Goal: Information Seeking & Learning: Check status

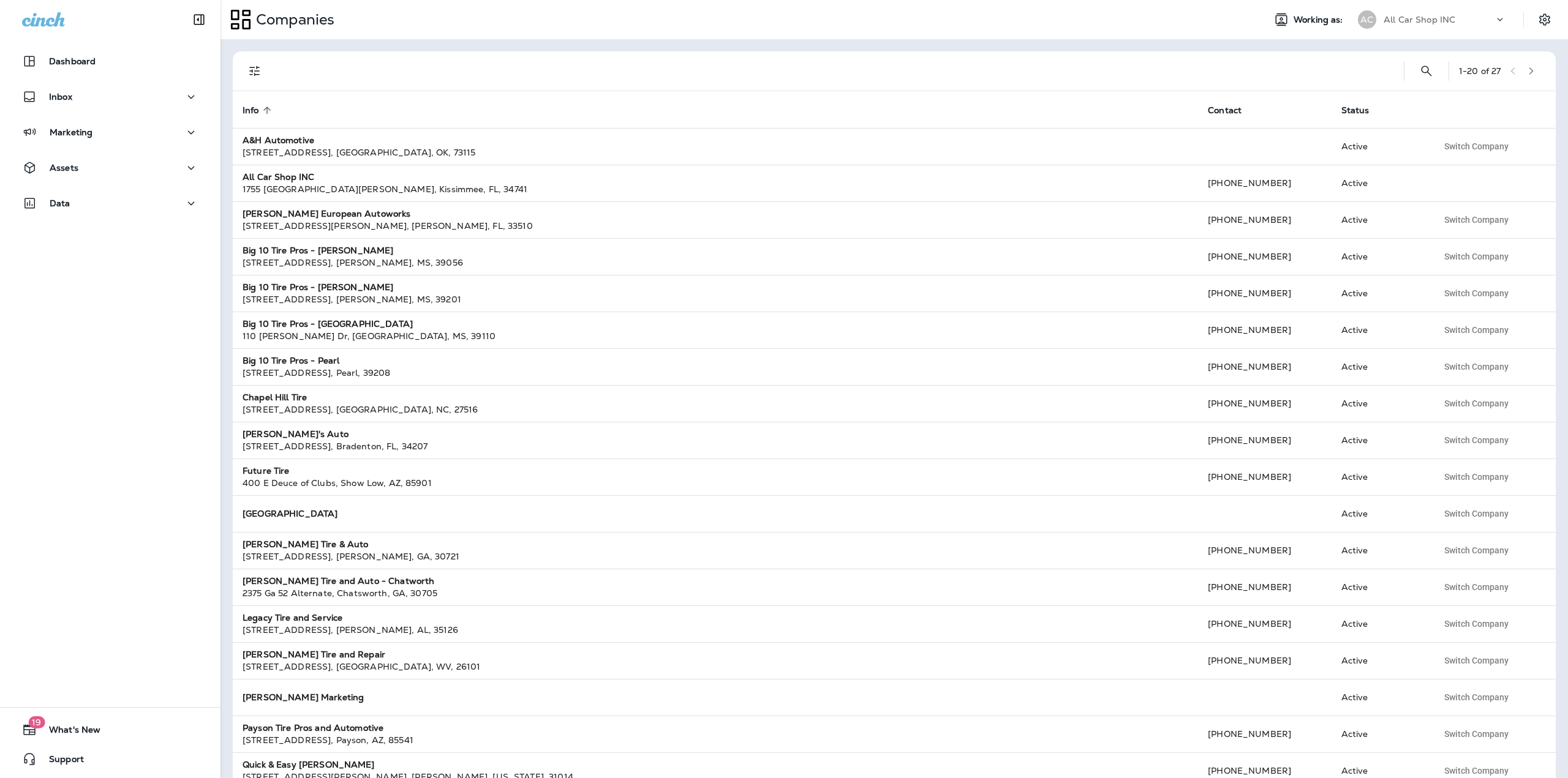
click at [1399, 17] on p "All Car Shop INC" at bounding box center [1419, 20] width 71 height 10
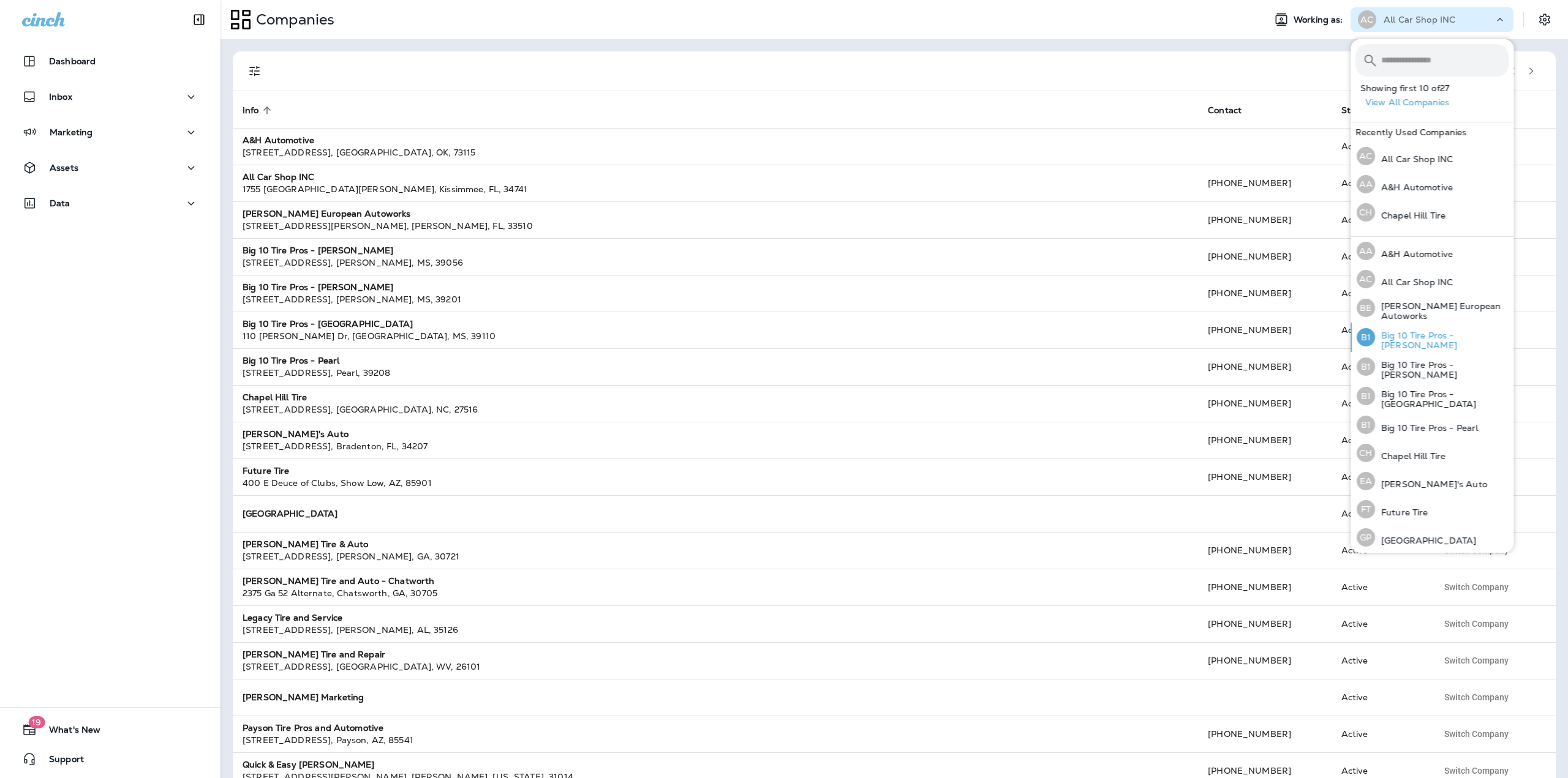
click at [1423, 348] on div "B1 Big 10 Tire Pros - [PERSON_NAME]" at bounding box center [1433, 337] width 161 height 30
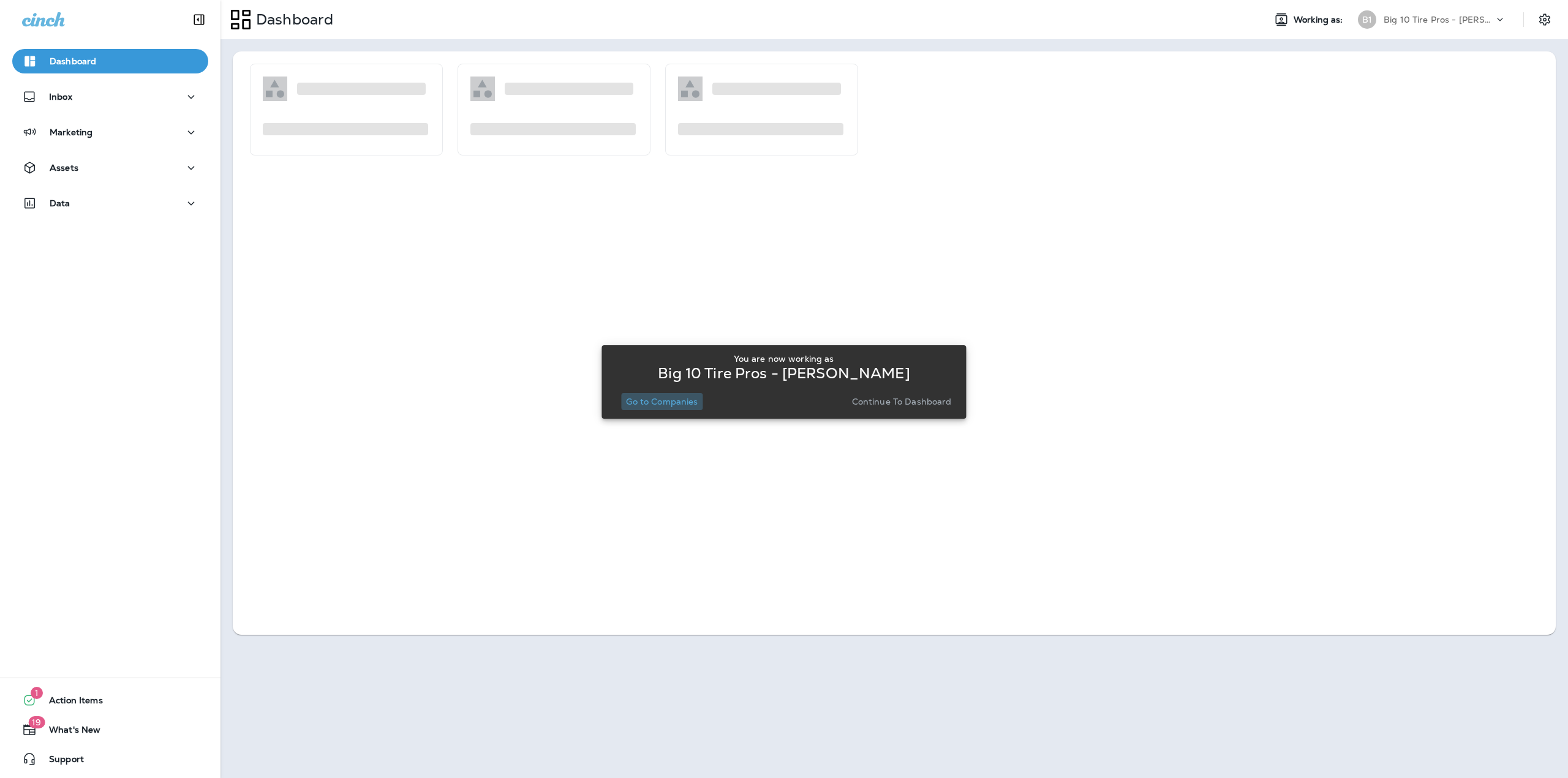
click at [666, 403] on p "Go to Companies" at bounding box center [662, 402] width 71 height 10
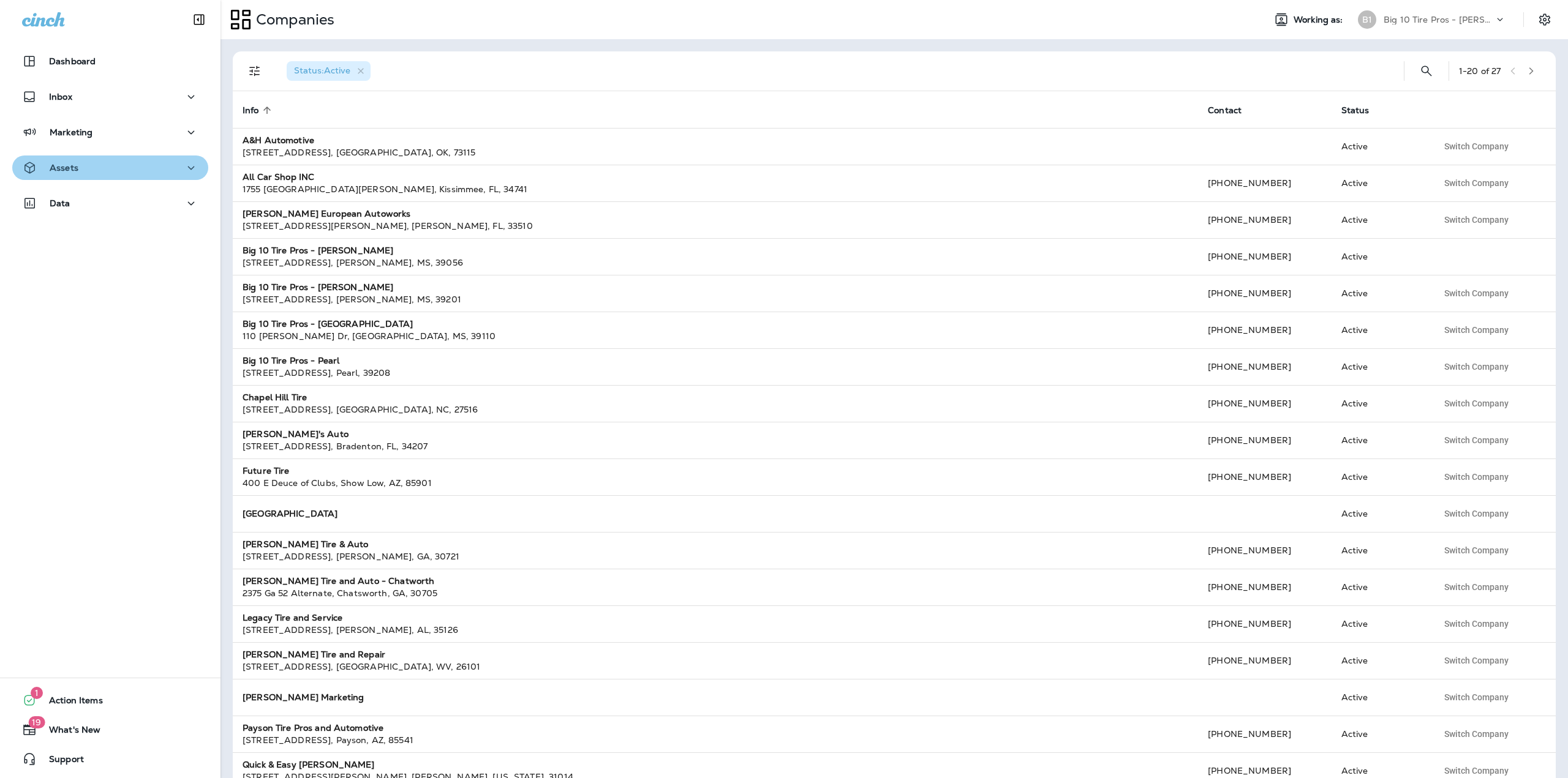
click at [126, 163] on div "Assets" at bounding box center [110, 168] width 177 height 15
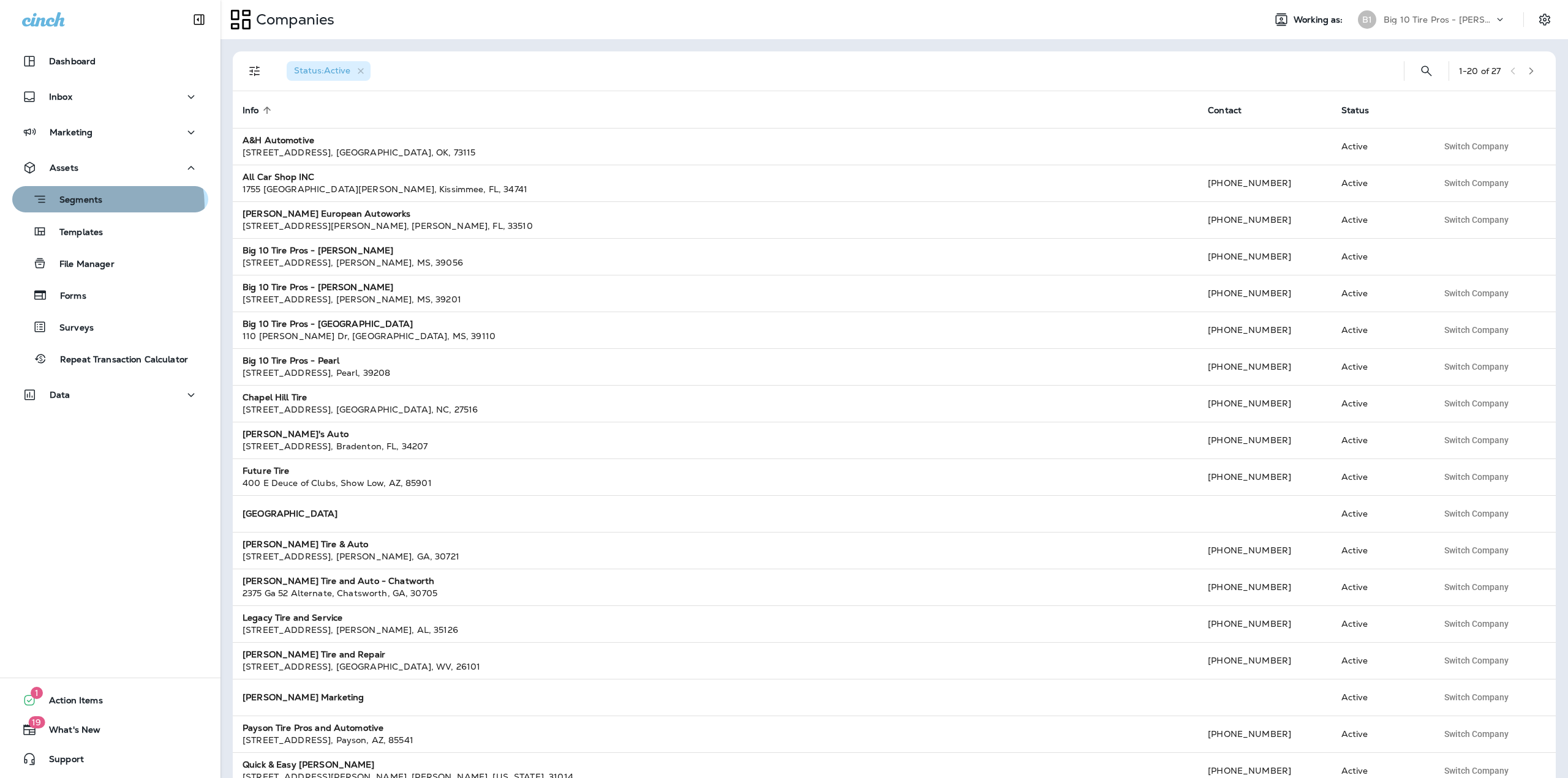
click at [105, 205] on div "Segments" at bounding box center [110, 199] width 186 height 19
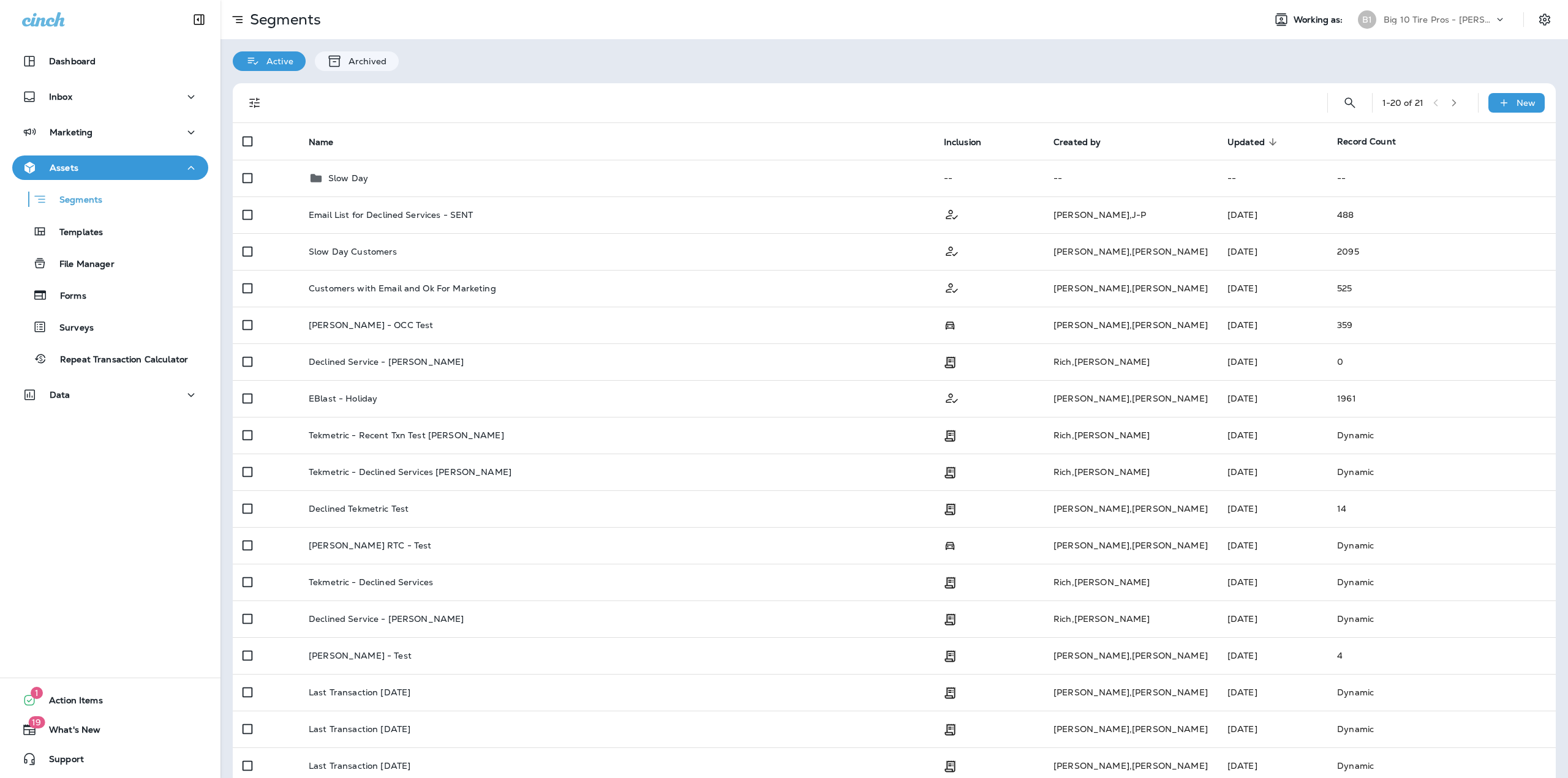
click at [1470, 30] on div "B1 Big 10 Tire Pros - [PERSON_NAME]" at bounding box center [1432, 20] width 163 height 25
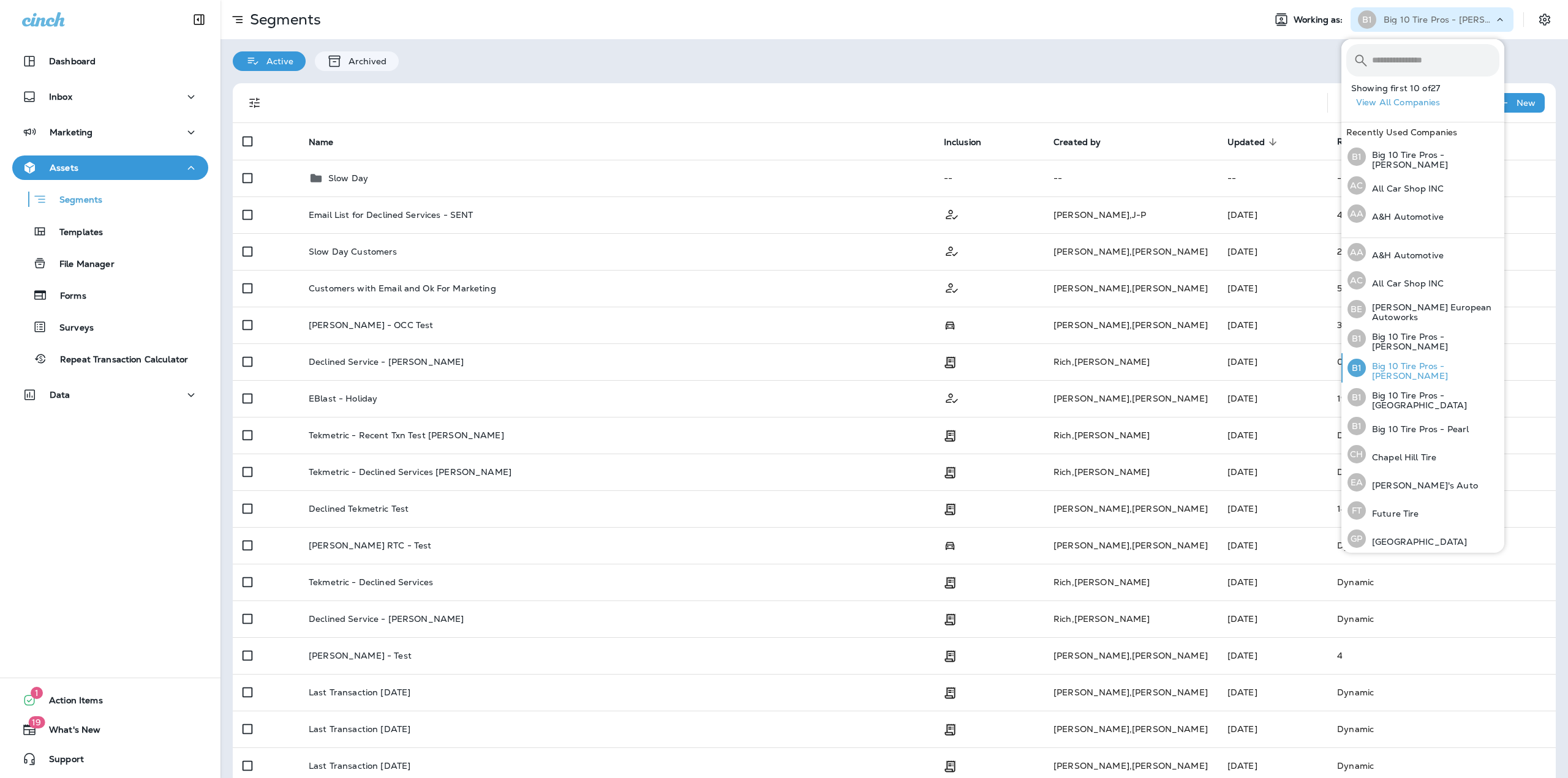
click at [1441, 365] on p "Big 10 Tire Pros - [PERSON_NAME]" at bounding box center [1432, 370] width 133 height 20
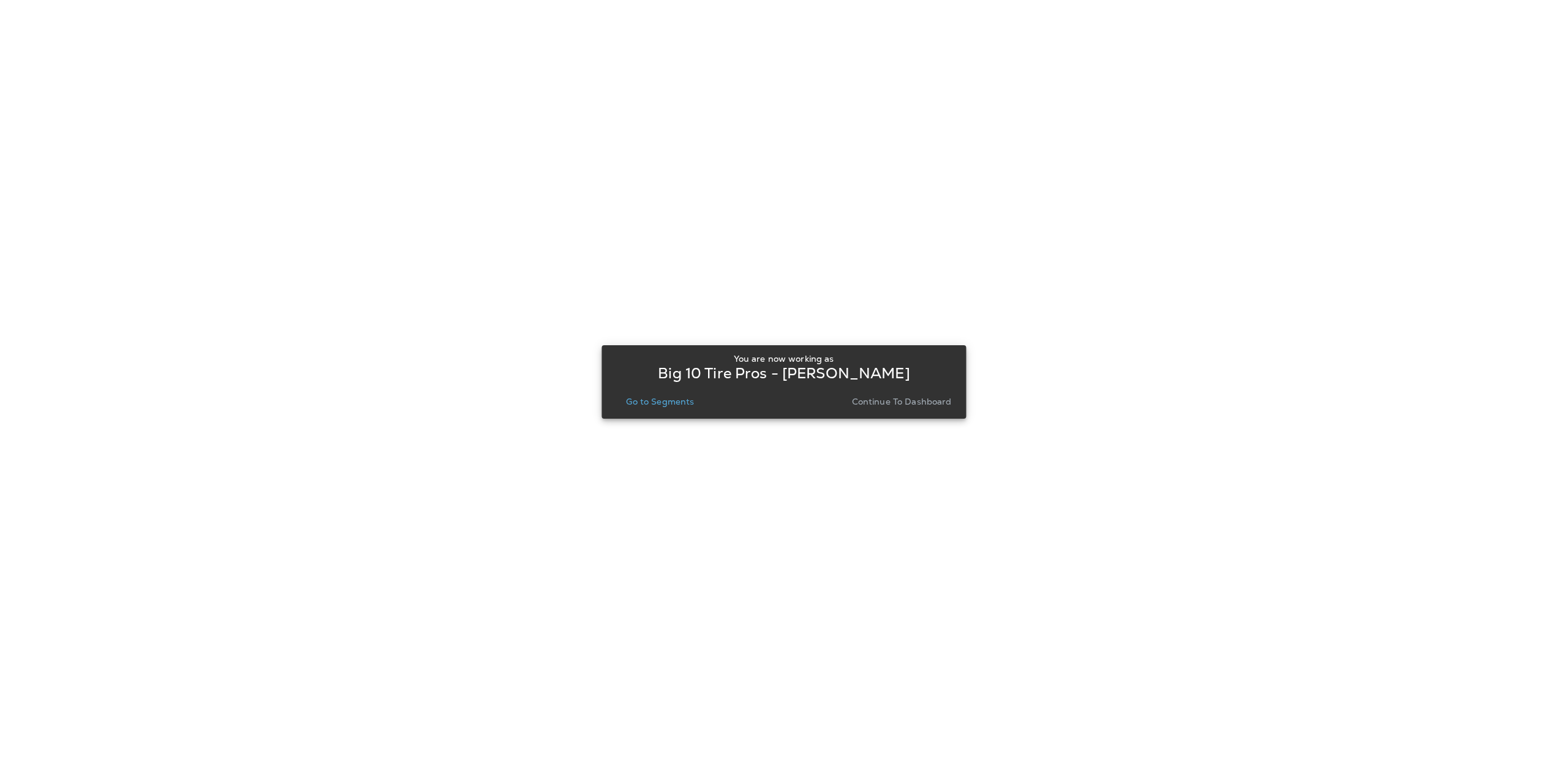
click at [671, 400] on p "Go to Segments" at bounding box center [660, 402] width 68 height 10
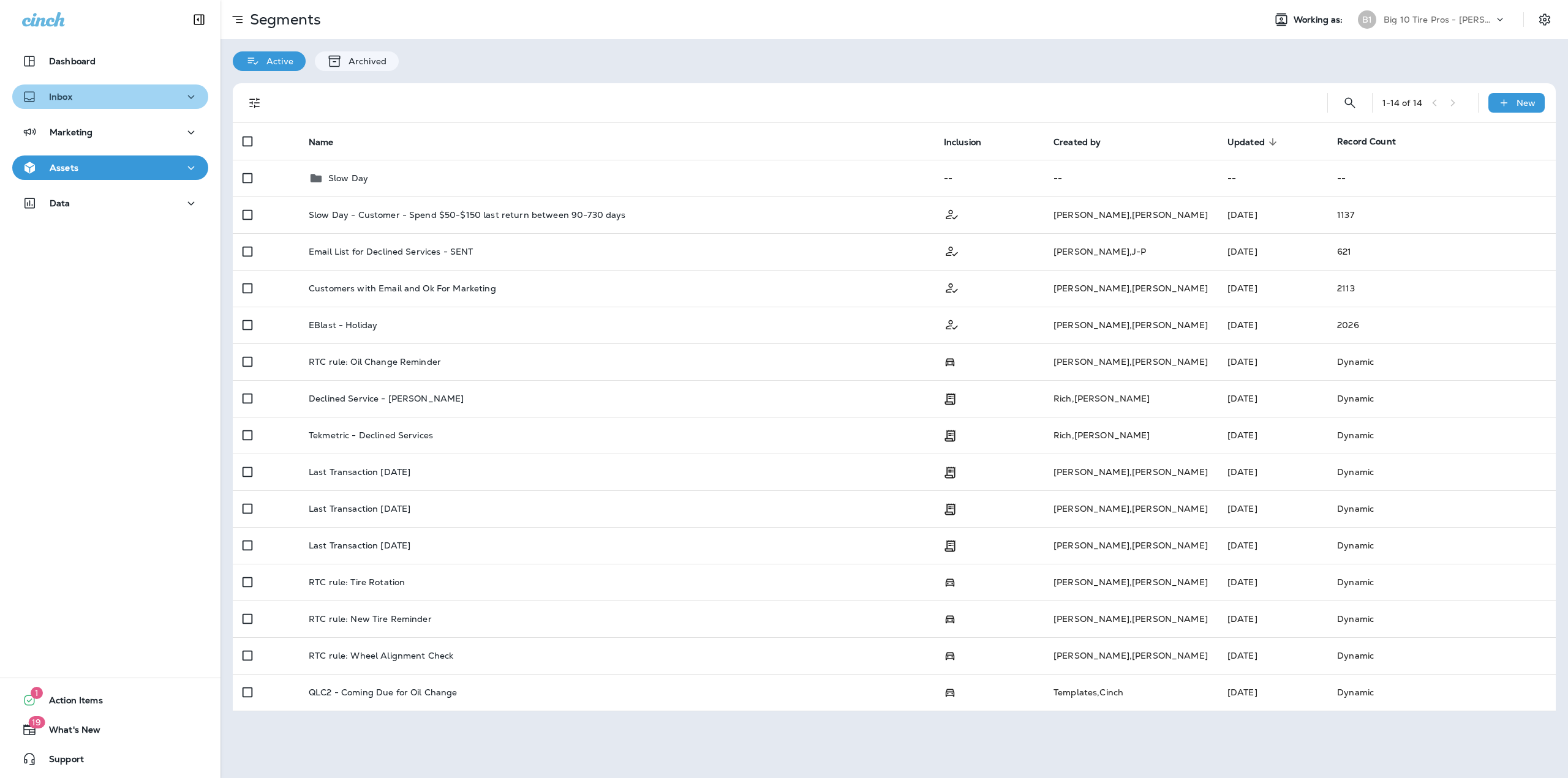
click at [150, 99] on div "Inbox" at bounding box center [110, 97] width 177 height 15
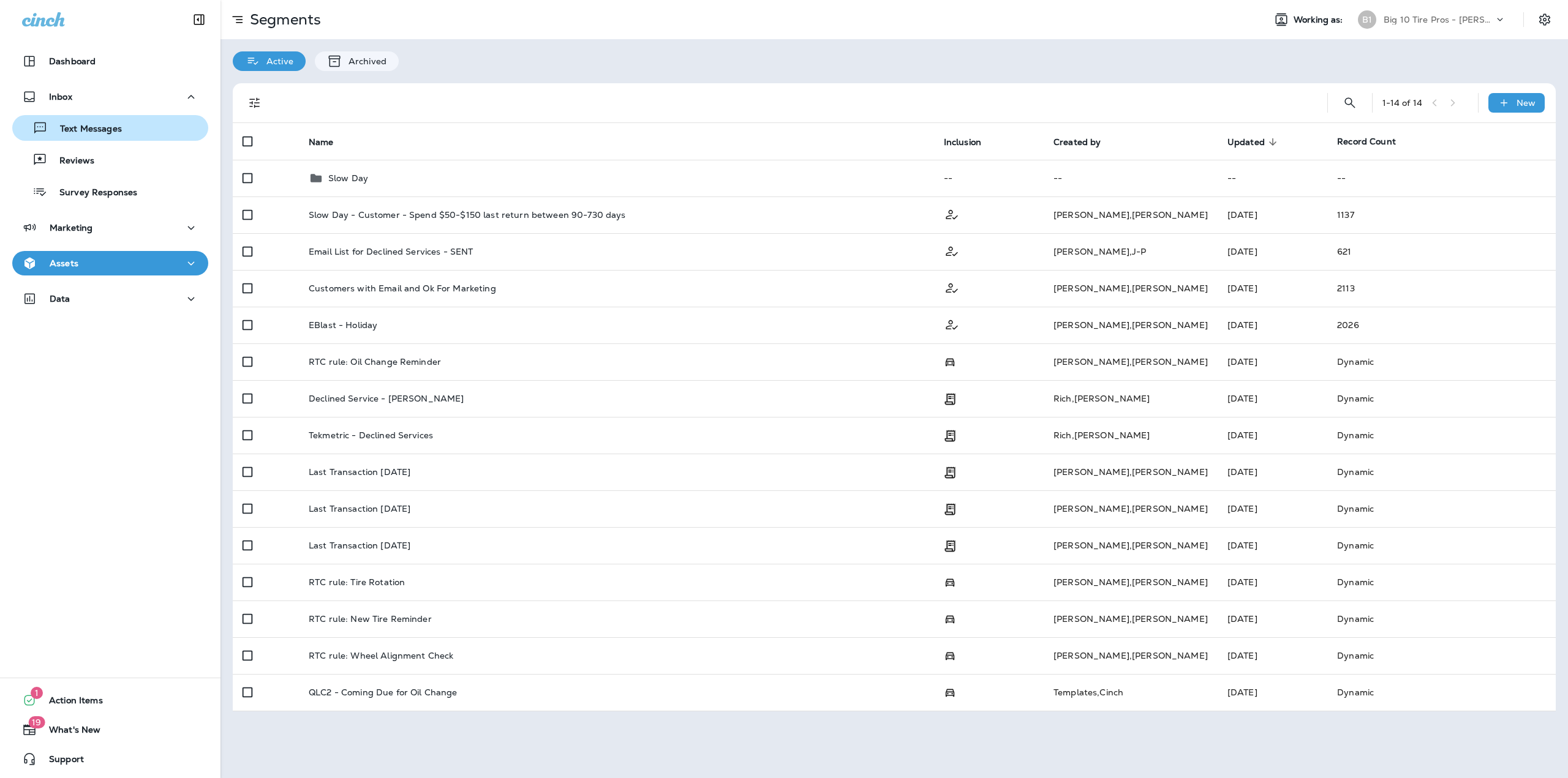
click at [126, 129] on div "Text Messages" at bounding box center [110, 128] width 186 height 19
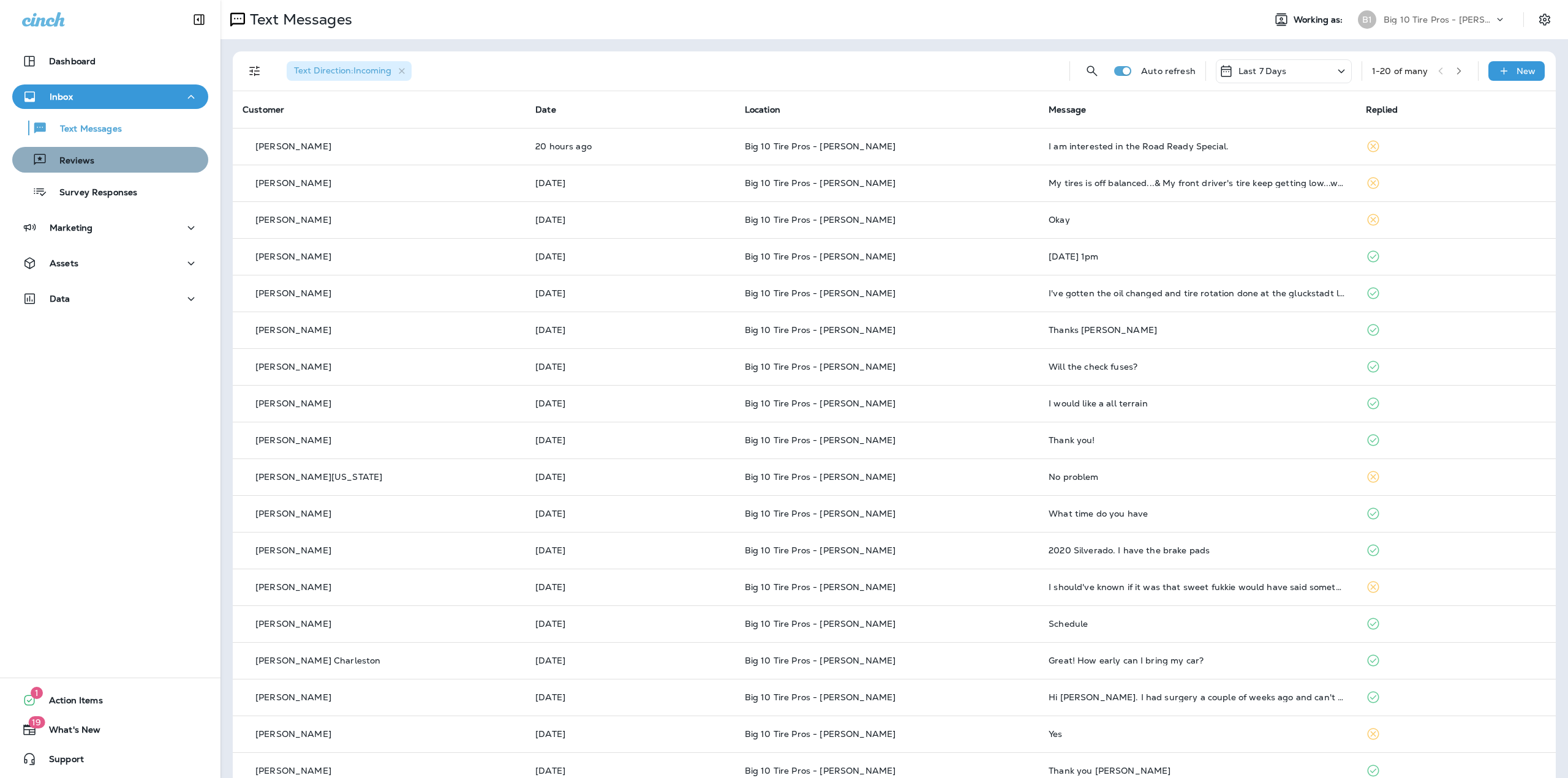
click at [133, 152] on div "Reviews" at bounding box center [110, 160] width 186 height 19
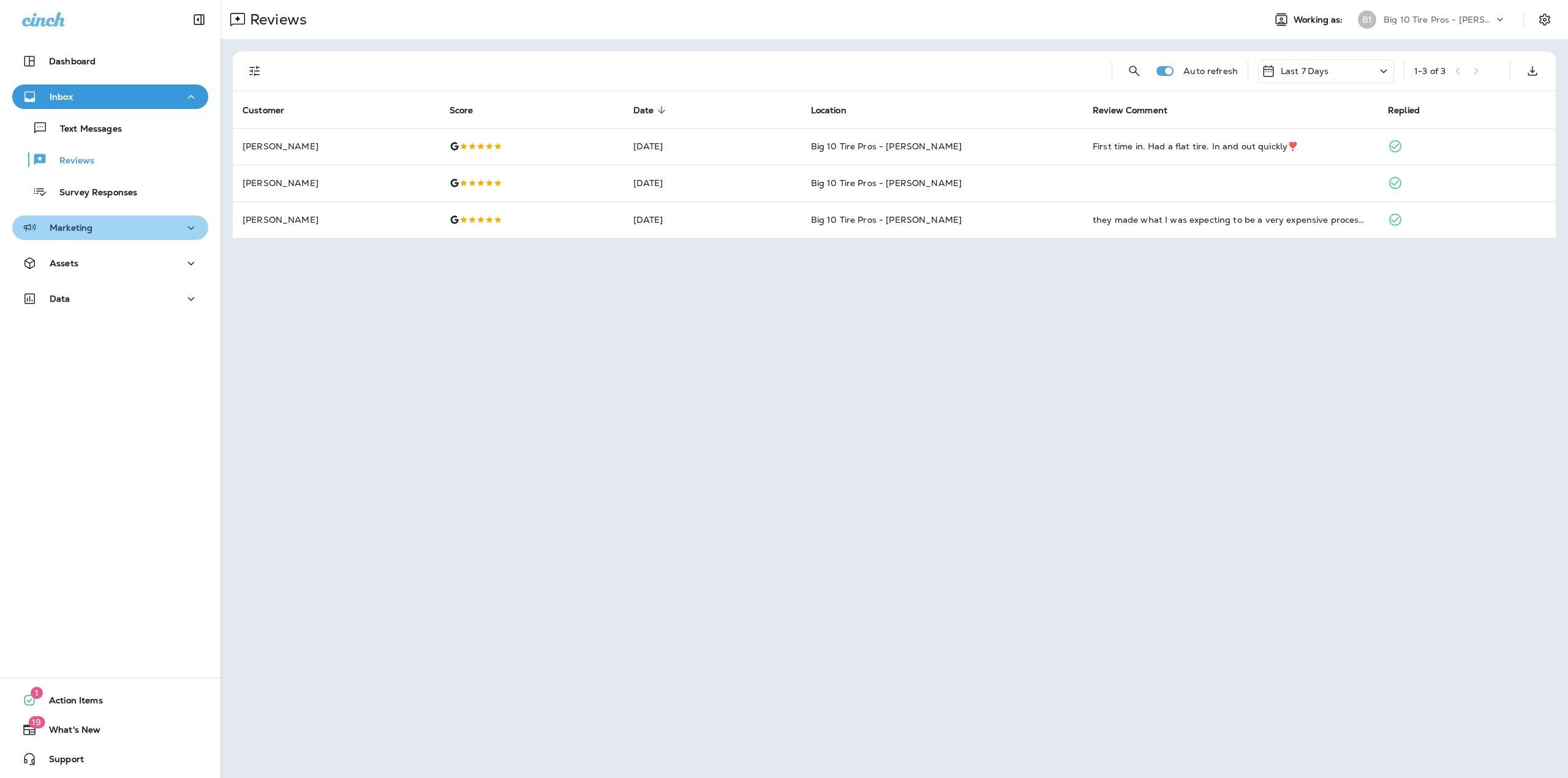
drag, startPoint x: 116, startPoint y: 221, endPoint x: 118, endPoint y: 232, distance: 11.2
click at [116, 223] on div "Marketing" at bounding box center [110, 228] width 177 height 15
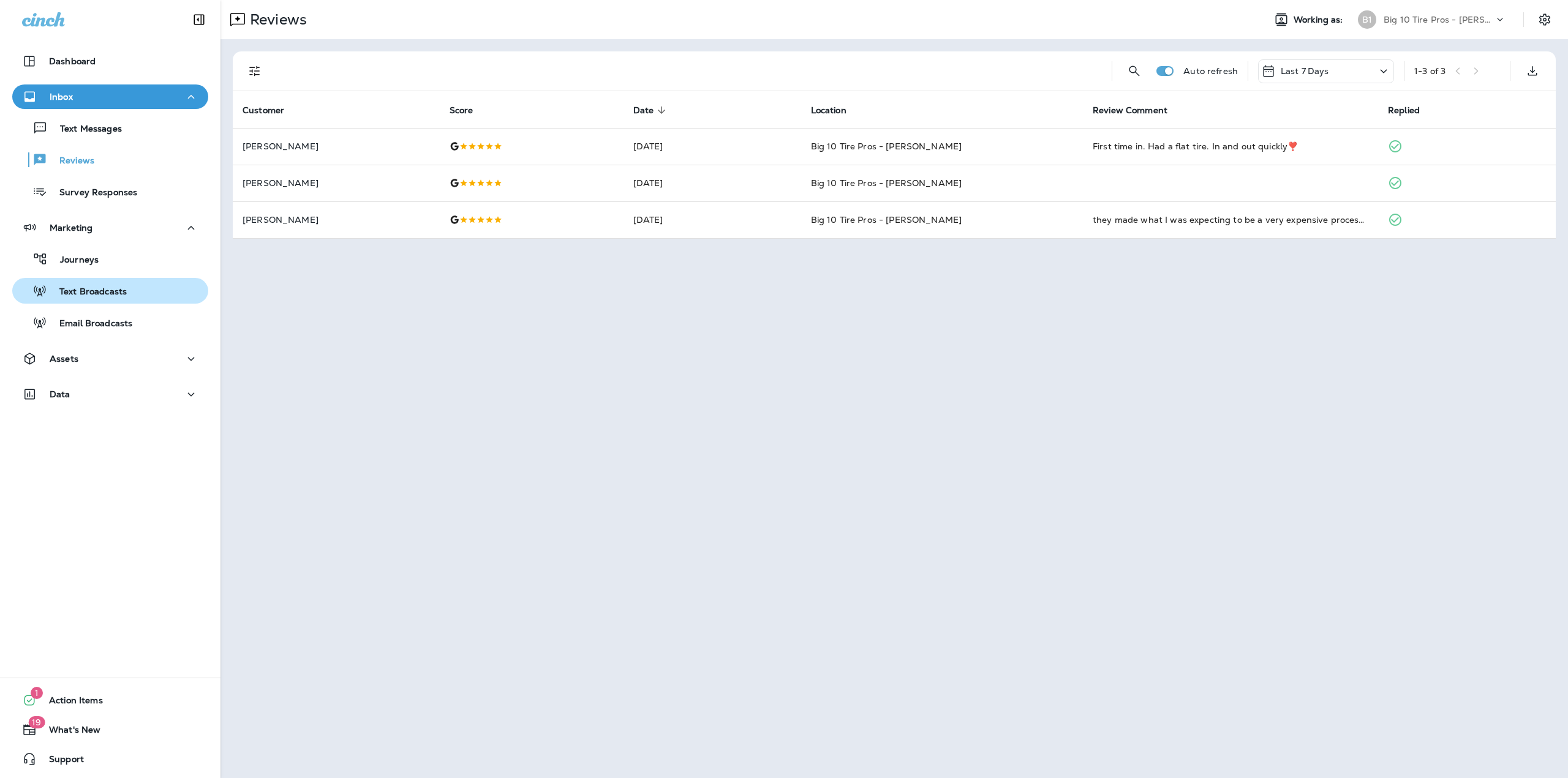
click at [140, 282] on div "Text Broadcasts" at bounding box center [110, 291] width 186 height 19
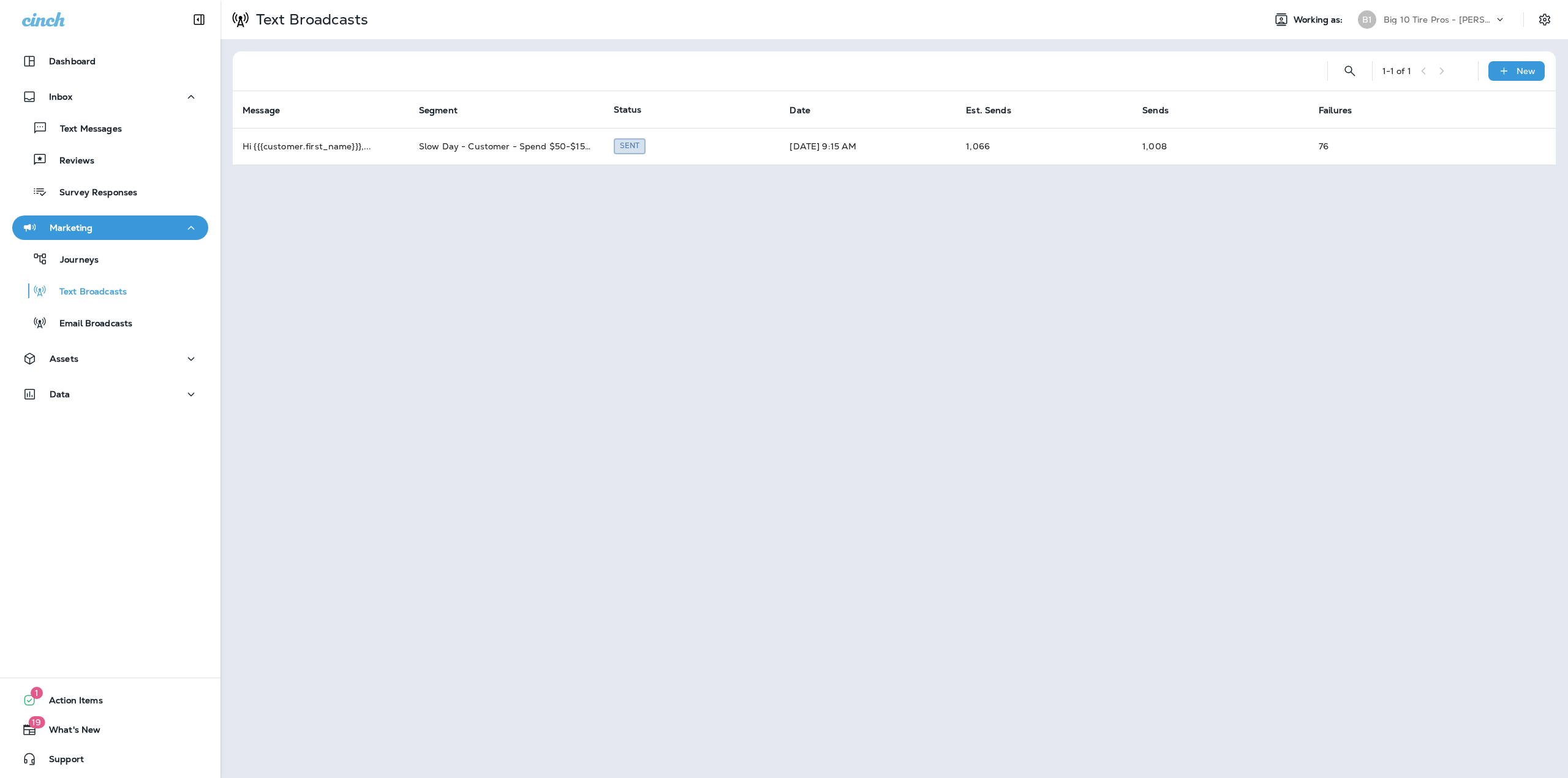
click at [1474, 19] on p "Big 10 Tire Pros - [PERSON_NAME]" at bounding box center [1439, 20] width 110 height 10
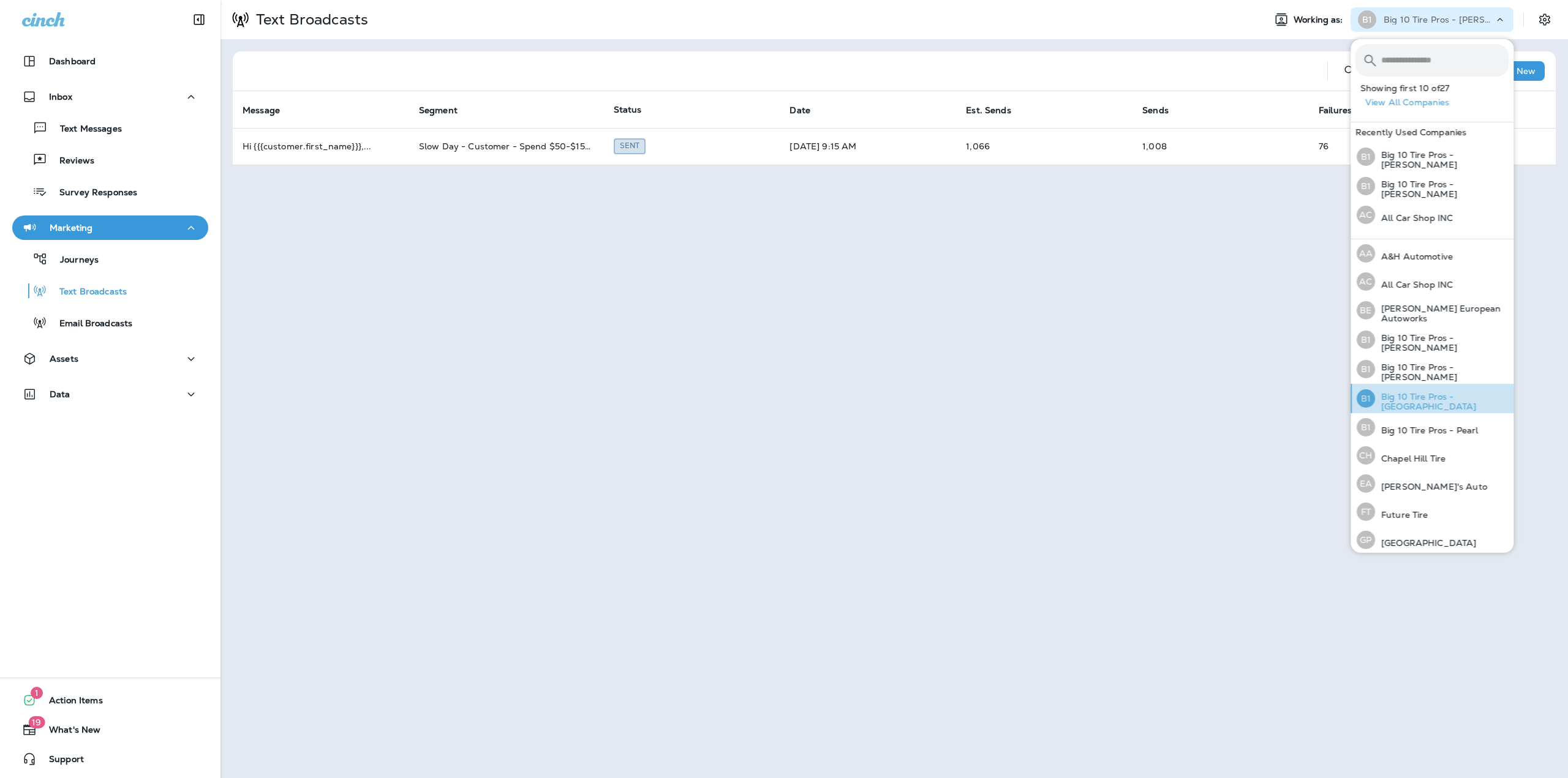
click at [1450, 397] on p "Big 10 Tire Pros - [GEOGRAPHIC_DATA]" at bounding box center [1441, 401] width 133 height 20
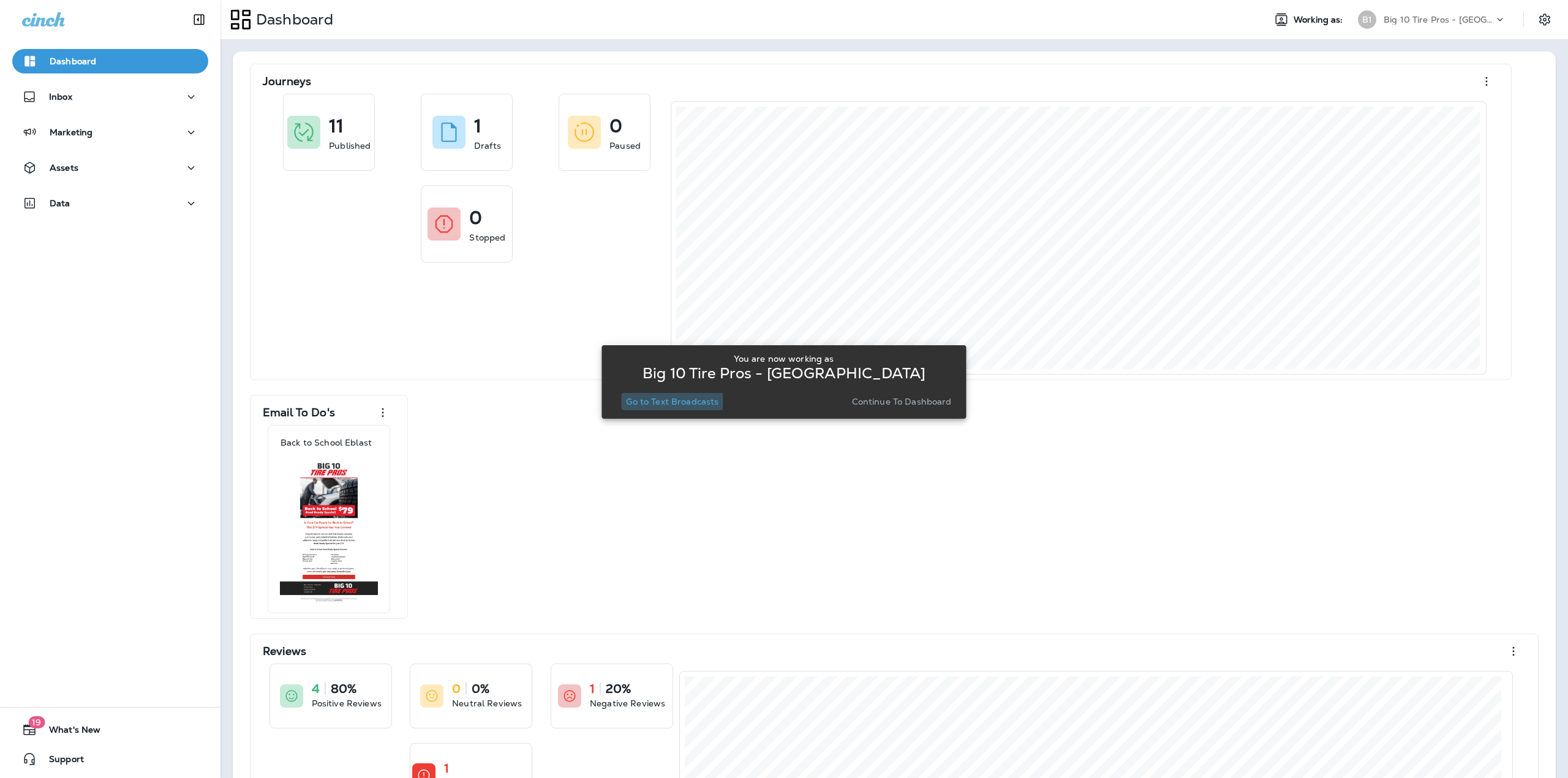
click at [648, 401] on p "Go to Text Broadcasts" at bounding box center [672, 402] width 93 height 10
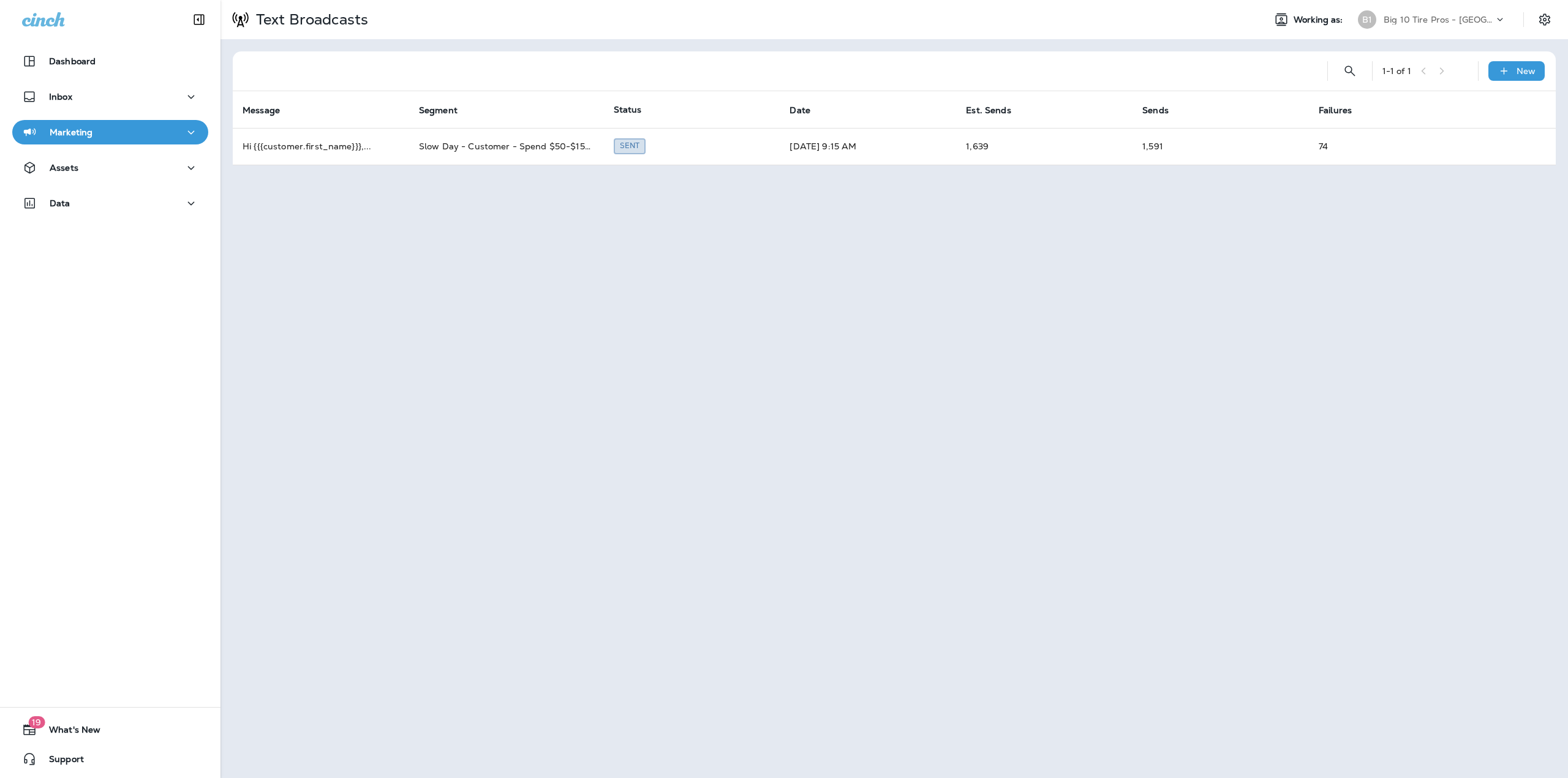
click at [1469, 19] on p "Big 10 Tire Pros - [GEOGRAPHIC_DATA]" at bounding box center [1439, 20] width 110 height 10
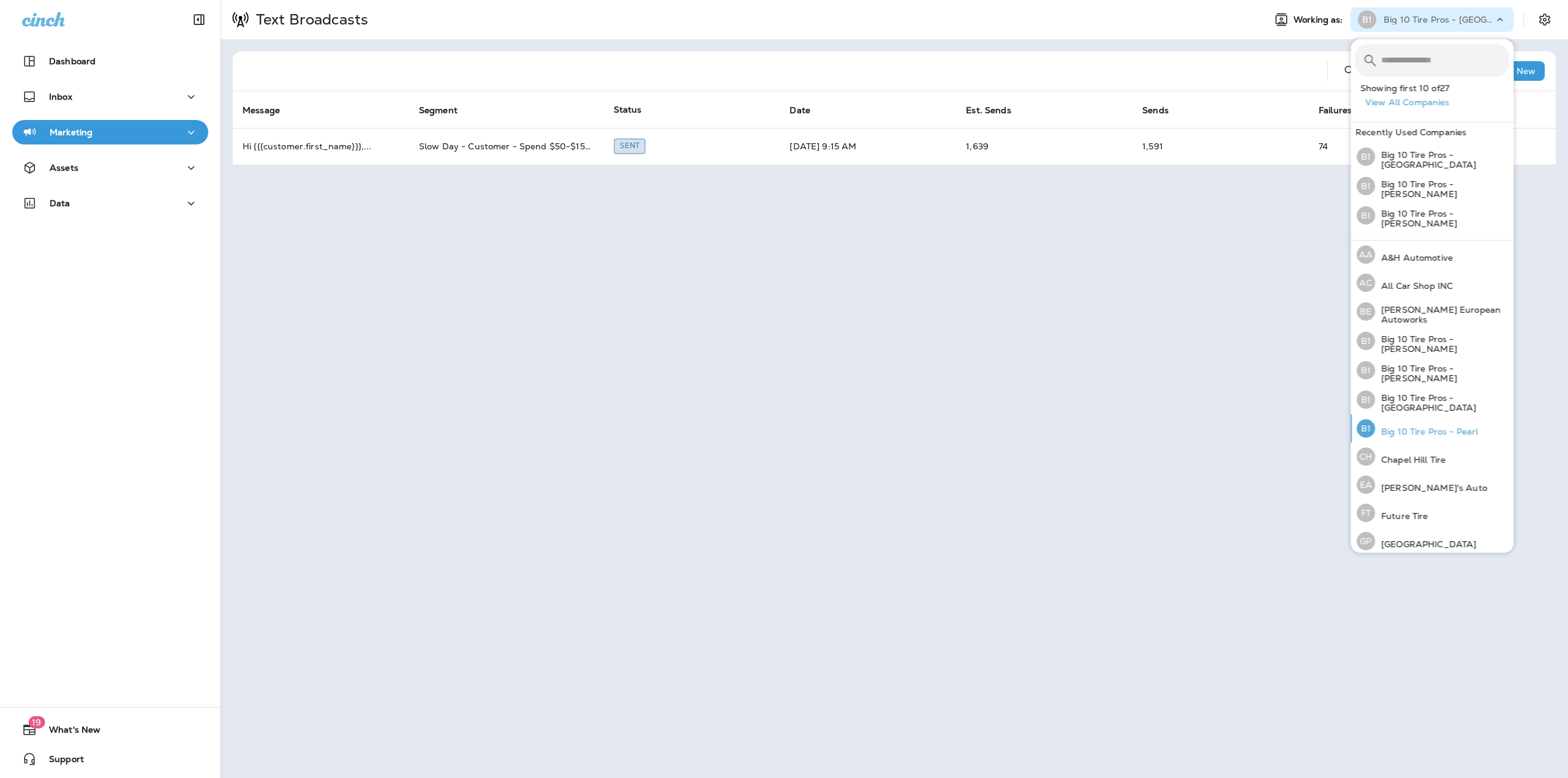
click at [1447, 426] on p "Big 10 Tire Pros - Pearl" at bounding box center [1426, 431] width 103 height 10
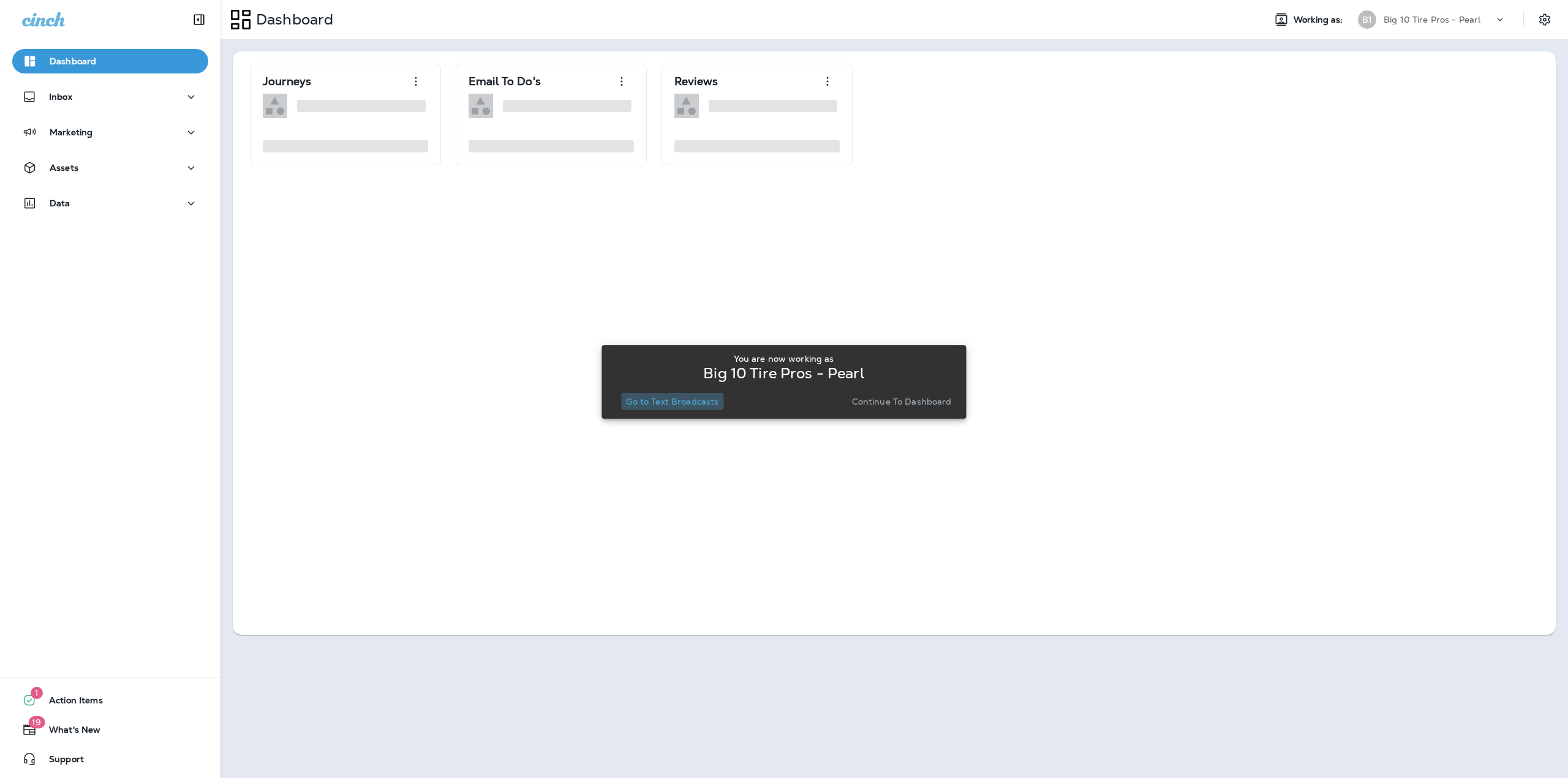
click at [716, 405] on p "Go to Text Broadcasts" at bounding box center [672, 402] width 93 height 10
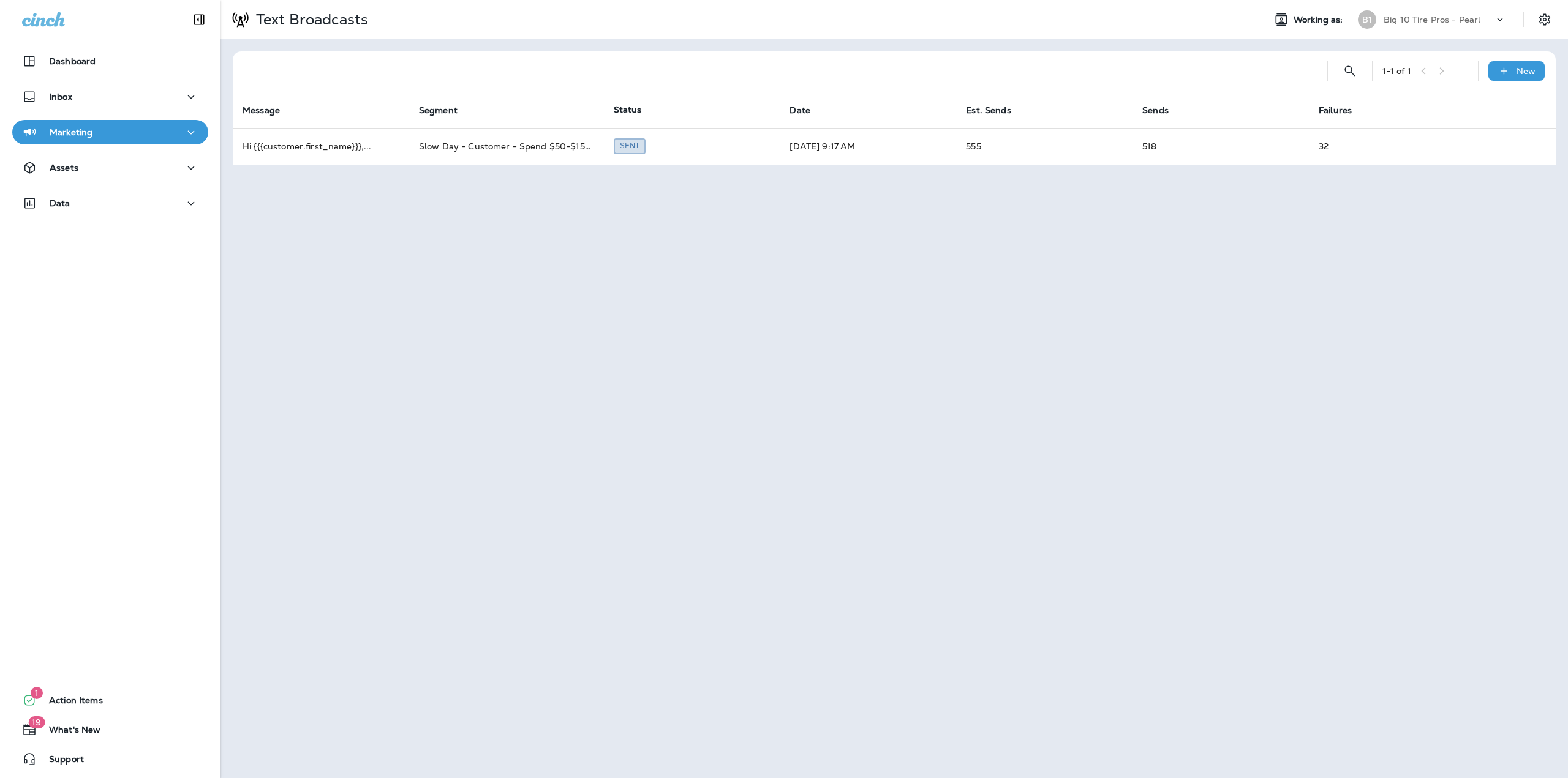
click at [1136, 396] on div "Text Broadcasts Working as: B1 Big 10 Tire Pros - Pearl 1 - 1 of 1 New Message …" at bounding box center [895, 389] width 1348 height 778
click at [1500, 14] on icon at bounding box center [1500, 20] width 12 height 12
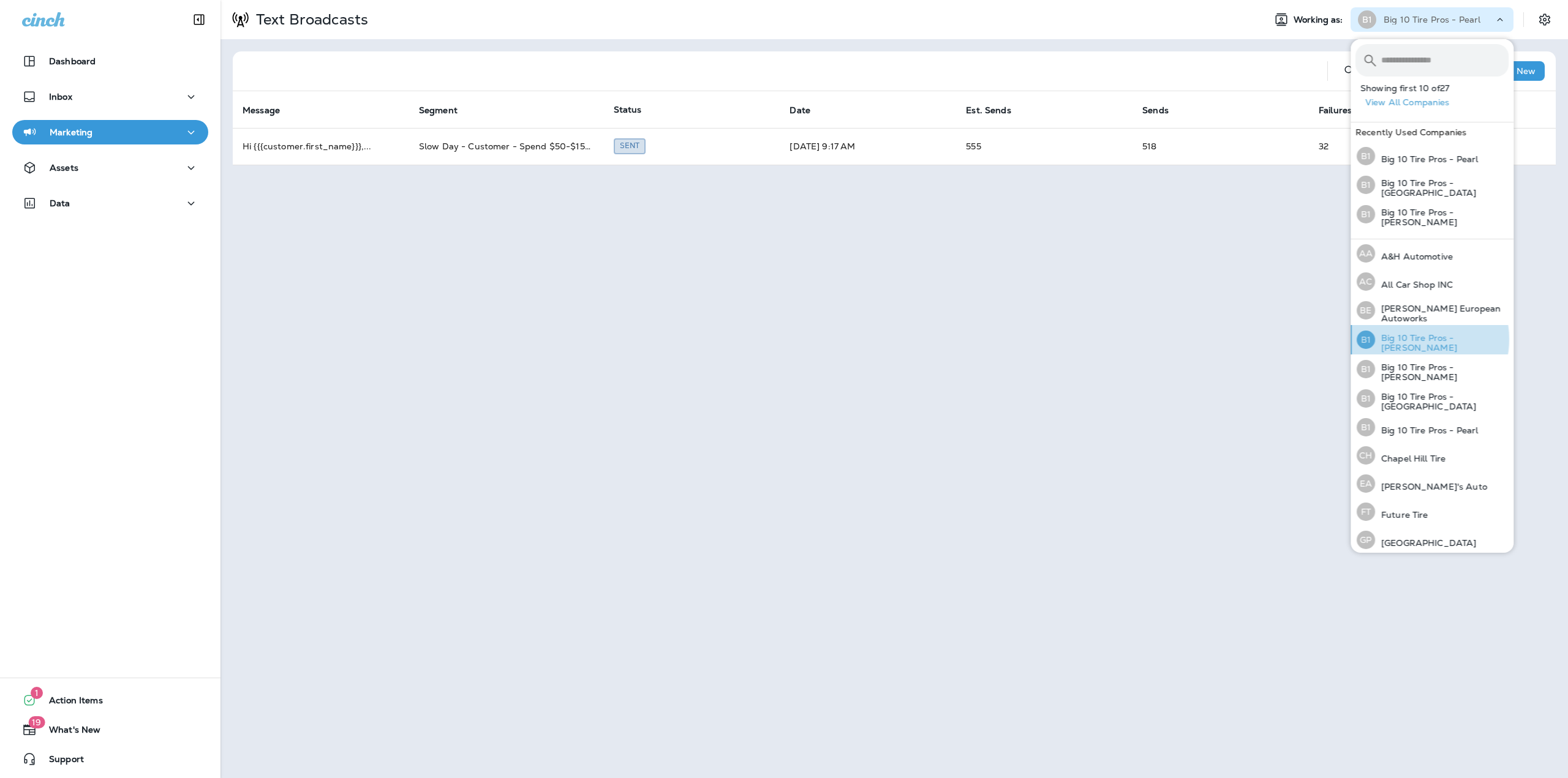
click at [1417, 336] on p "Big 10 Tire Pros - [PERSON_NAME]" at bounding box center [1441, 342] width 133 height 20
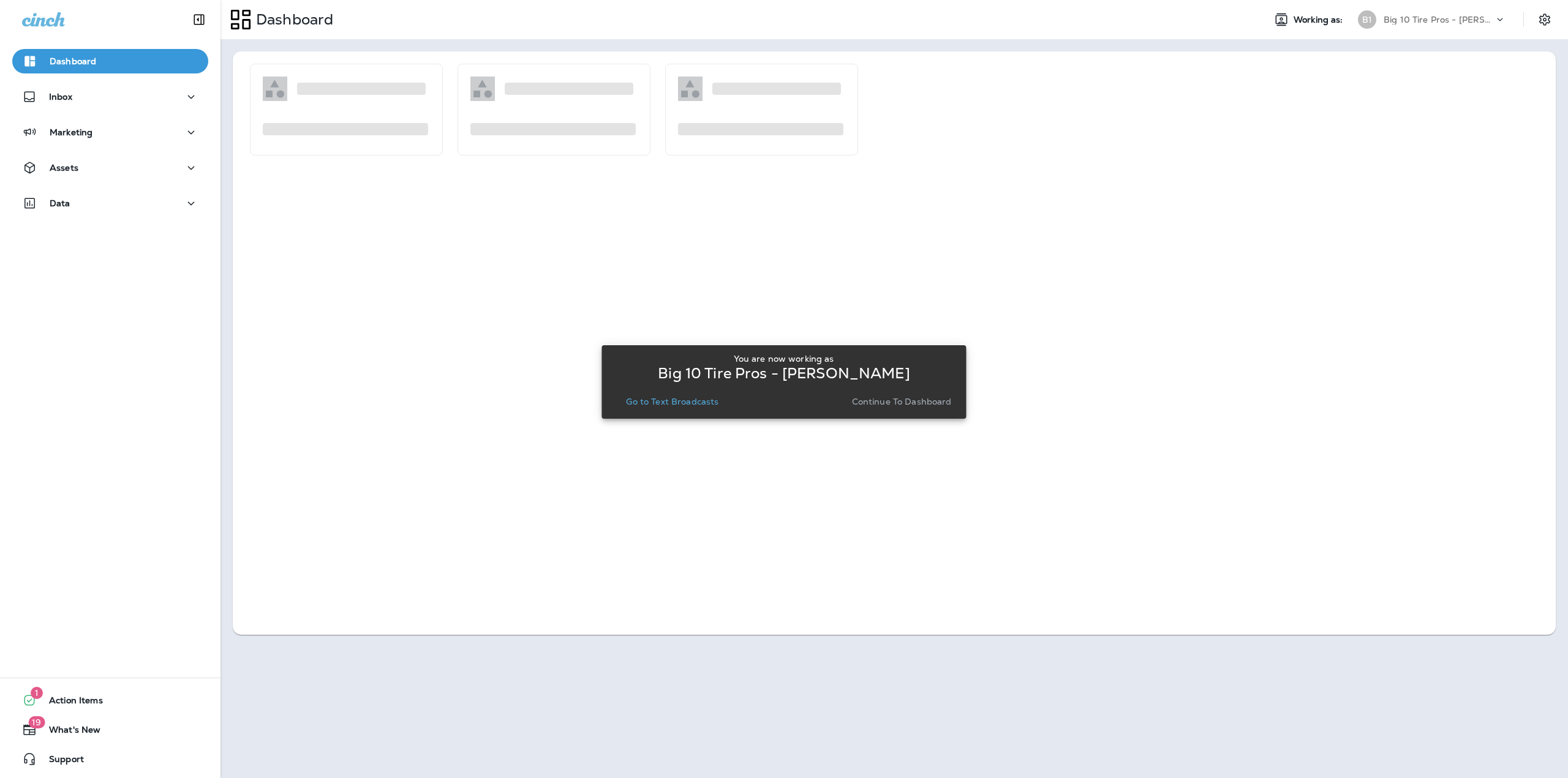
click at [682, 401] on p "Go to Text Broadcasts" at bounding box center [672, 402] width 93 height 10
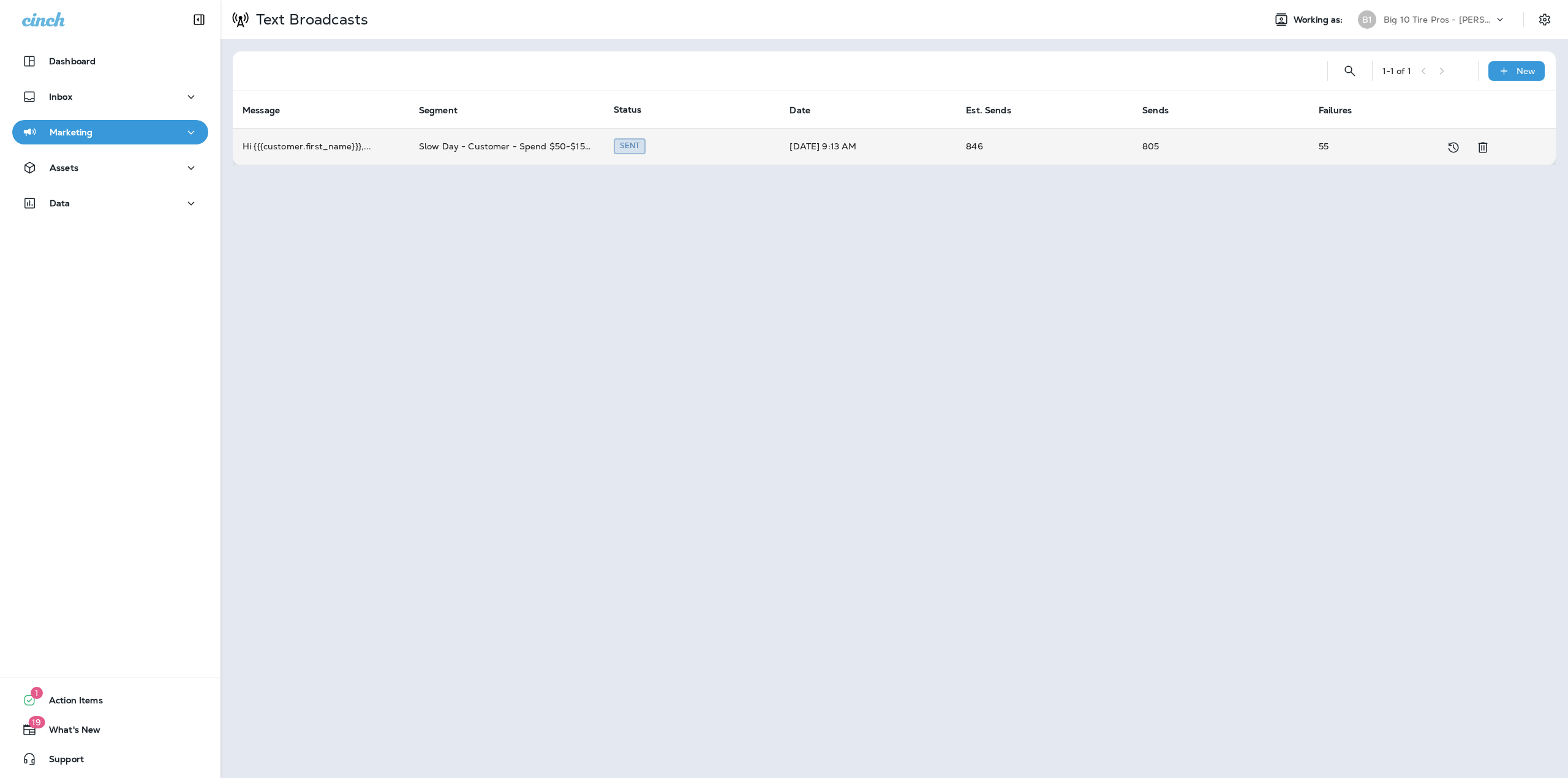
drag, startPoint x: 556, startPoint y: 152, endPoint x: 569, endPoint y: 163, distance: 17.0
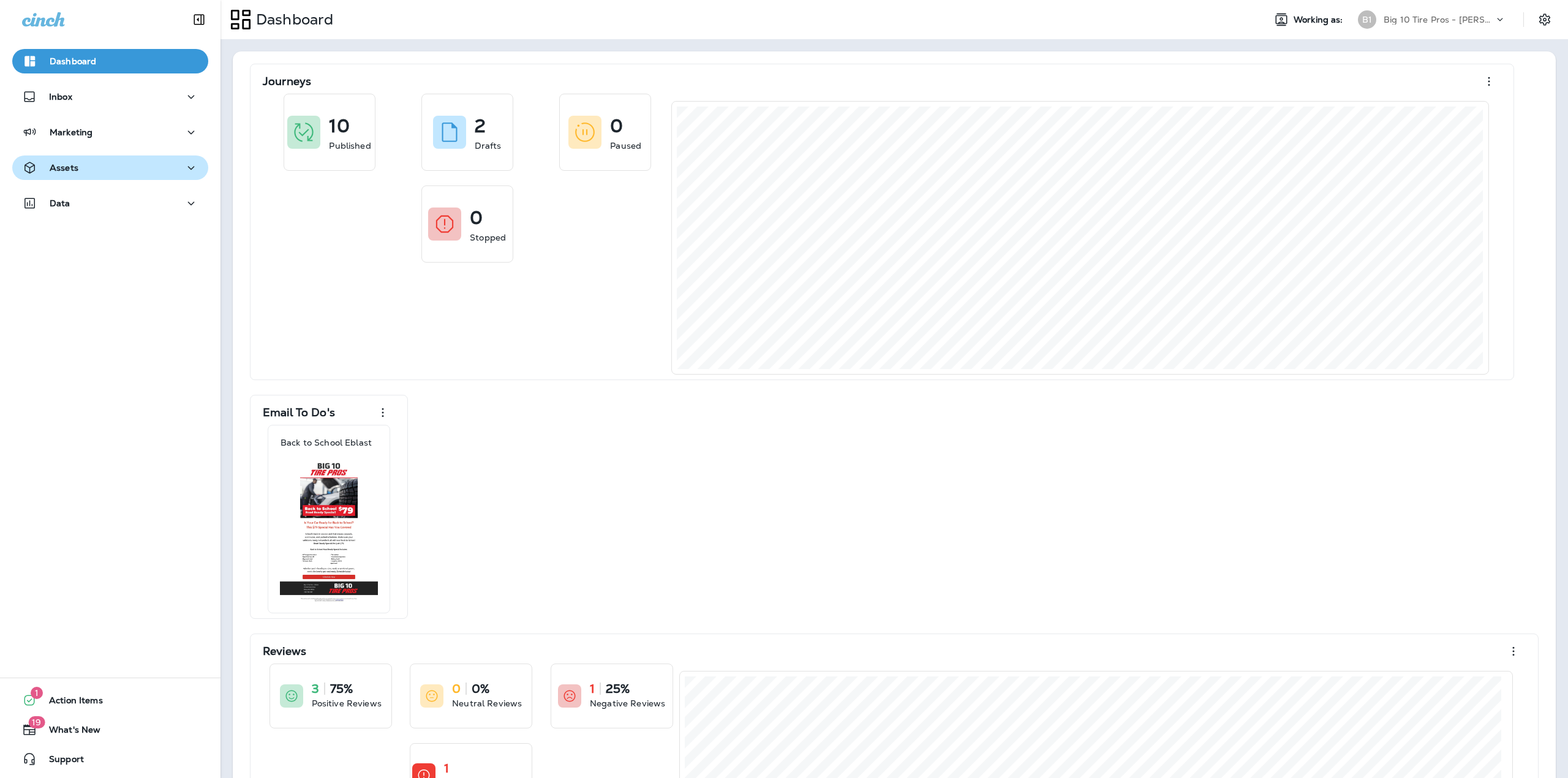
click at [144, 166] on div "Assets" at bounding box center [110, 168] width 177 height 15
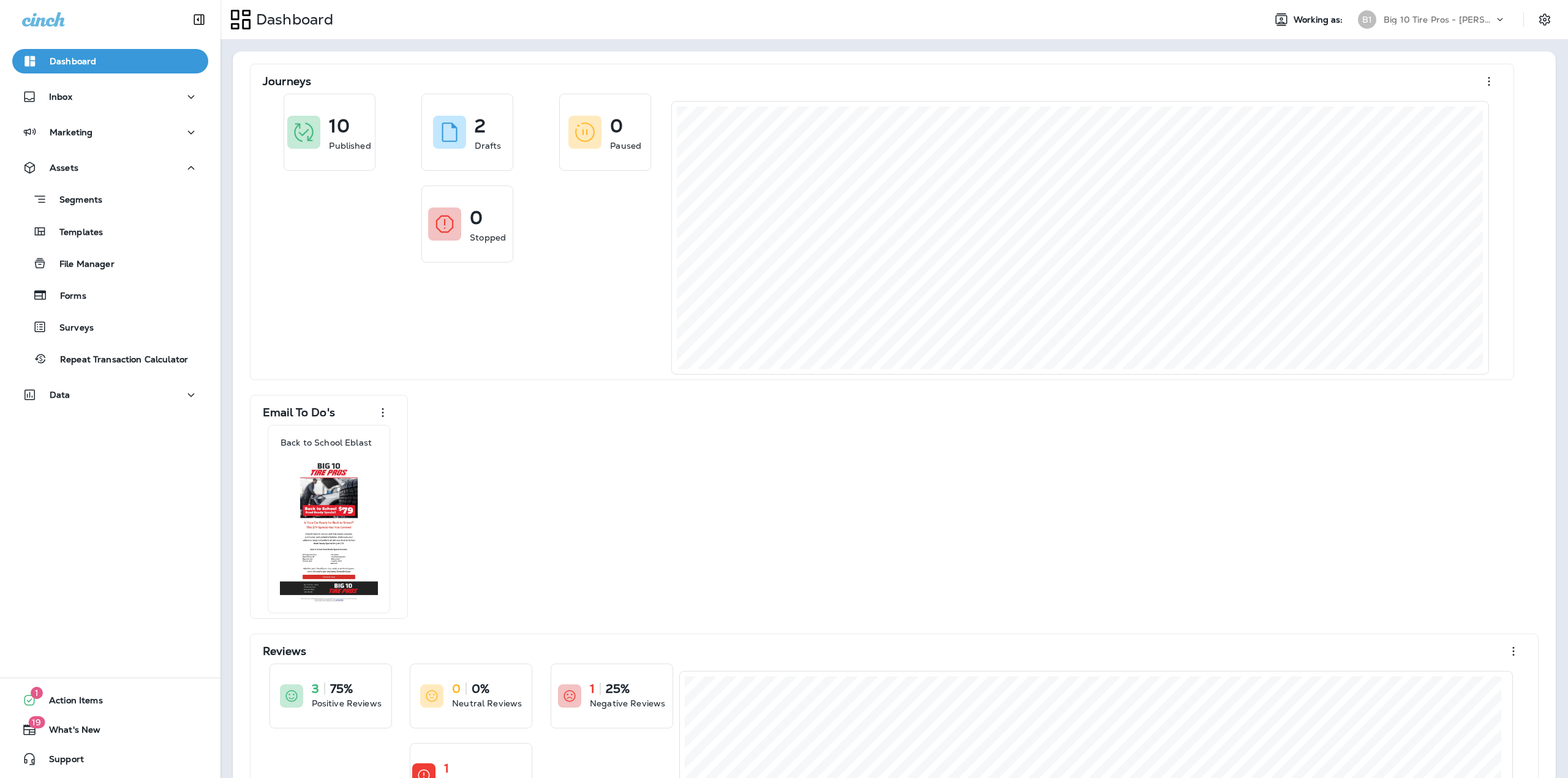
click at [1079, 509] on div "Journeys 10 Published 2 Drafts 0 Paused 0 Stopped Email To Do's Back to School …" at bounding box center [894, 507] width 1299 height 887
drag, startPoint x: 116, startPoint y: 202, endPoint x: 113, endPoint y: 208, distance: 6.7
click at [116, 203] on div "Segments" at bounding box center [110, 199] width 186 height 19
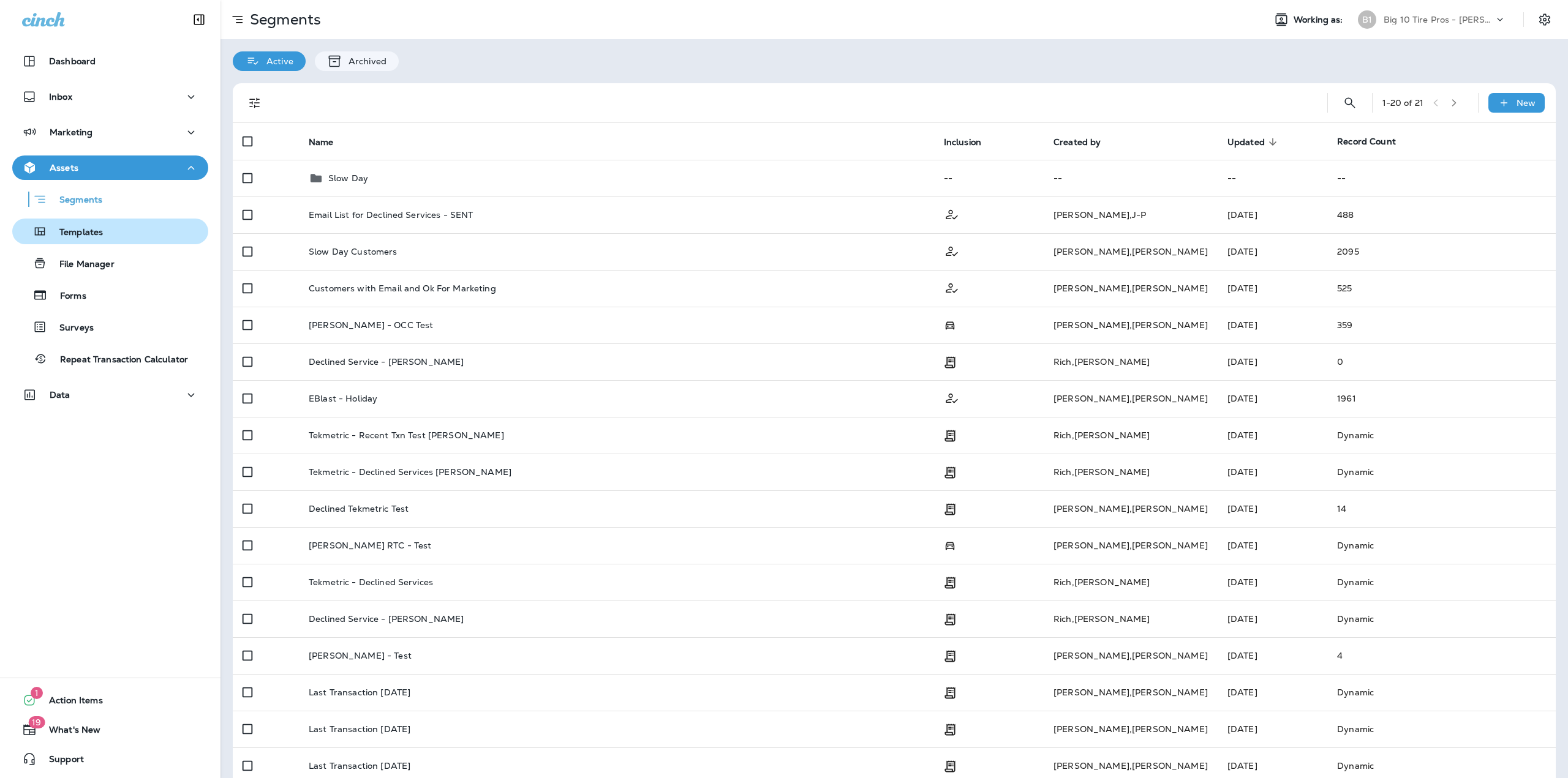
click at [93, 228] on p "Templates" at bounding box center [76, 233] width 56 height 12
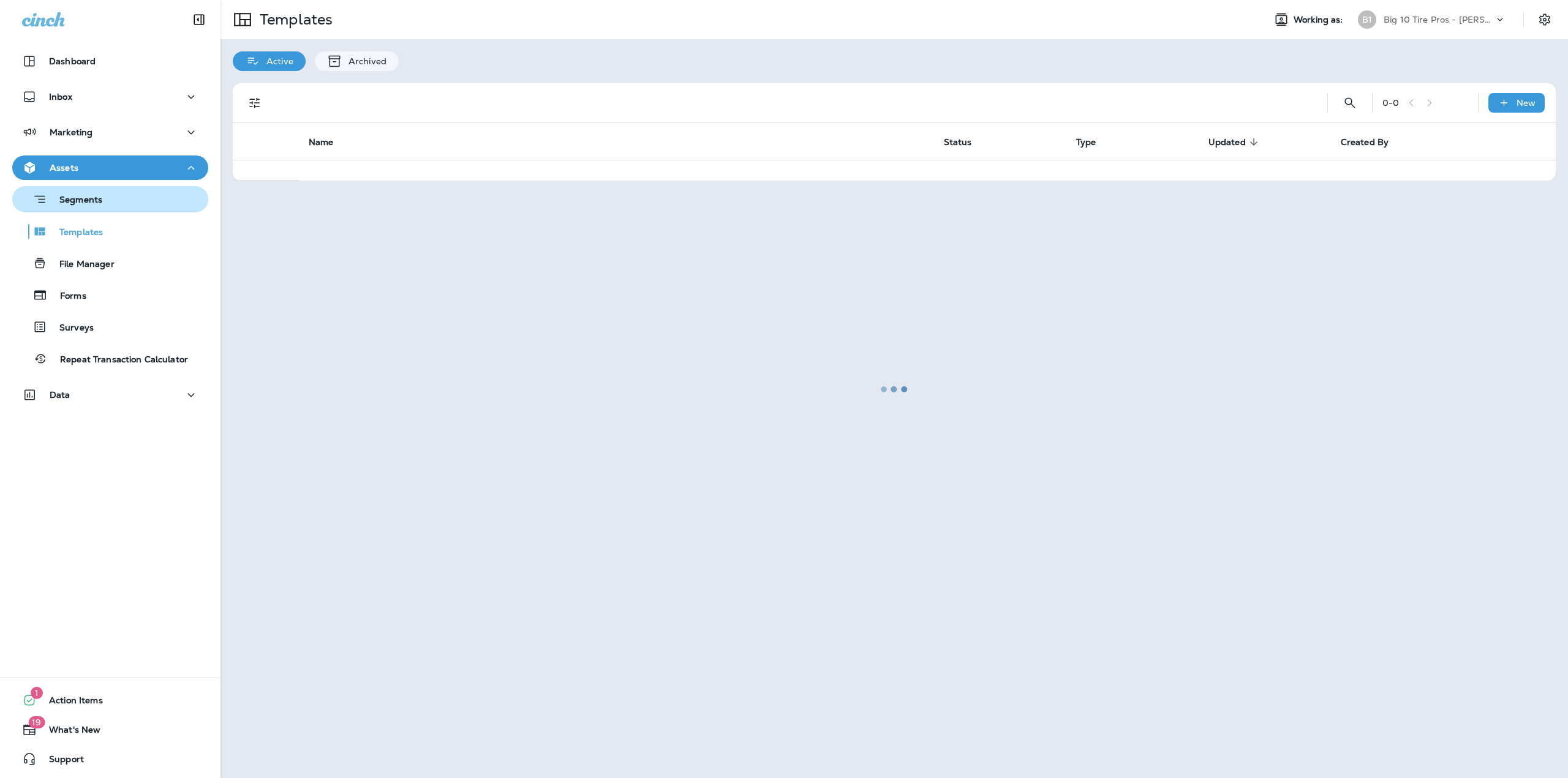
click at [109, 200] on div "Segments" at bounding box center [110, 199] width 186 height 19
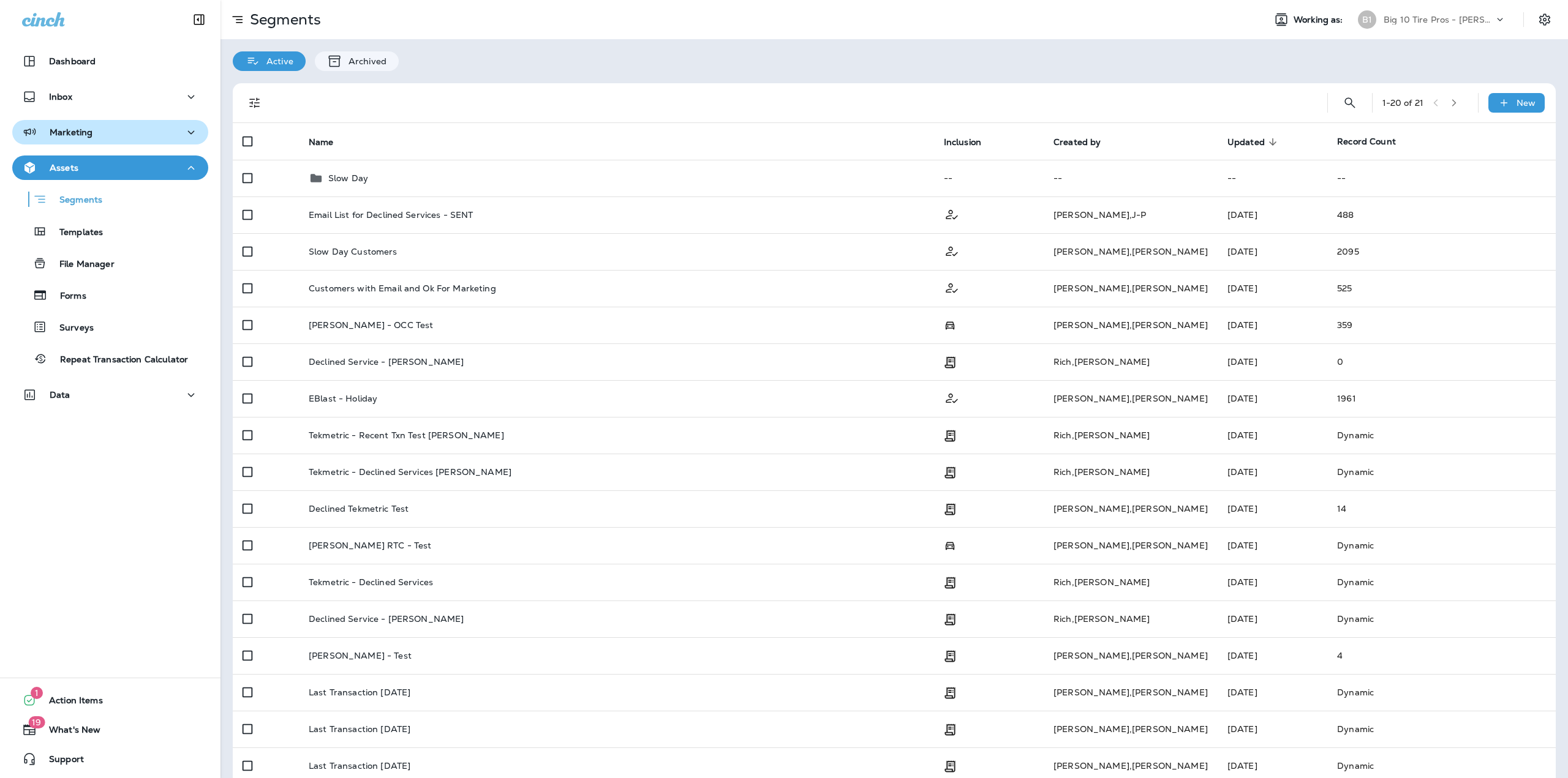
click at [47, 134] on div "Marketing" at bounding box center [57, 132] width 71 height 15
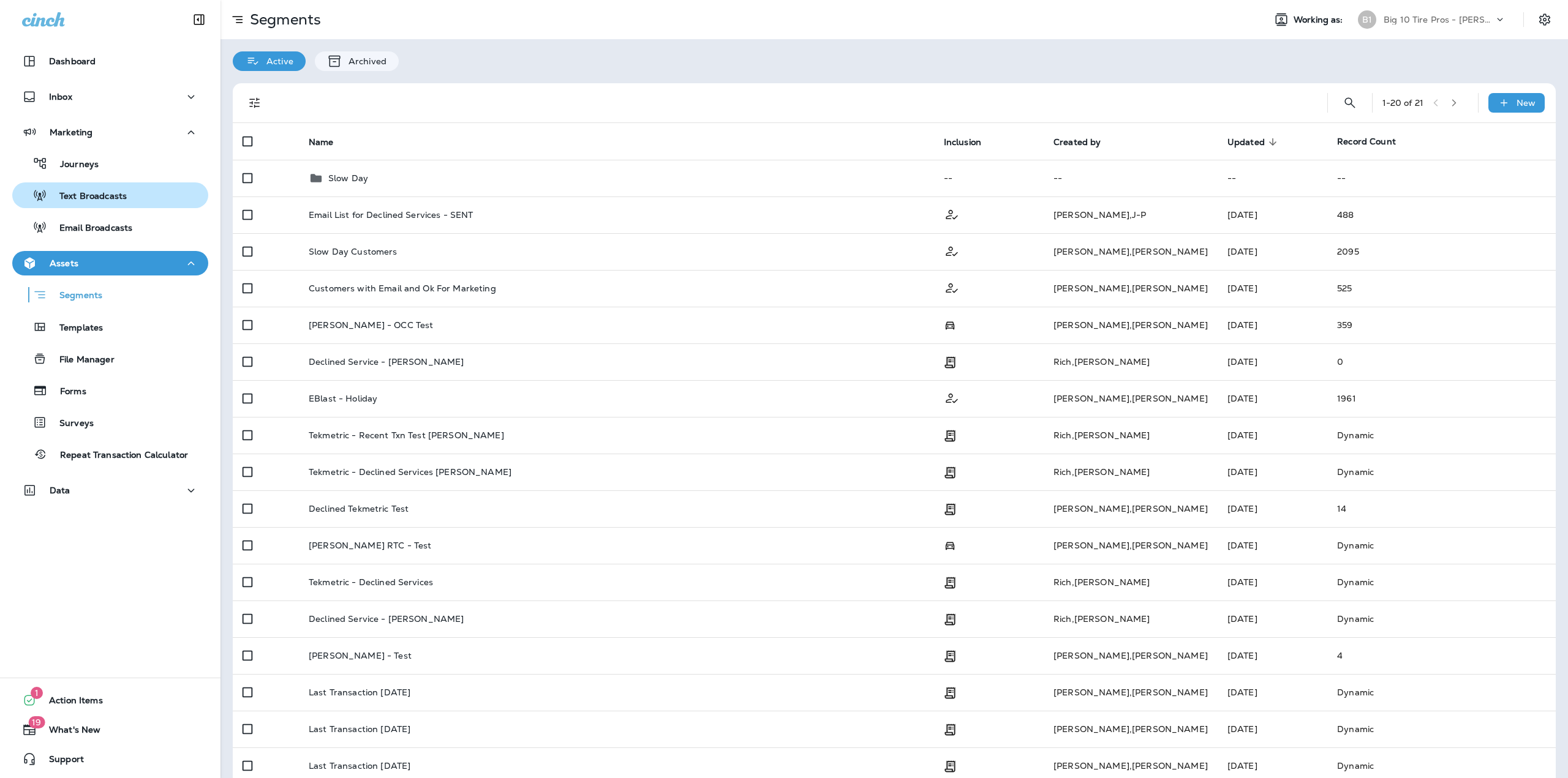
click at [75, 193] on p "Text Broadcasts" at bounding box center [88, 197] width 80 height 12
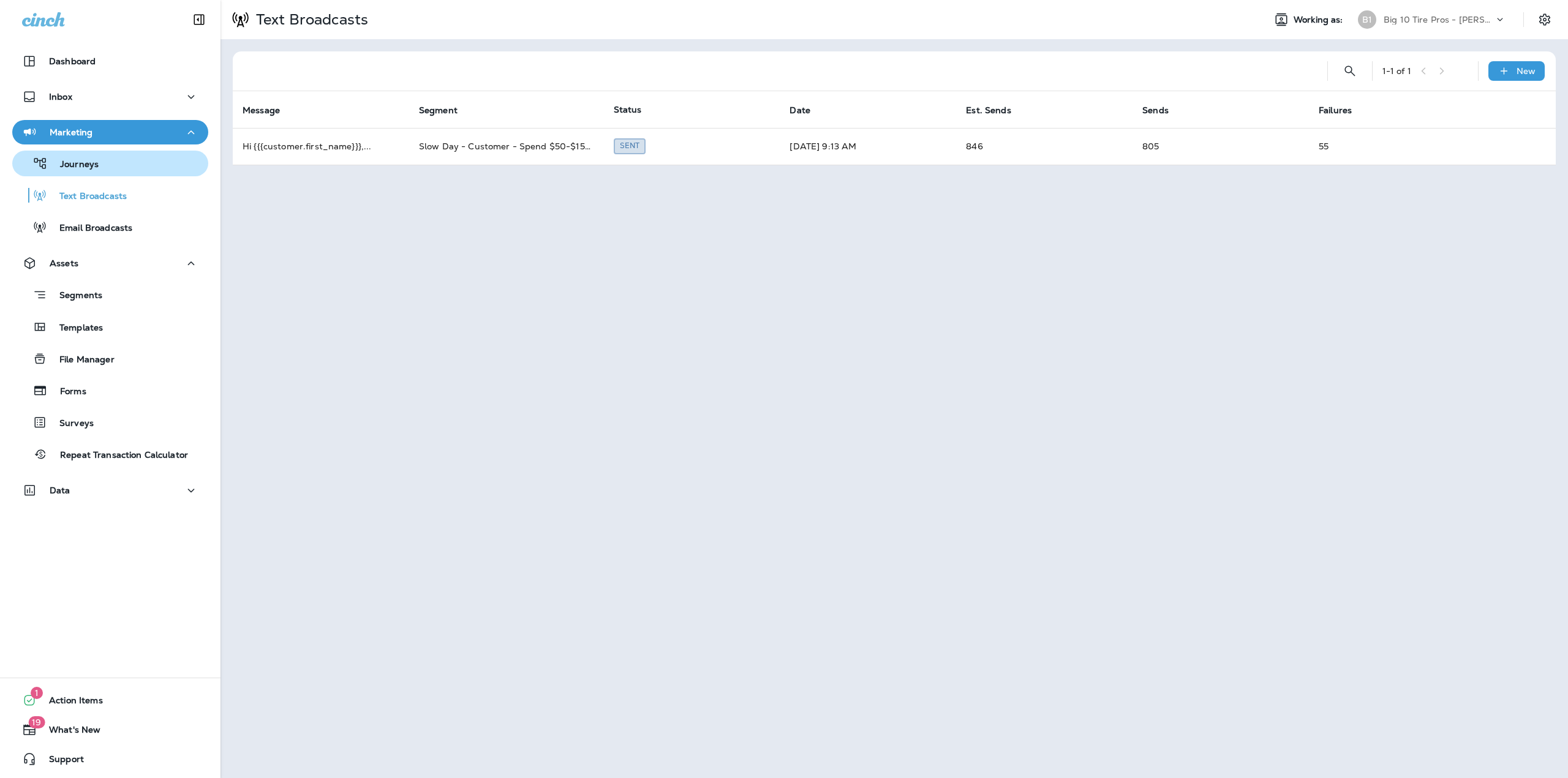
click at [59, 155] on div "Journeys" at bounding box center [58, 164] width 82 height 19
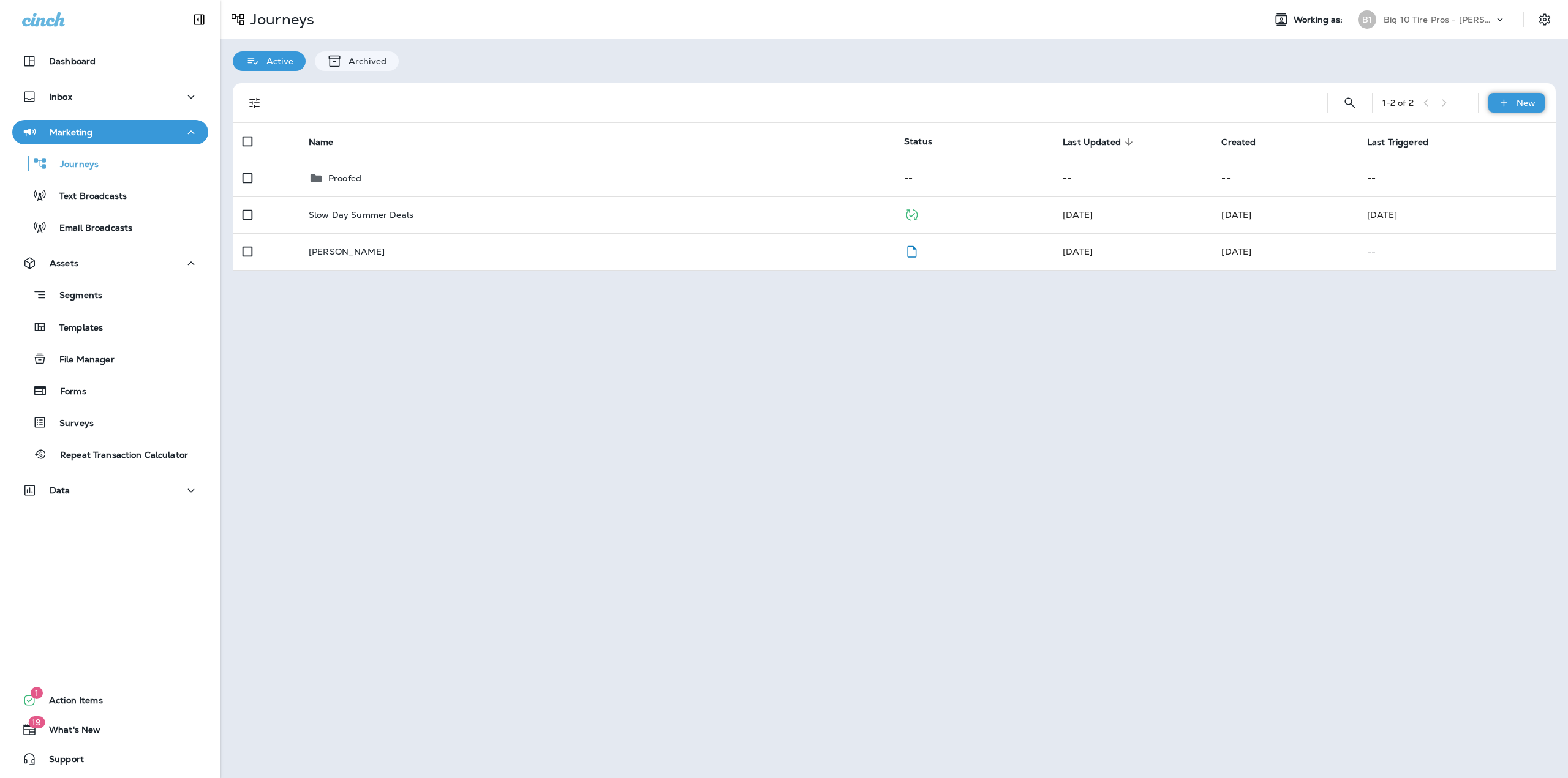
click at [1527, 99] on p "New" at bounding box center [1526, 103] width 19 height 10
click at [1492, 137] on p "New Journey" at bounding box center [1504, 132] width 61 height 10
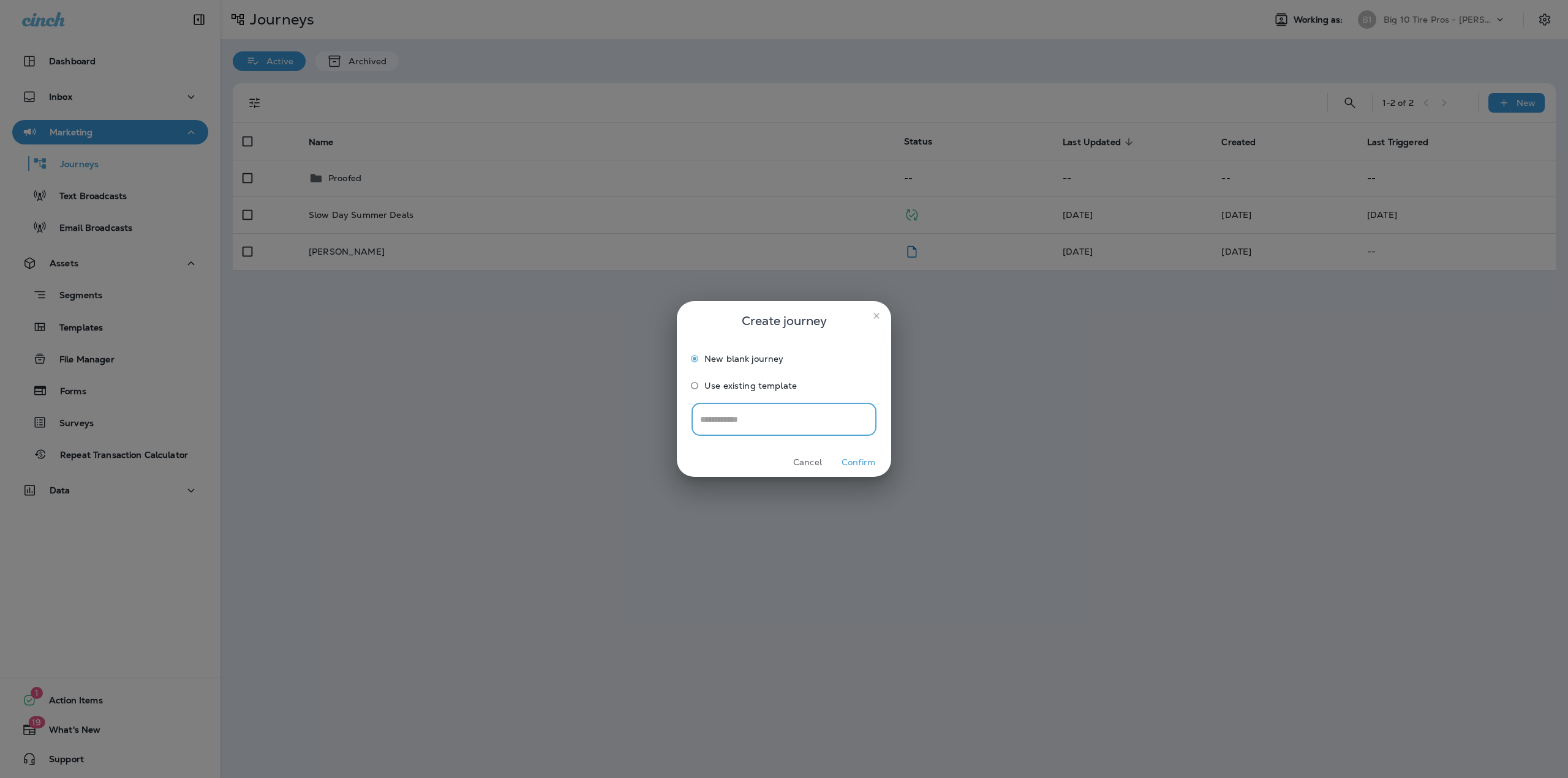
click at [807, 457] on button "Cancel" at bounding box center [807, 462] width 46 height 19
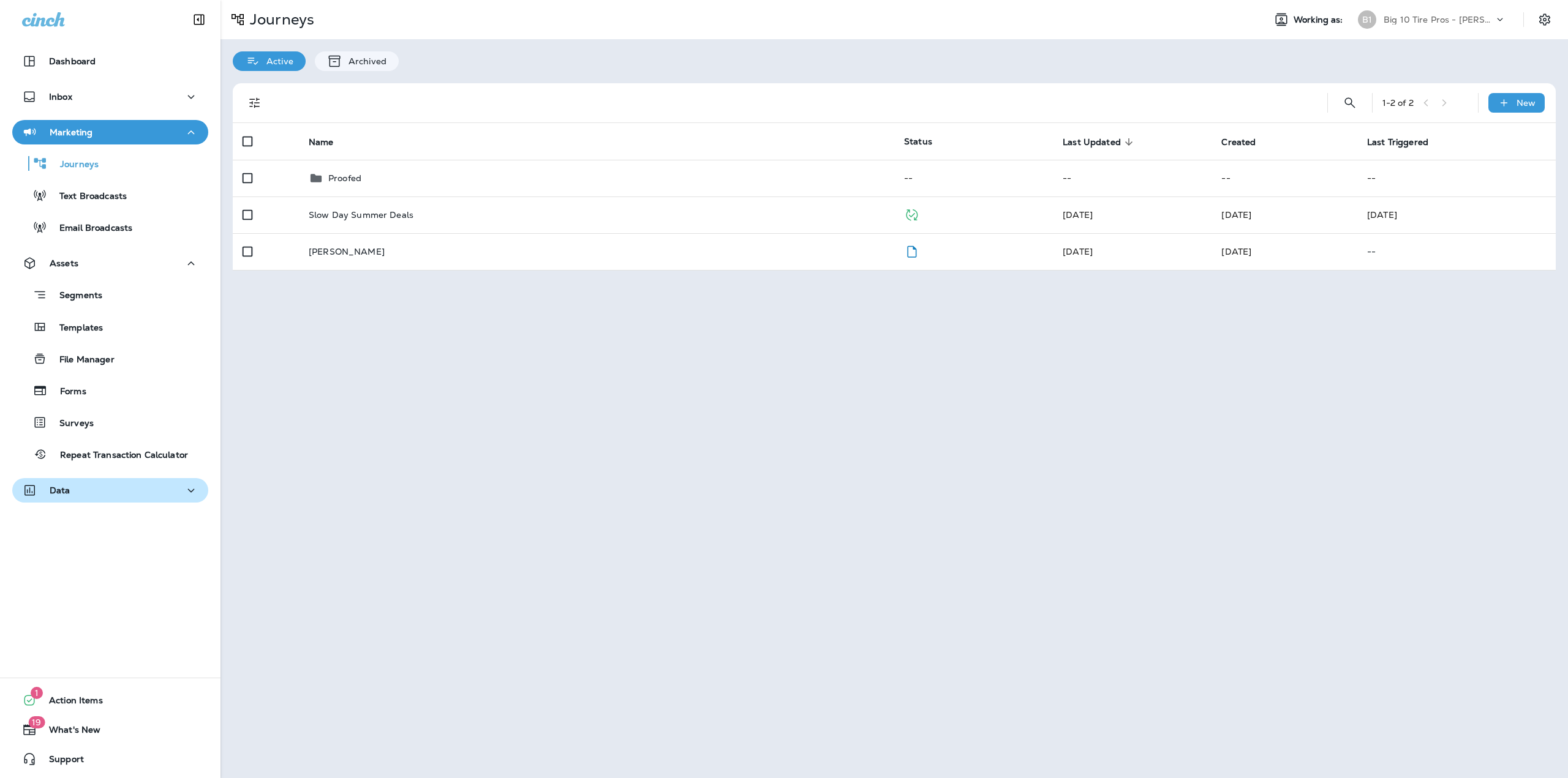
click at [78, 494] on div "Data" at bounding box center [110, 491] width 177 height 15
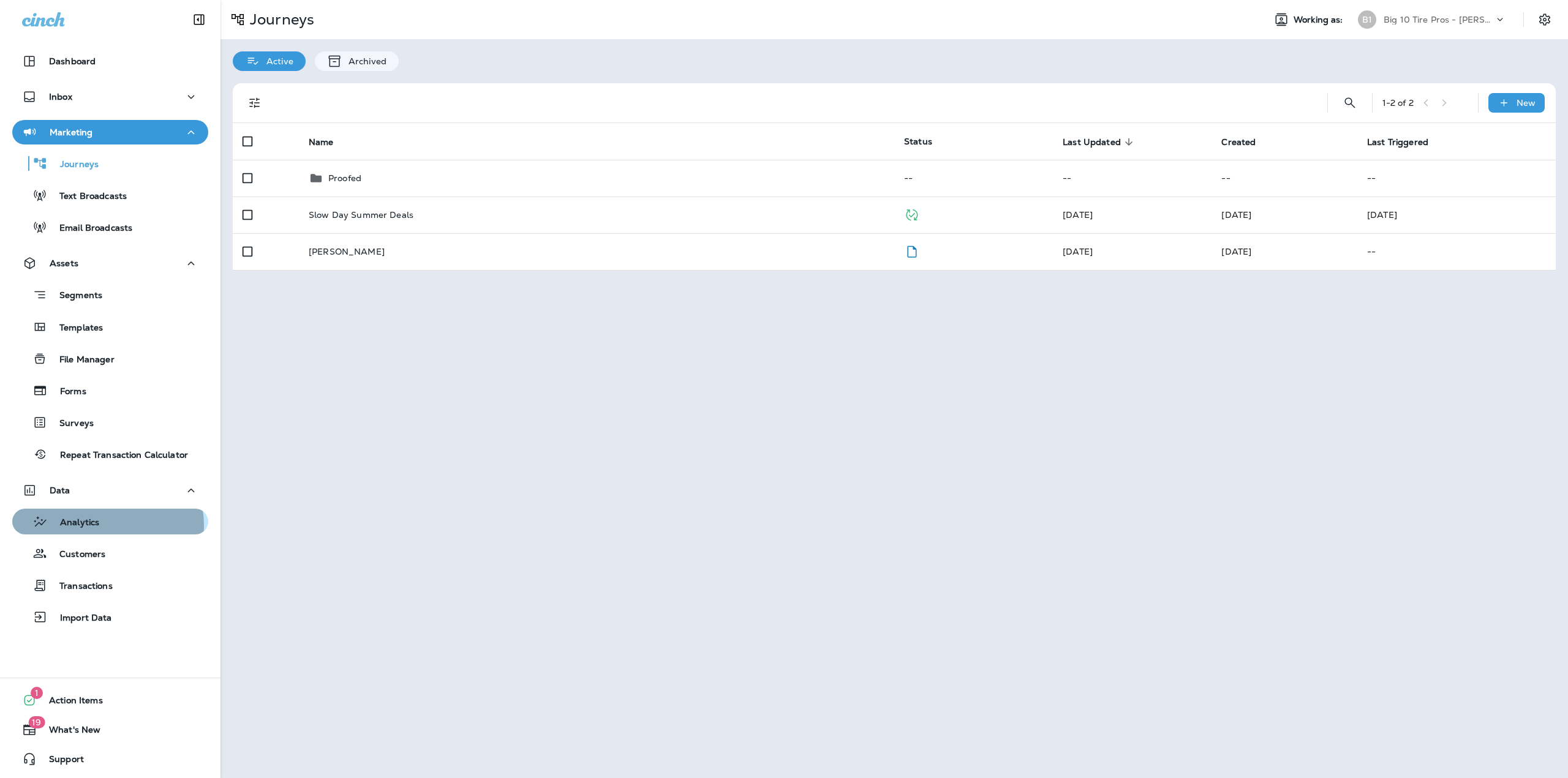
click at [98, 526] on p "Analytics" at bounding box center [73, 523] width 52 height 12
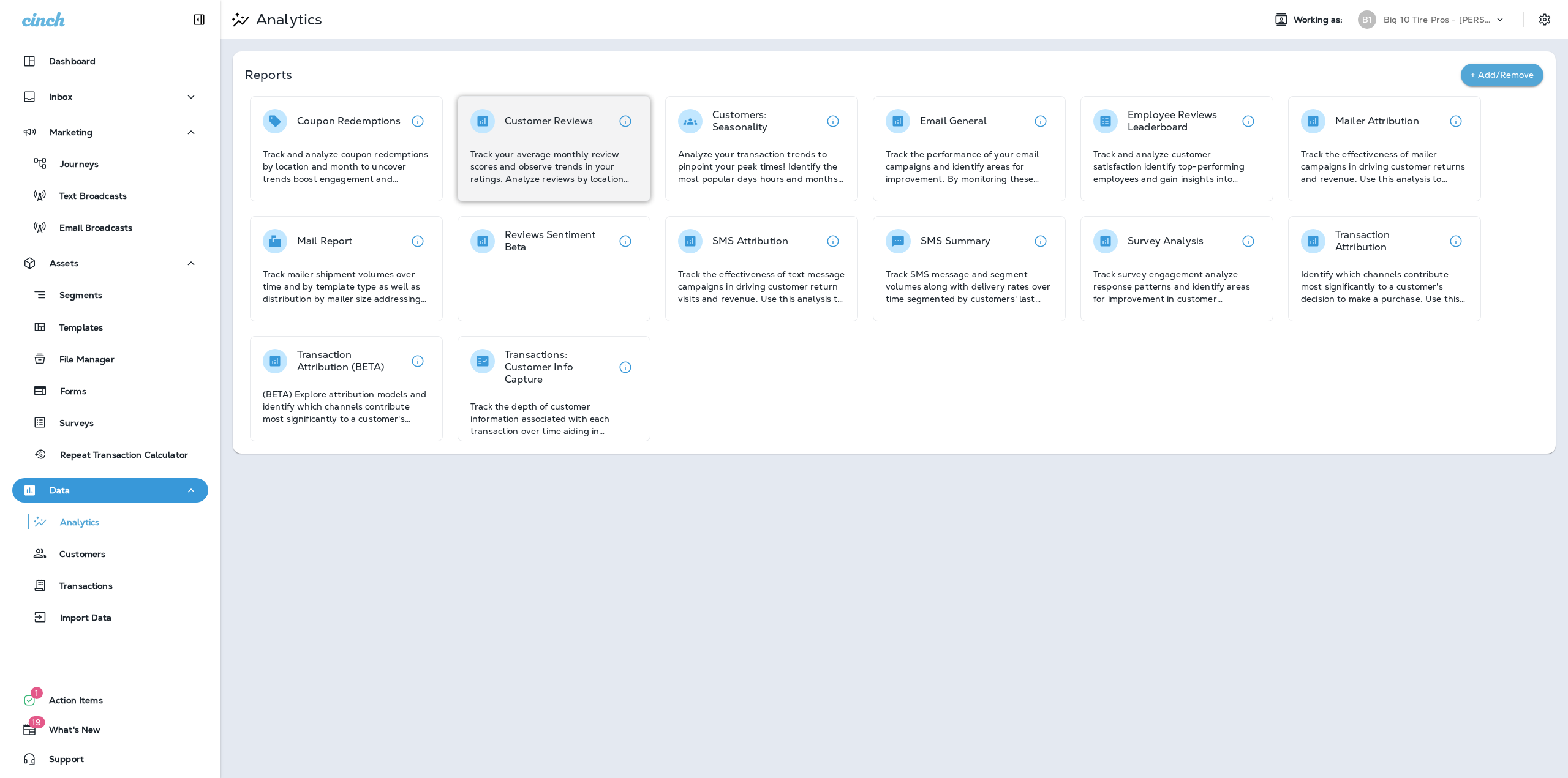
click at [609, 146] on div "Customer Reviews Track your average monthly review scores and observe trends in…" at bounding box center [554, 146] width 167 height 76
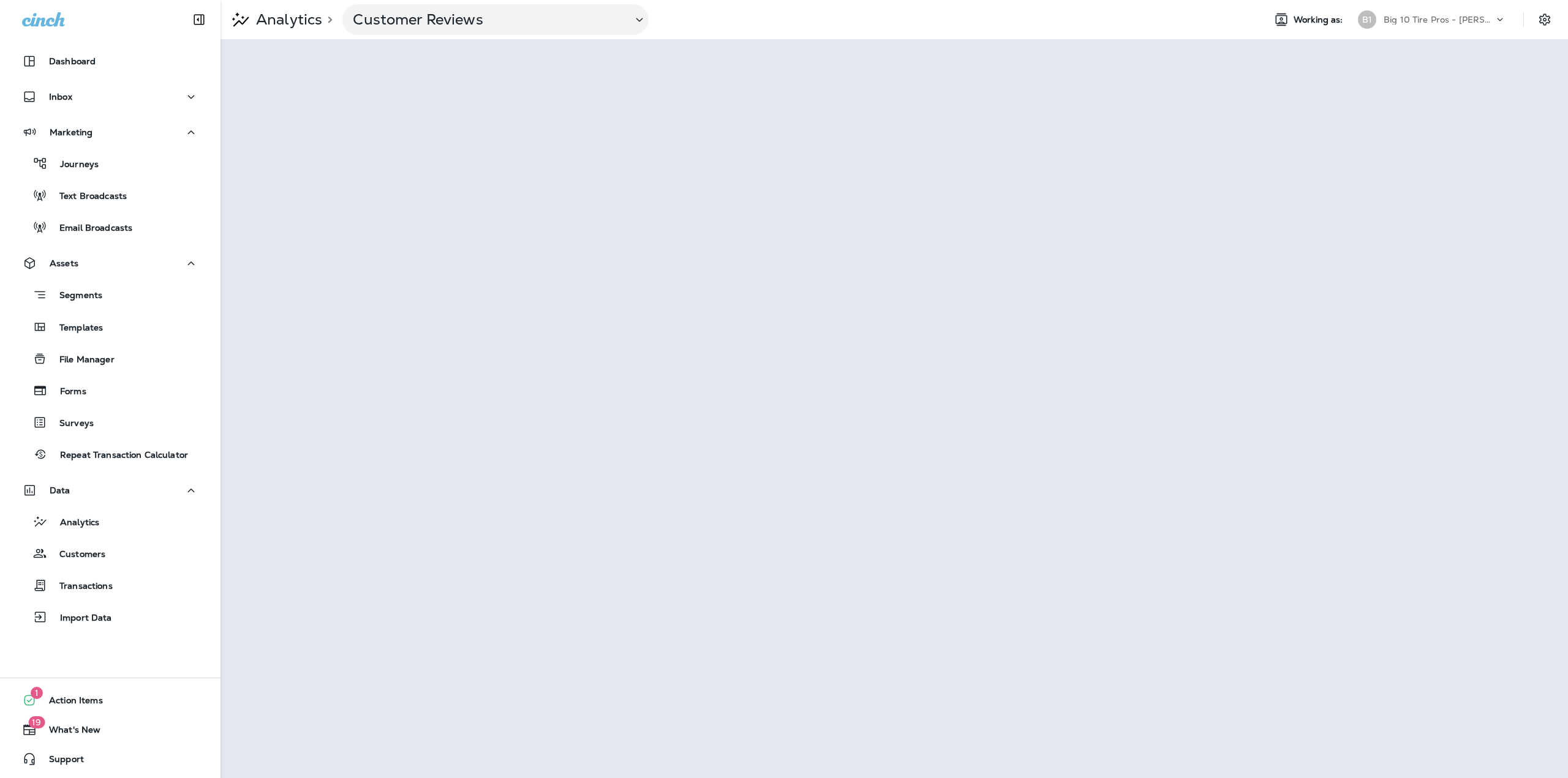
click at [1495, 19] on icon at bounding box center [1500, 20] width 12 height 12
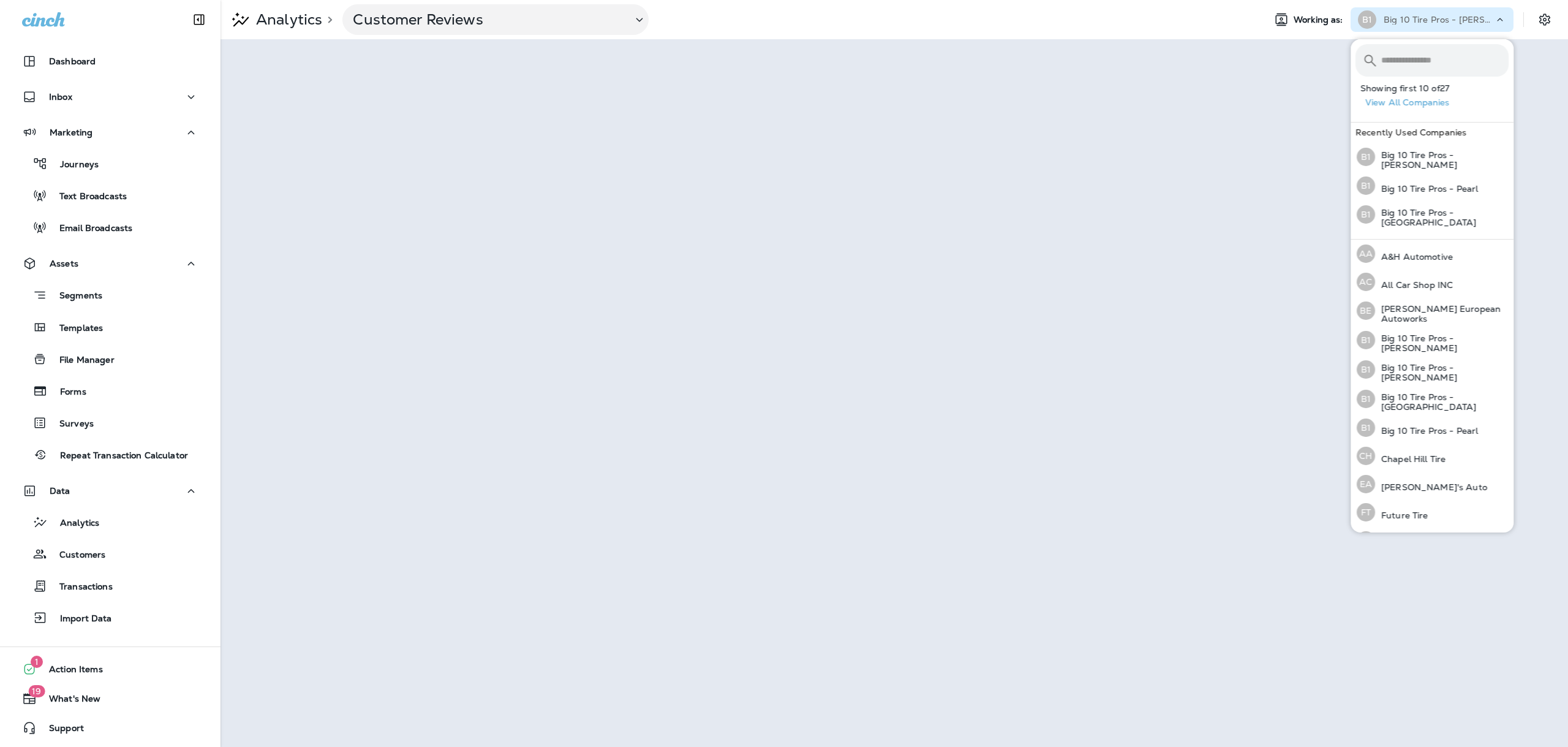
click at [1496, 19] on icon at bounding box center [1500, 20] width 12 height 12
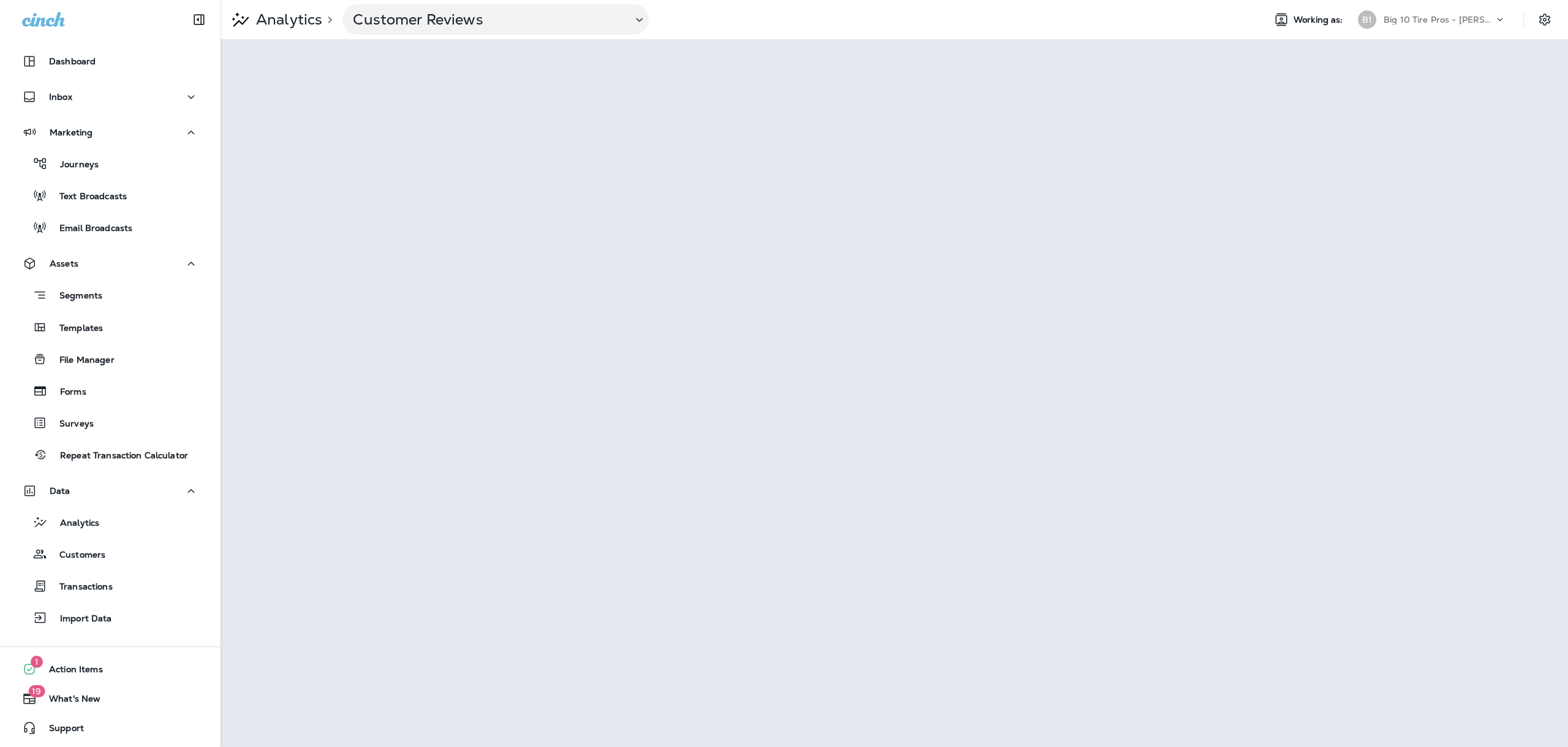
click at [1497, 25] on icon at bounding box center [1500, 20] width 12 height 12
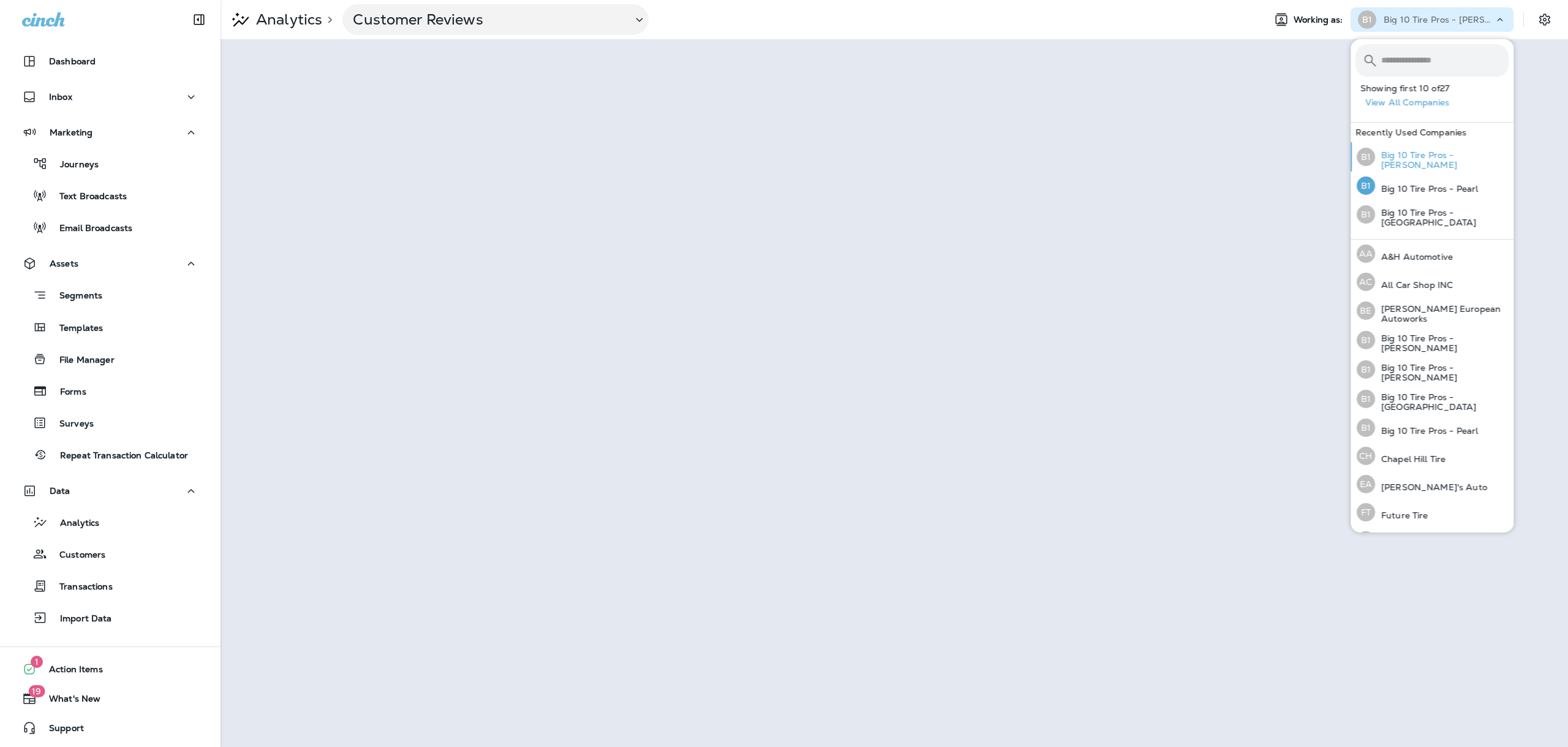
click at [1468, 164] on div "B1 Big 10 Tire Pros - [PERSON_NAME]" at bounding box center [1433, 156] width 161 height 30
click at [1467, 184] on p "Big 10 Tire Pros - Pearl" at bounding box center [1426, 189] width 103 height 10
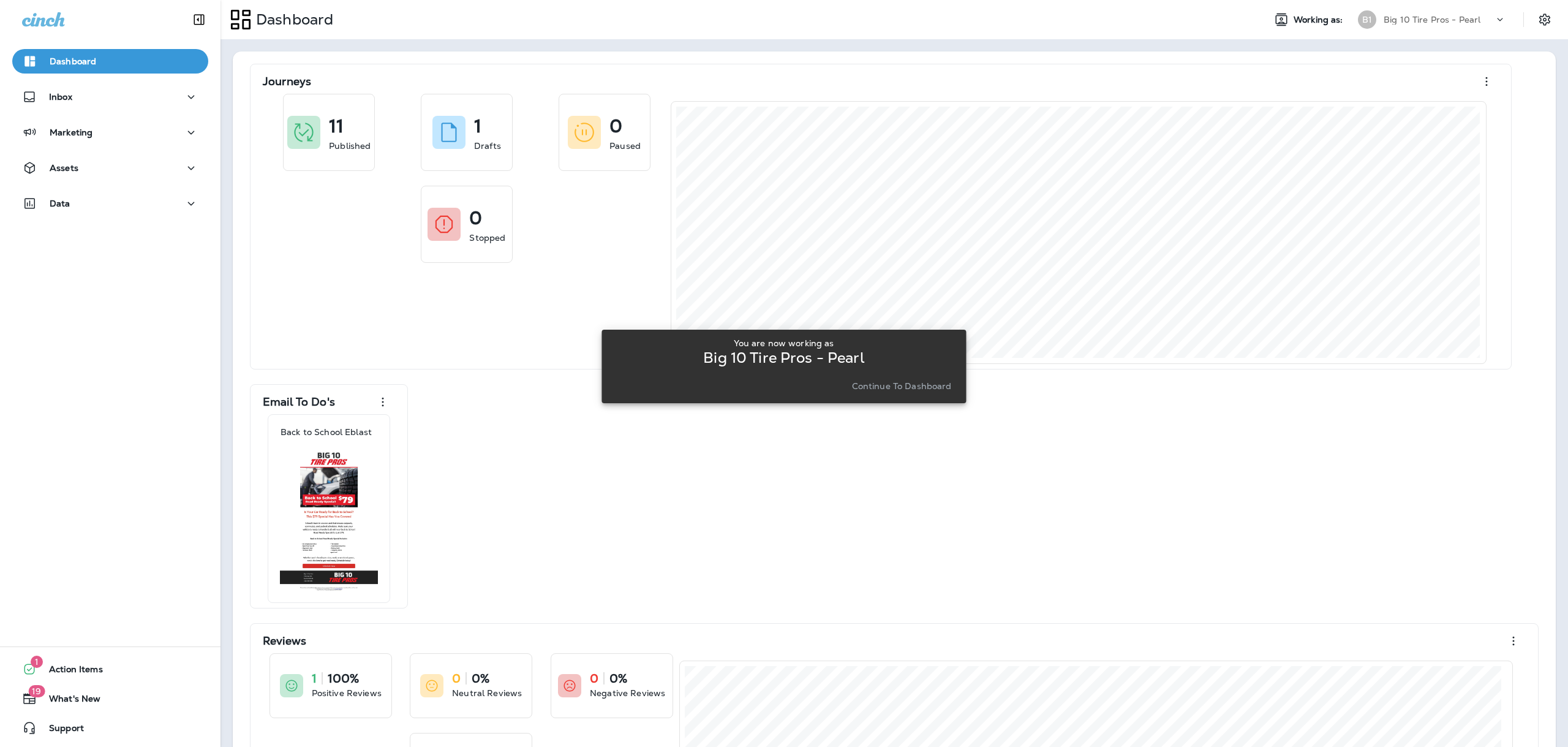
click at [901, 388] on p "Continue to Dashboard" at bounding box center [902, 386] width 99 height 10
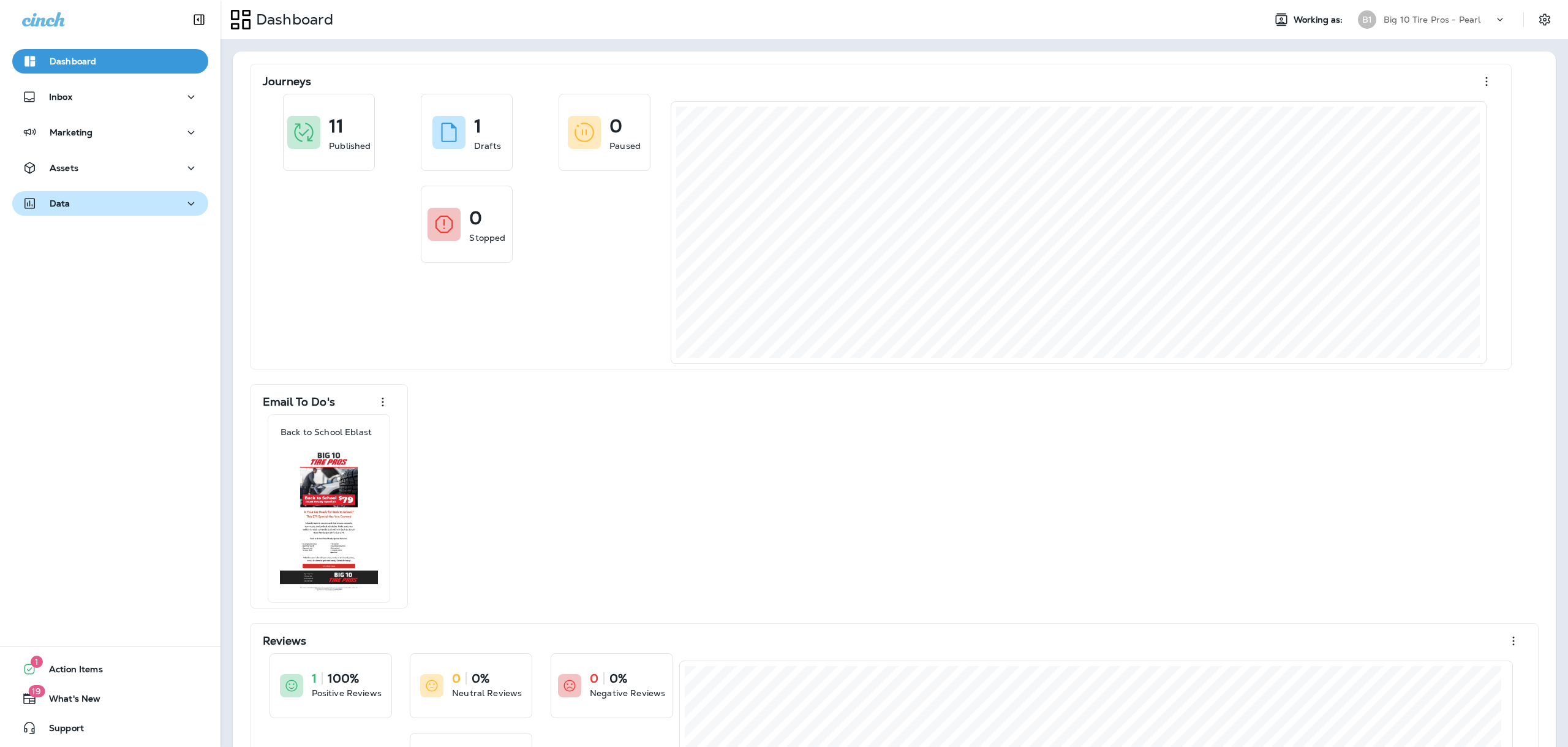
click at [148, 203] on div "Data" at bounding box center [110, 204] width 177 height 15
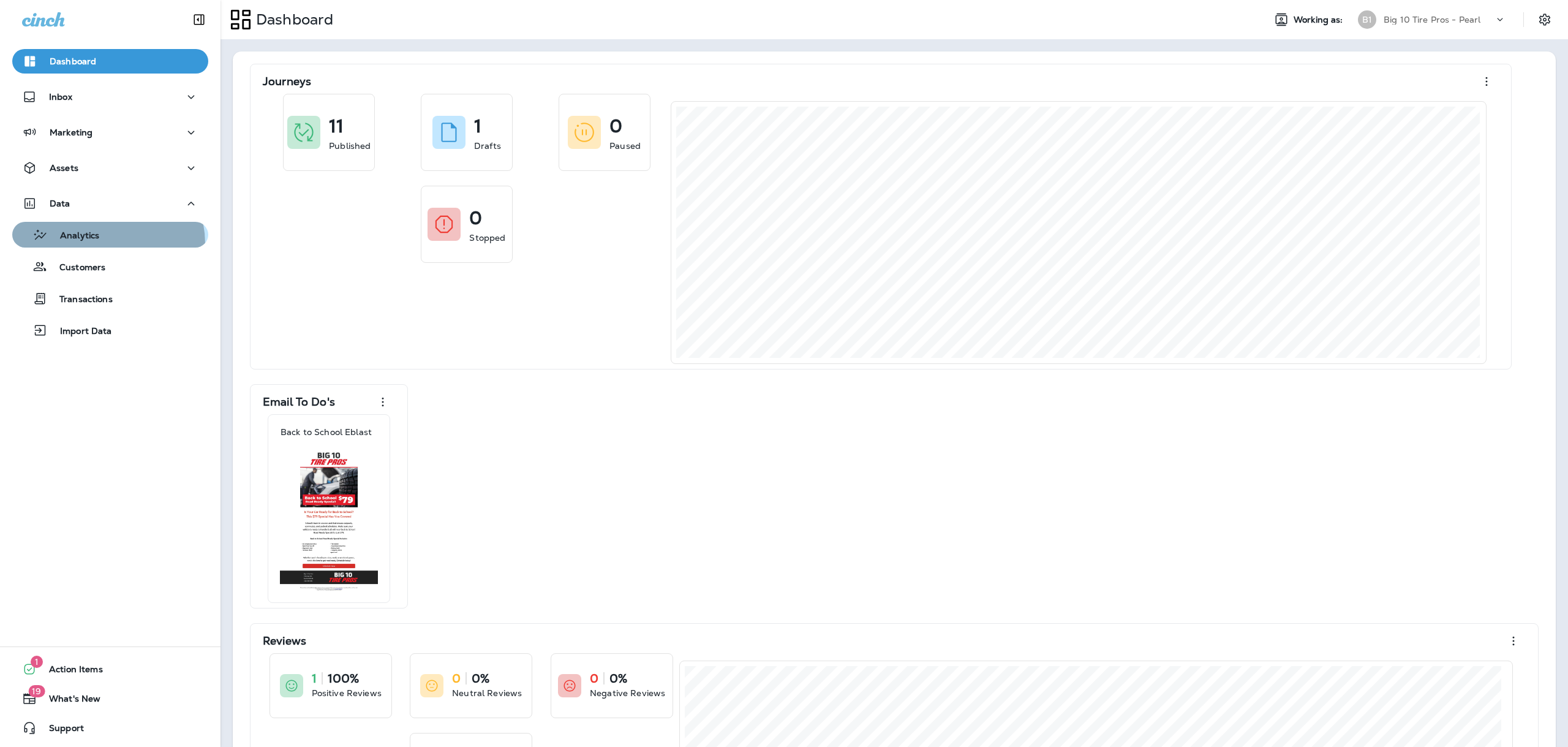
click at [102, 244] on button "Analytics" at bounding box center [110, 235] width 196 height 25
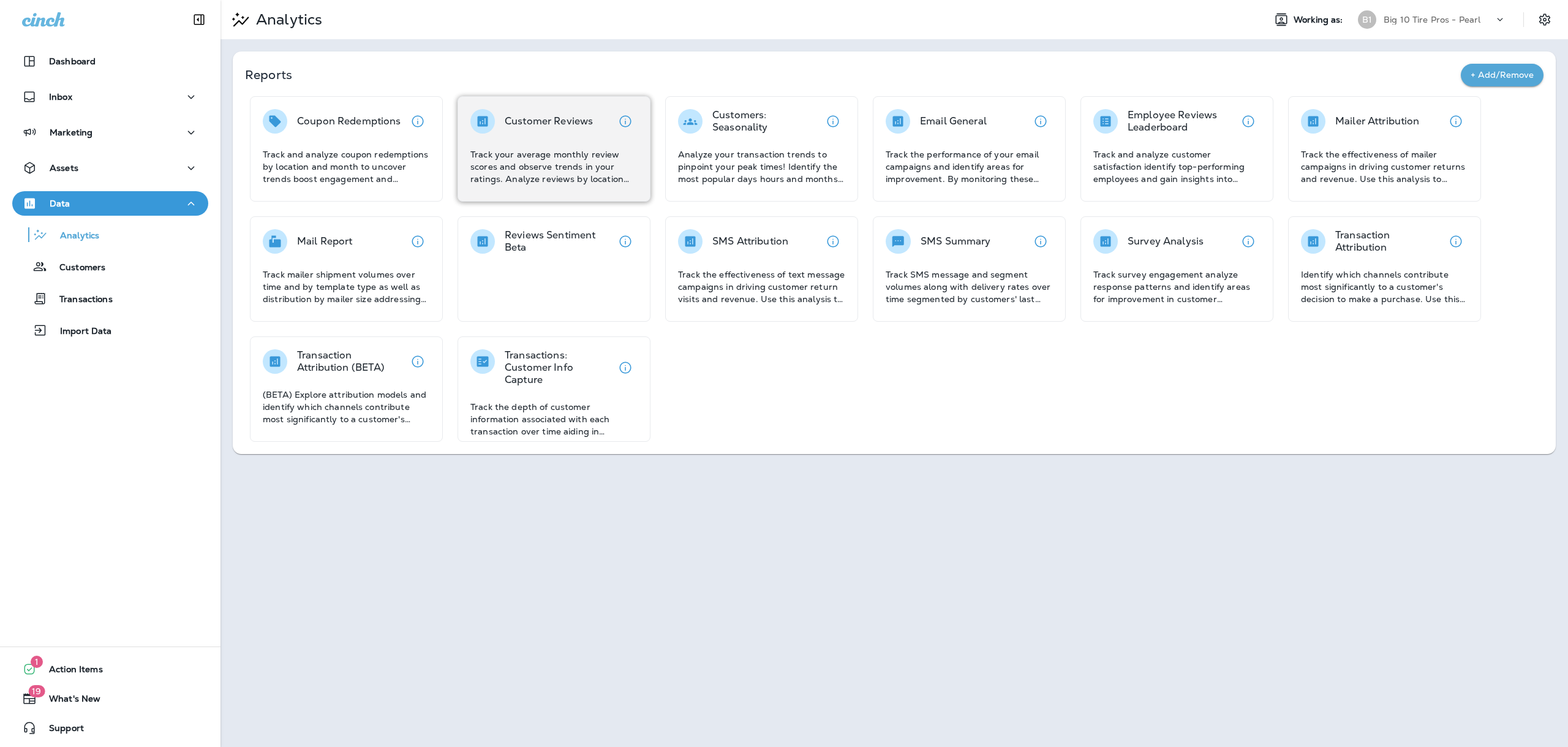
click at [520, 123] on p "Customer Reviews" at bounding box center [549, 122] width 88 height 12
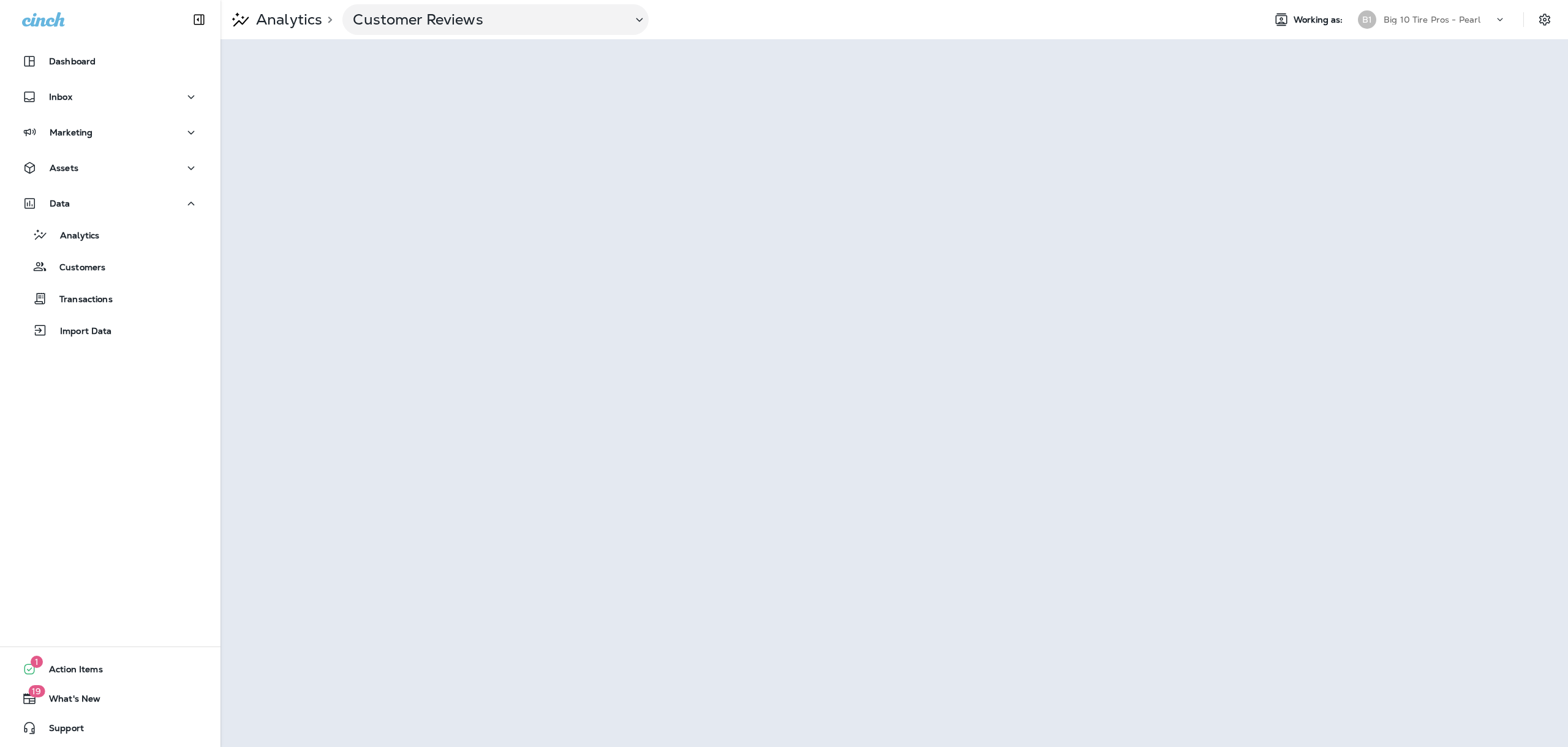
click at [1463, 27] on div "Big 10 Tire Pros - Pearl" at bounding box center [1439, 20] width 110 height 19
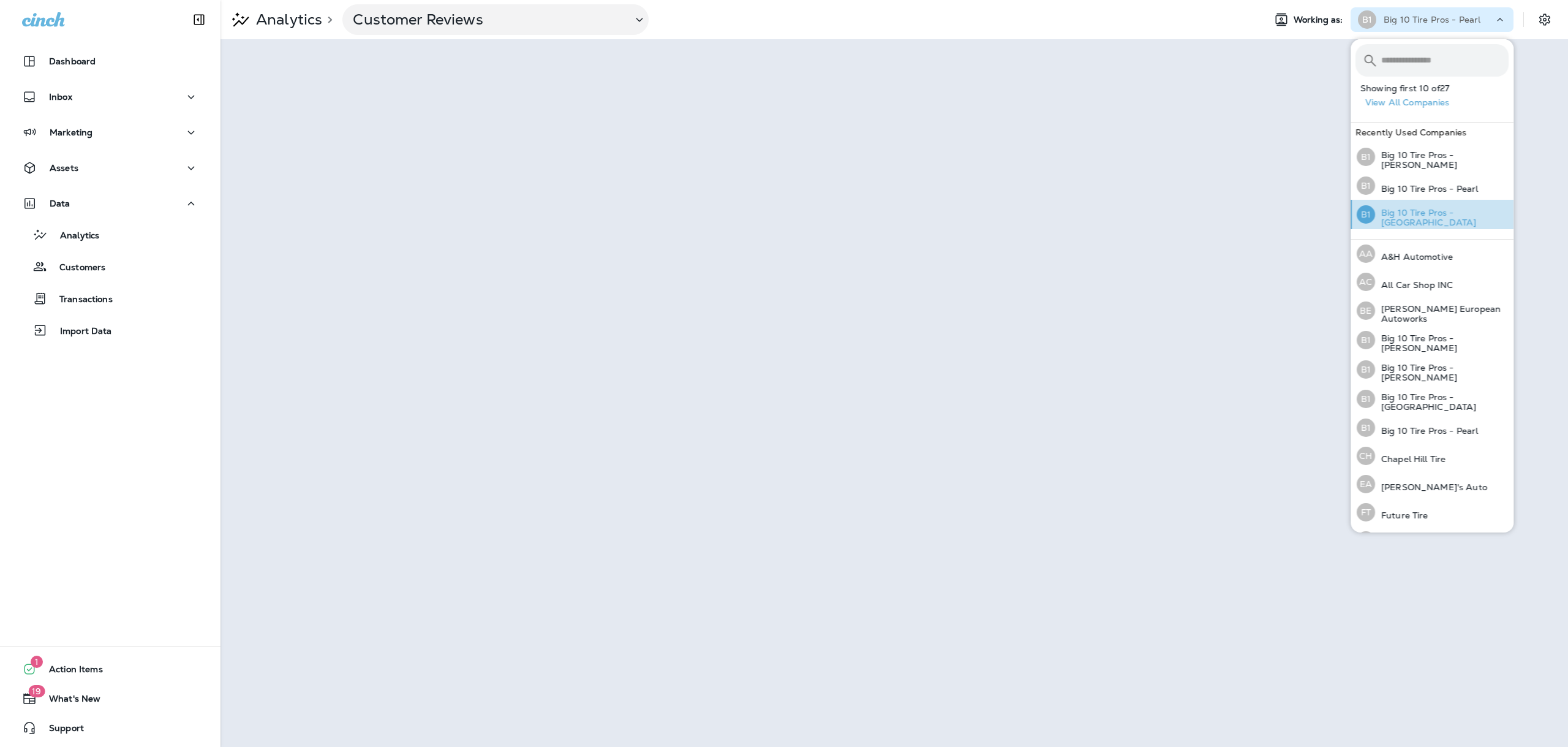
click at [1470, 218] on p "Big 10 Tire Pros - [GEOGRAPHIC_DATA]" at bounding box center [1441, 217] width 133 height 20
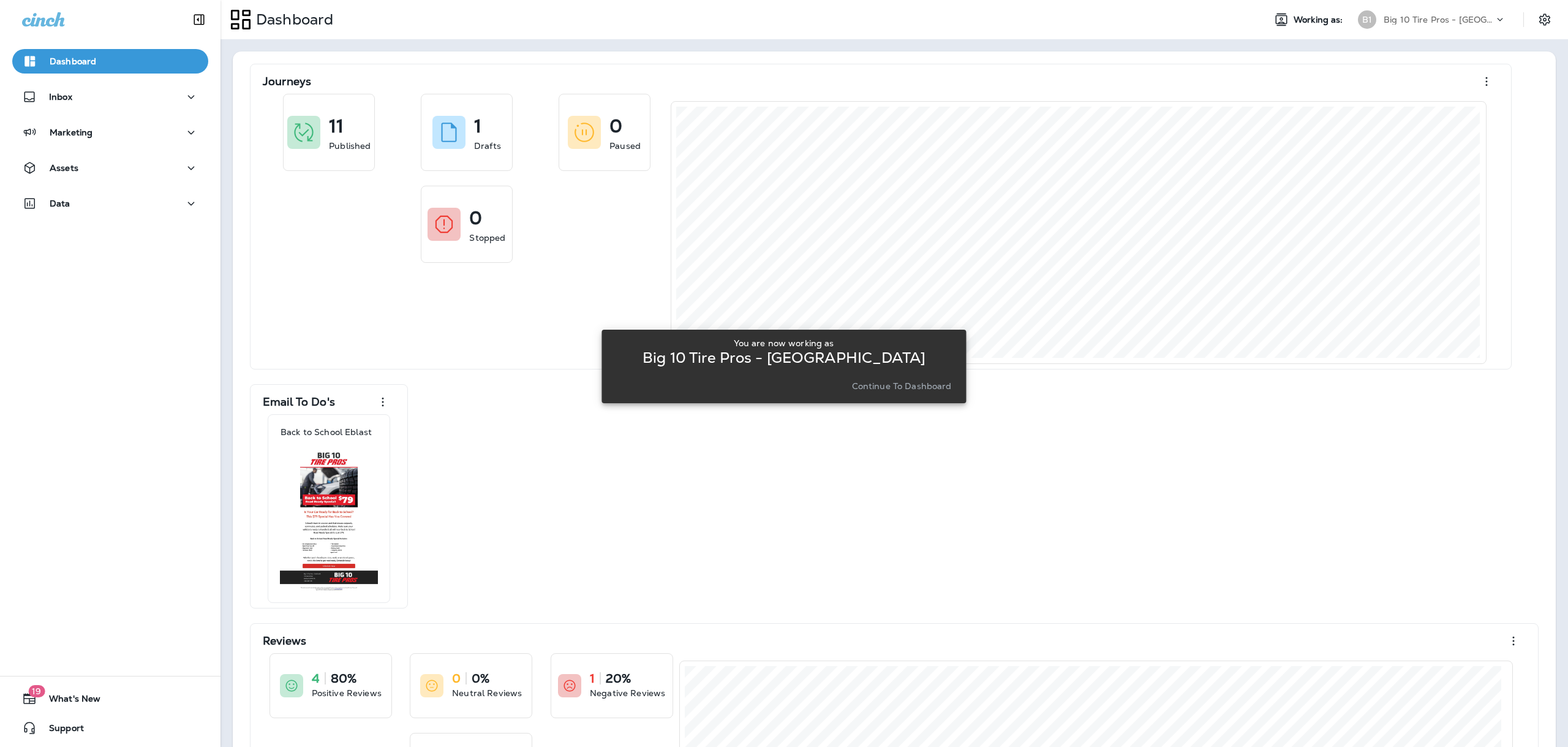
click at [868, 385] on p "Continue to Dashboard" at bounding box center [902, 386] width 99 height 10
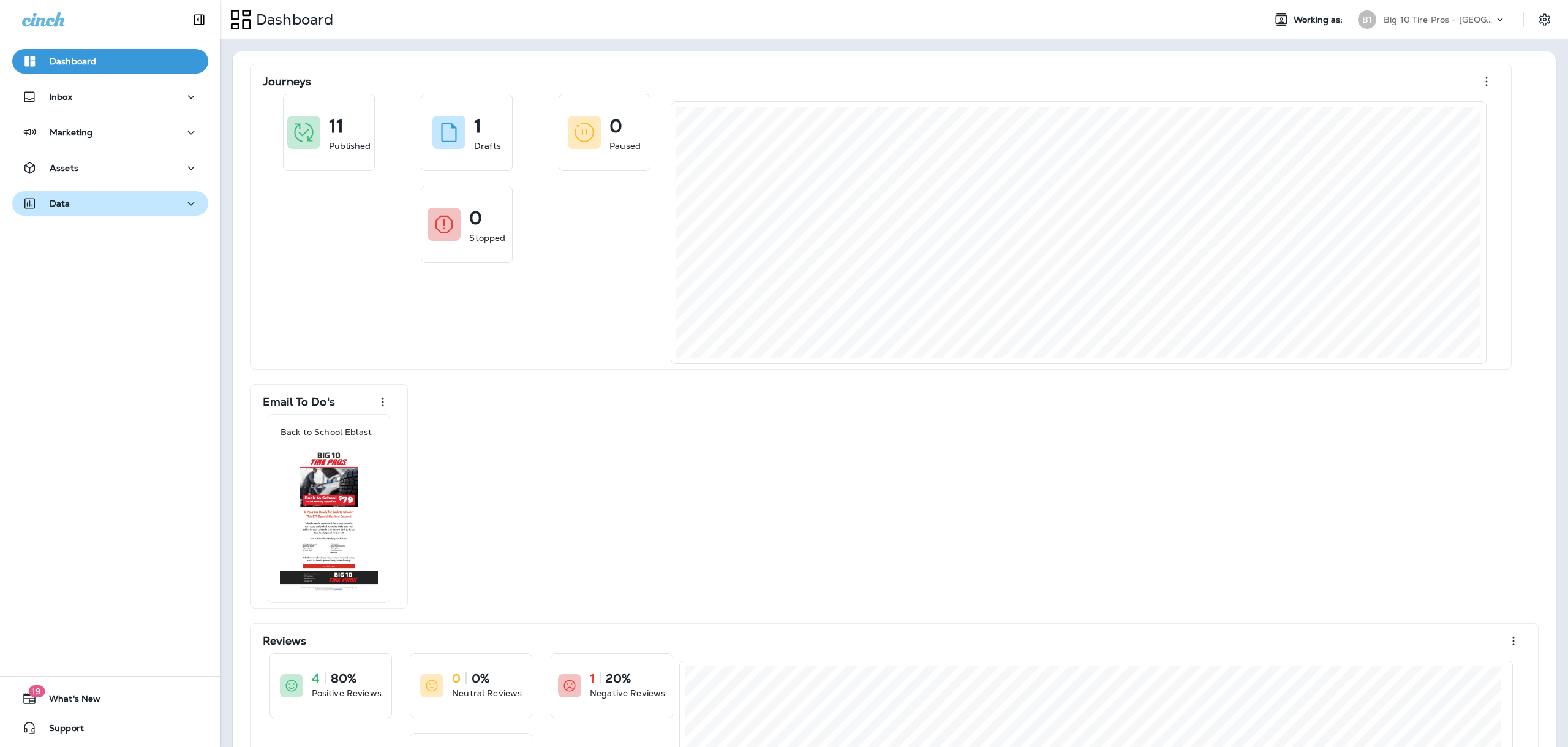
click at [143, 203] on div "Data" at bounding box center [110, 204] width 177 height 15
click at [105, 242] on div "Analytics" at bounding box center [110, 235] width 186 height 19
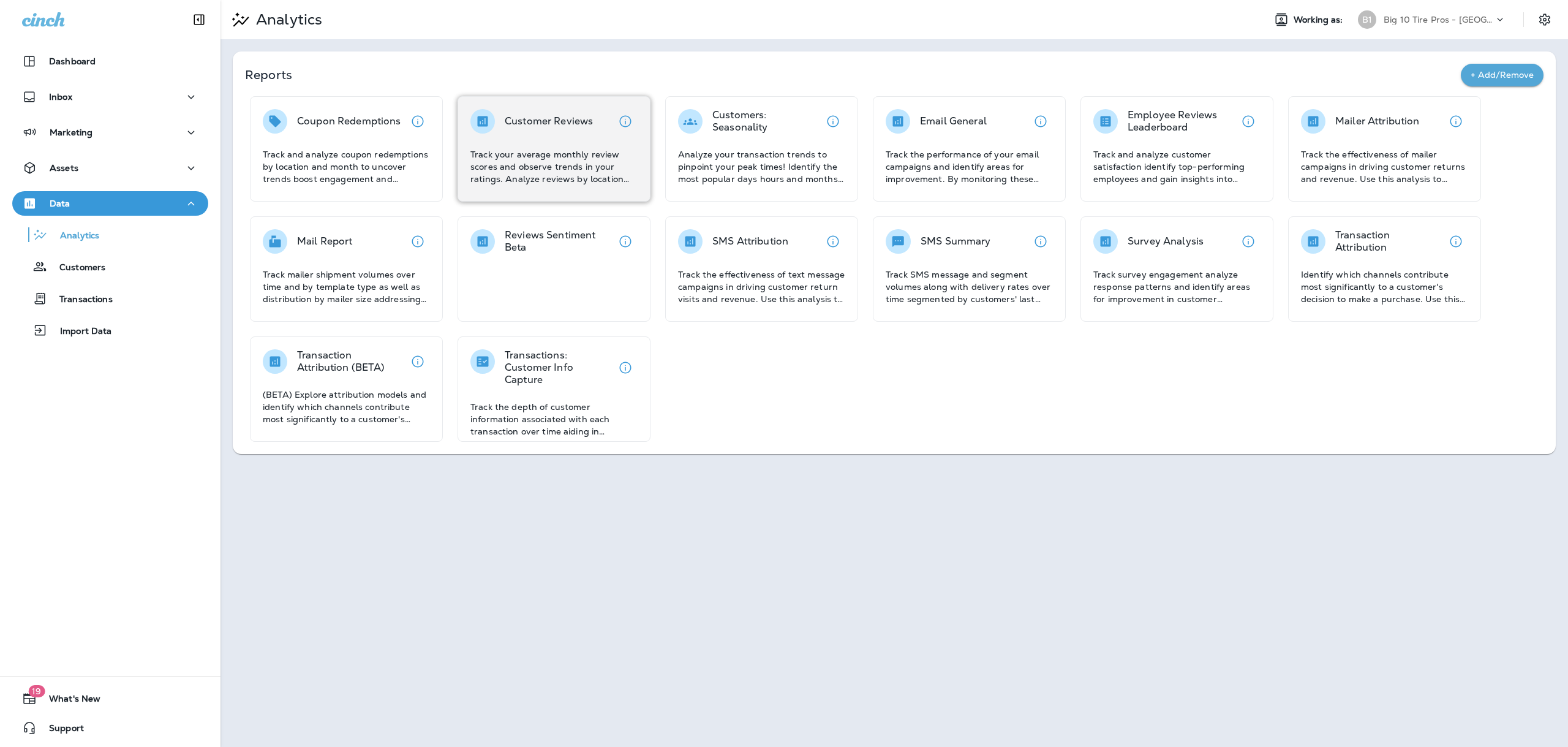
click at [559, 158] on p "Track your average monthly review scores and observe trends in your ratings. An…" at bounding box center [554, 166] width 167 height 37
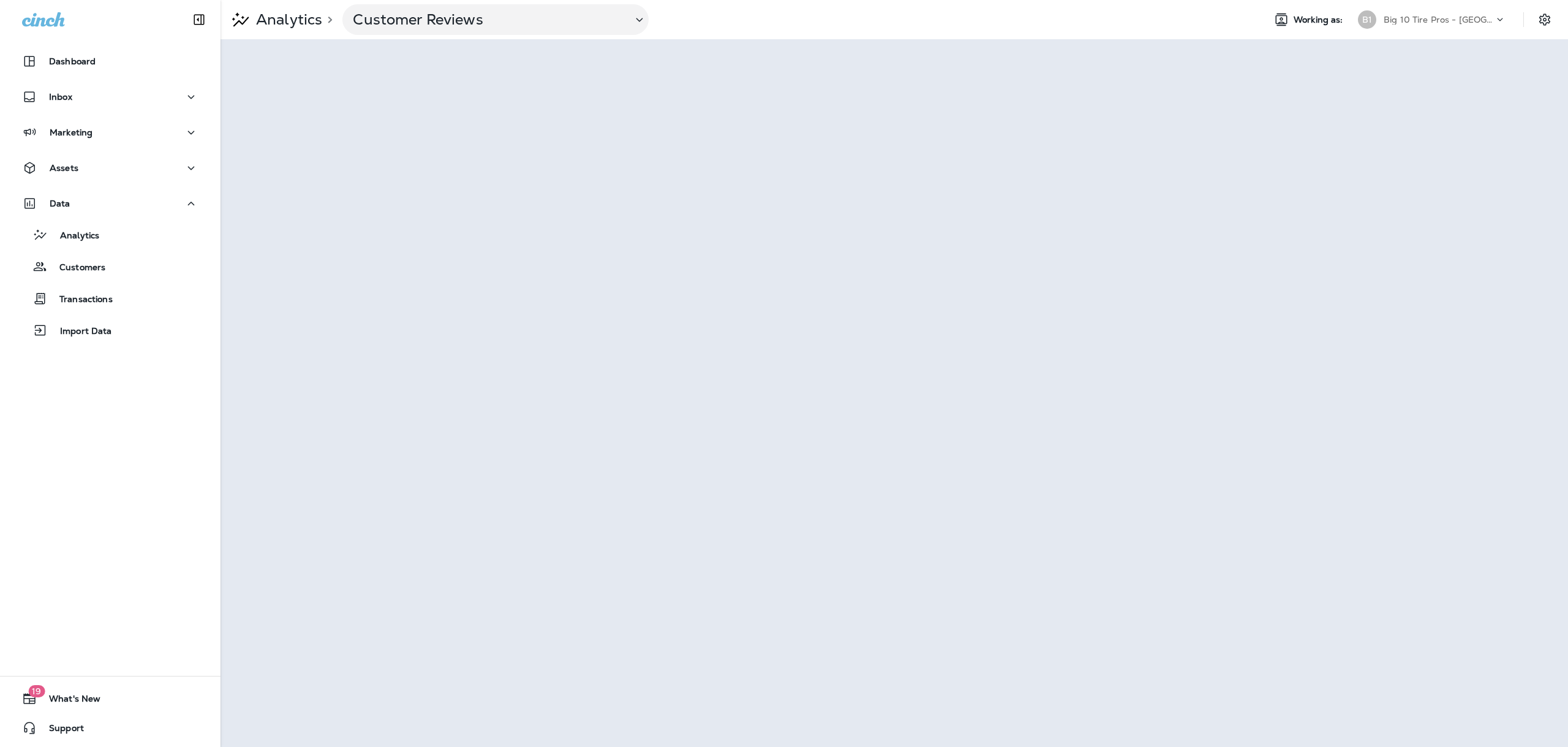
click at [1475, 26] on div "Big 10 Tire Pros - [GEOGRAPHIC_DATA]" at bounding box center [1439, 20] width 110 height 19
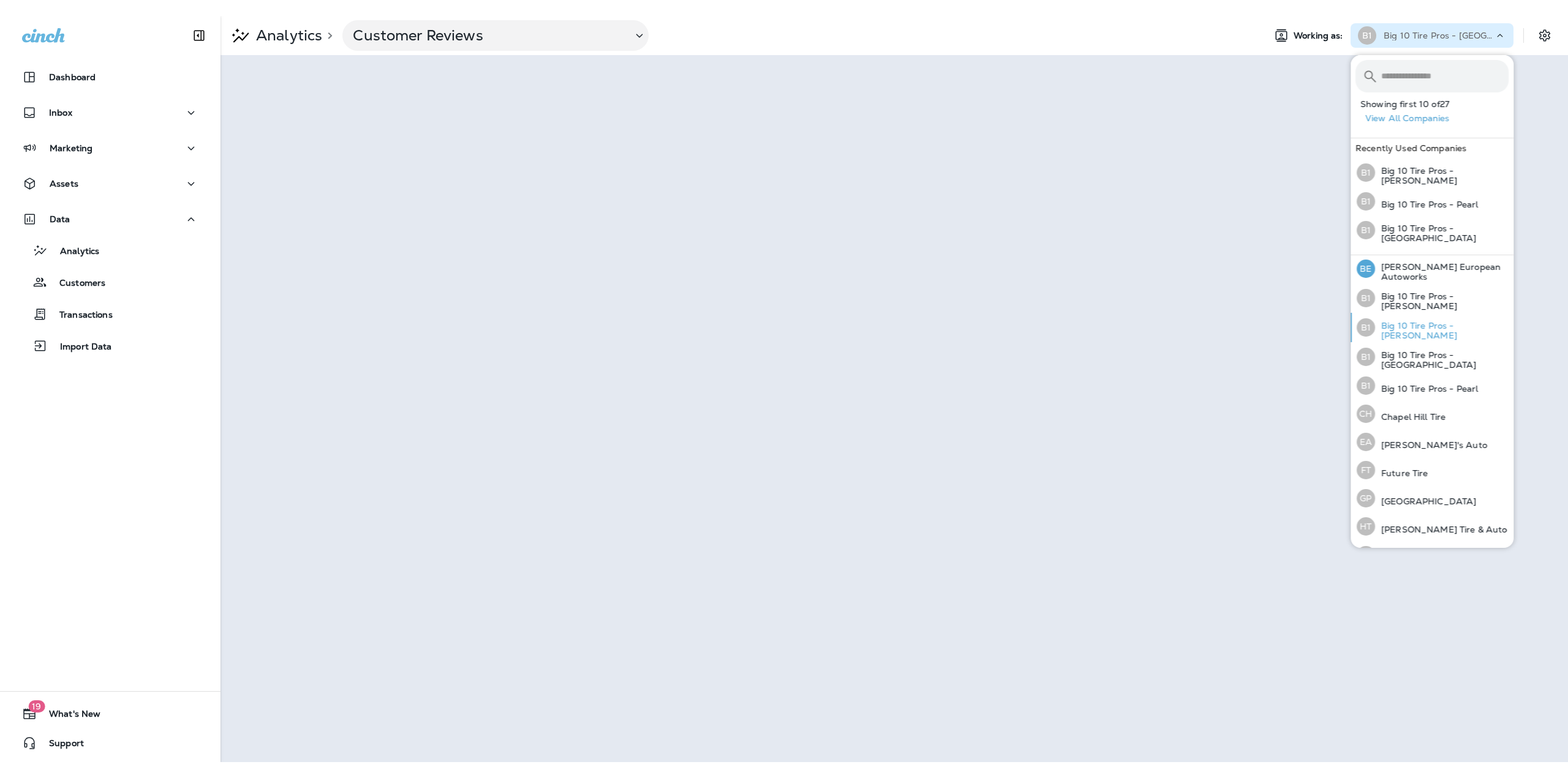
scroll to position [61, 0]
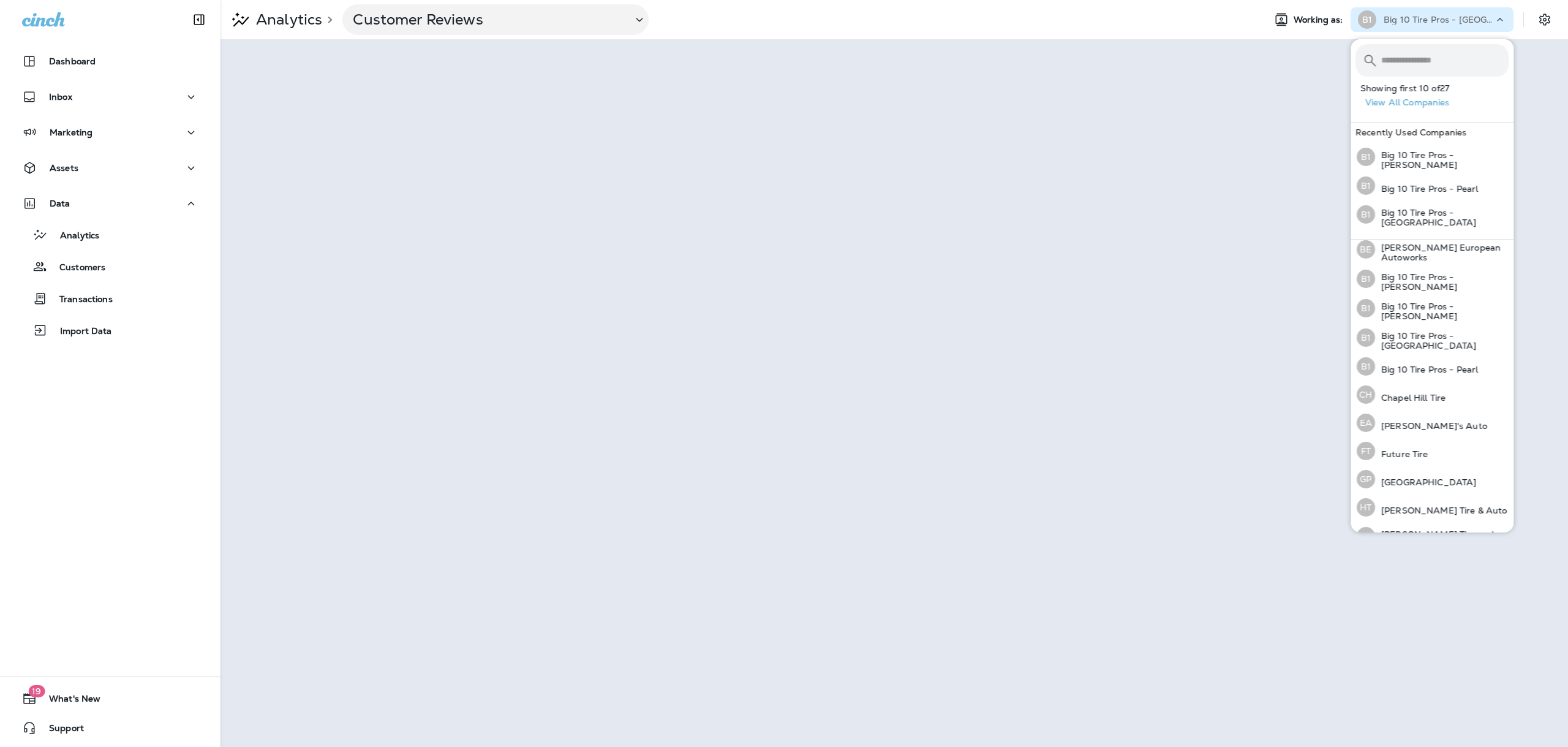
click at [1497, 24] on icon at bounding box center [1500, 20] width 12 height 12
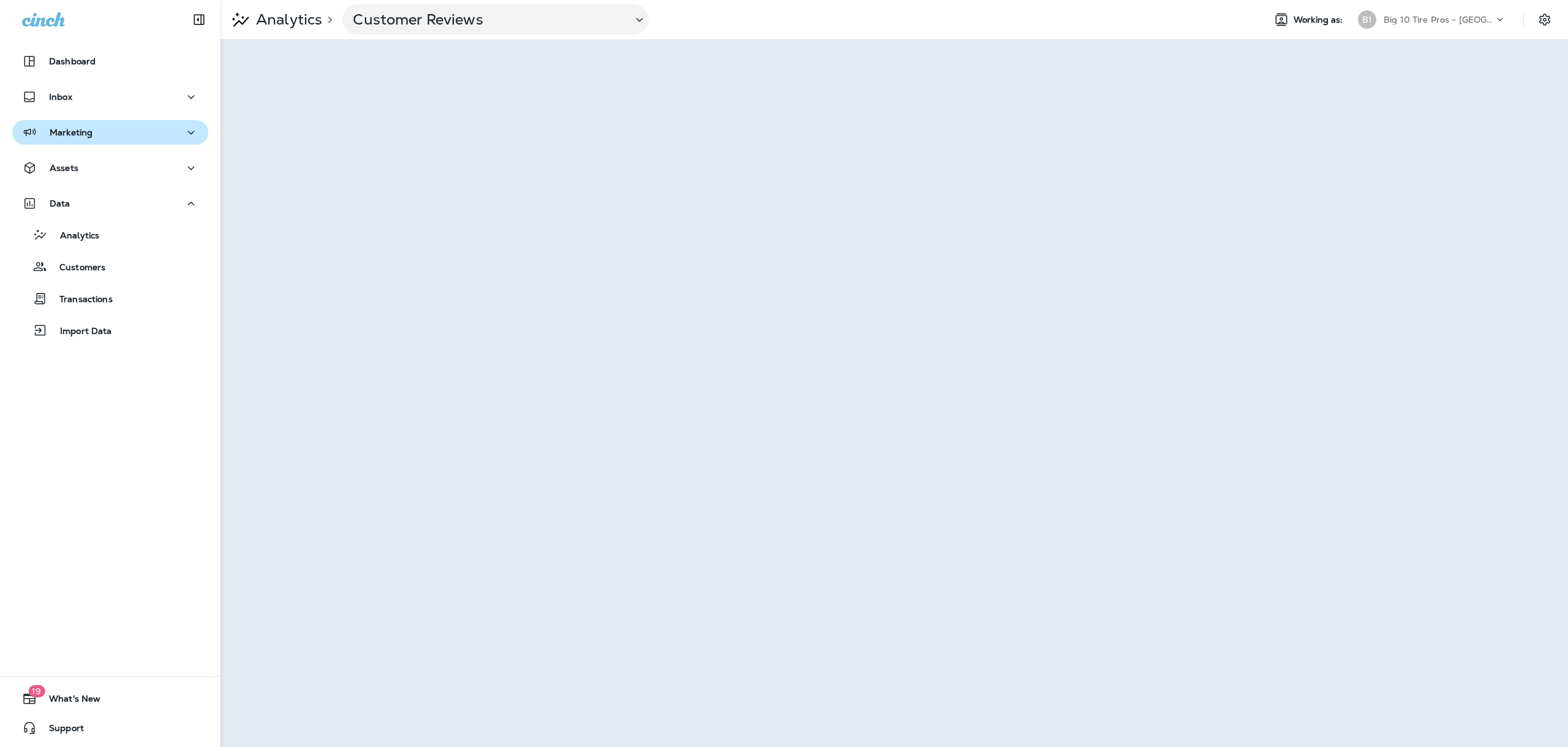
click at [93, 130] on div "Marketing" at bounding box center [110, 133] width 177 height 15
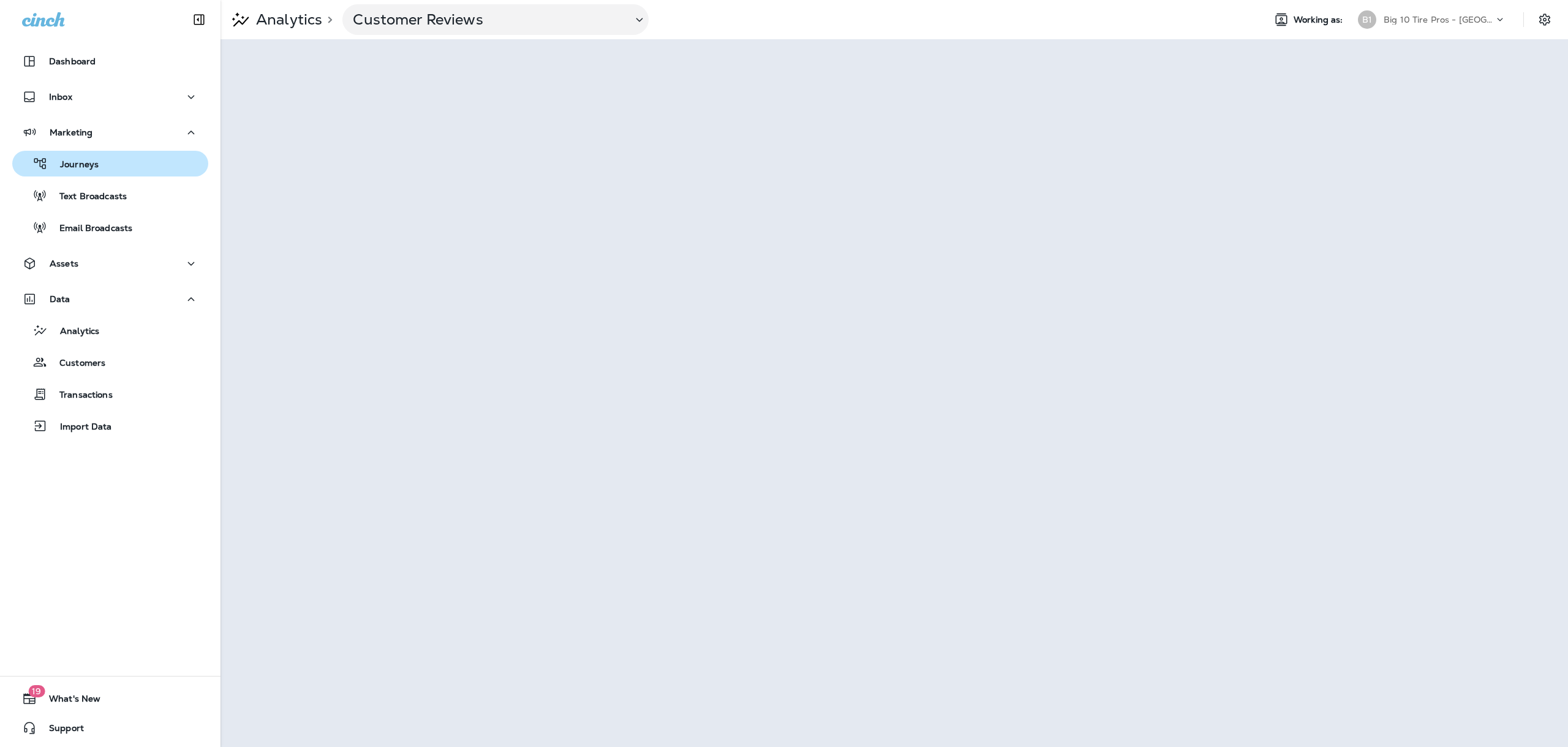
click at [89, 159] on p "Journeys" at bounding box center [73, 165] width 51 height 12
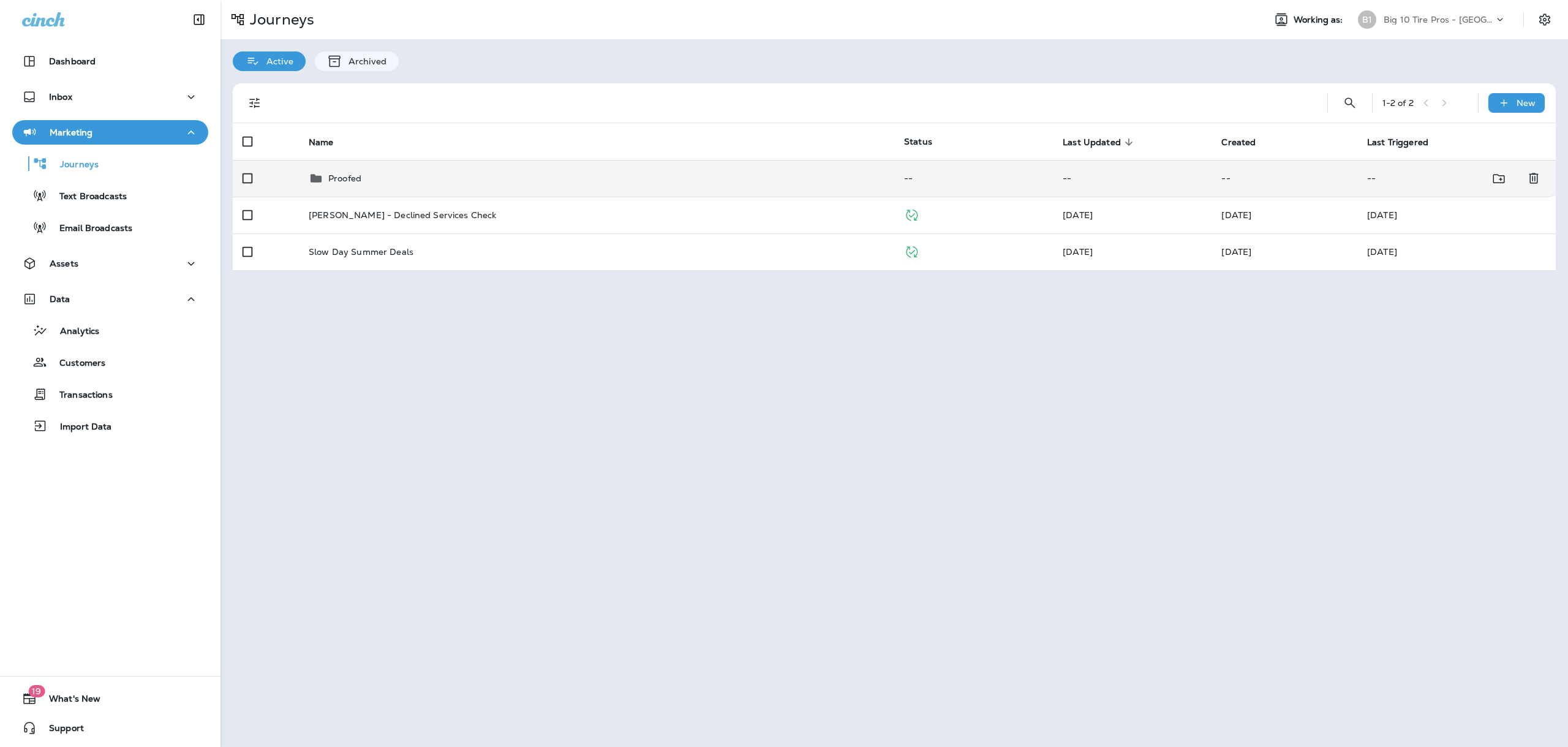
click at [350, 185] on td "Proofed" at bounding box center [597, 178] width 596 height 37
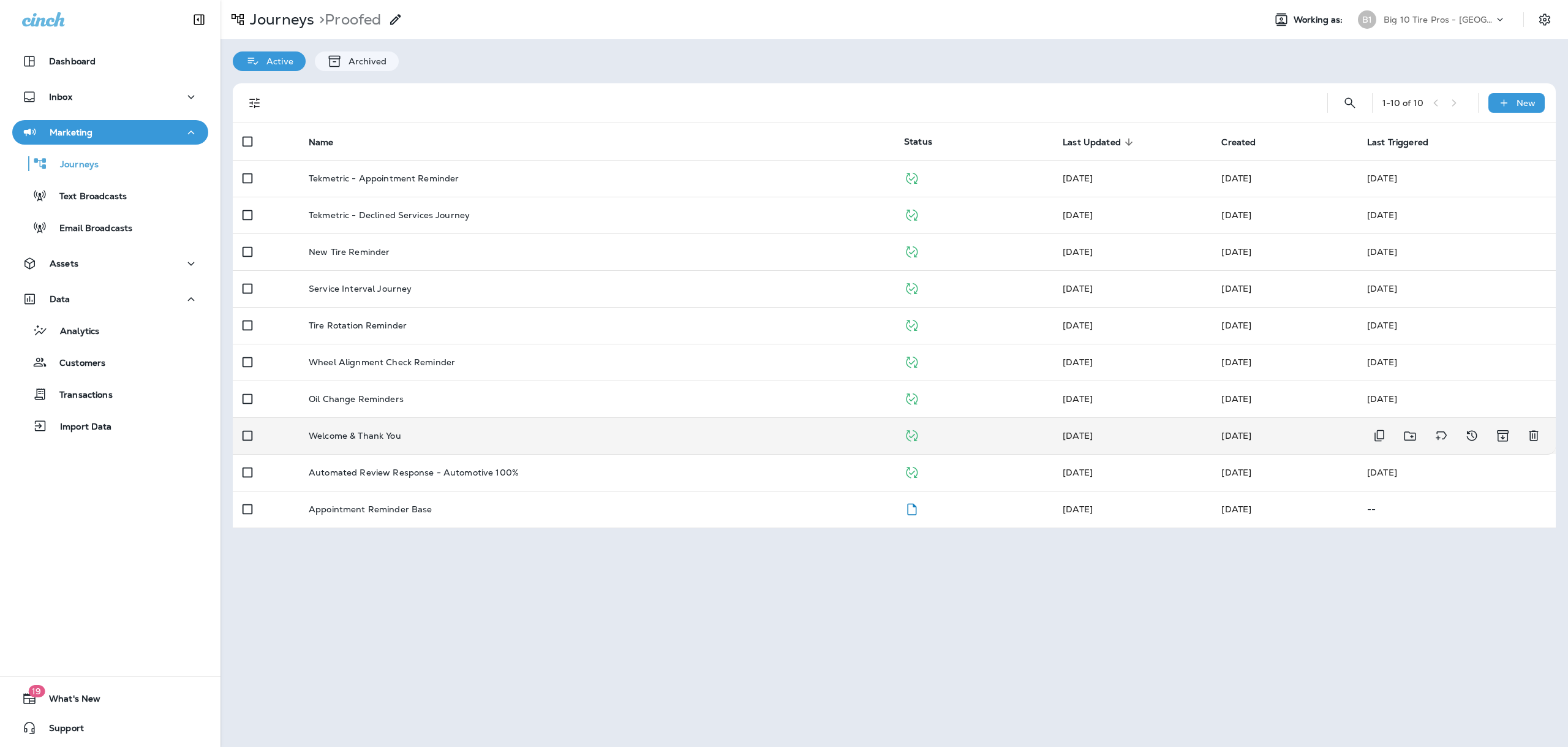
click at [343, 440] on td "Welcome & Thank You" at bounding box center [597, 435] width 596 height 37
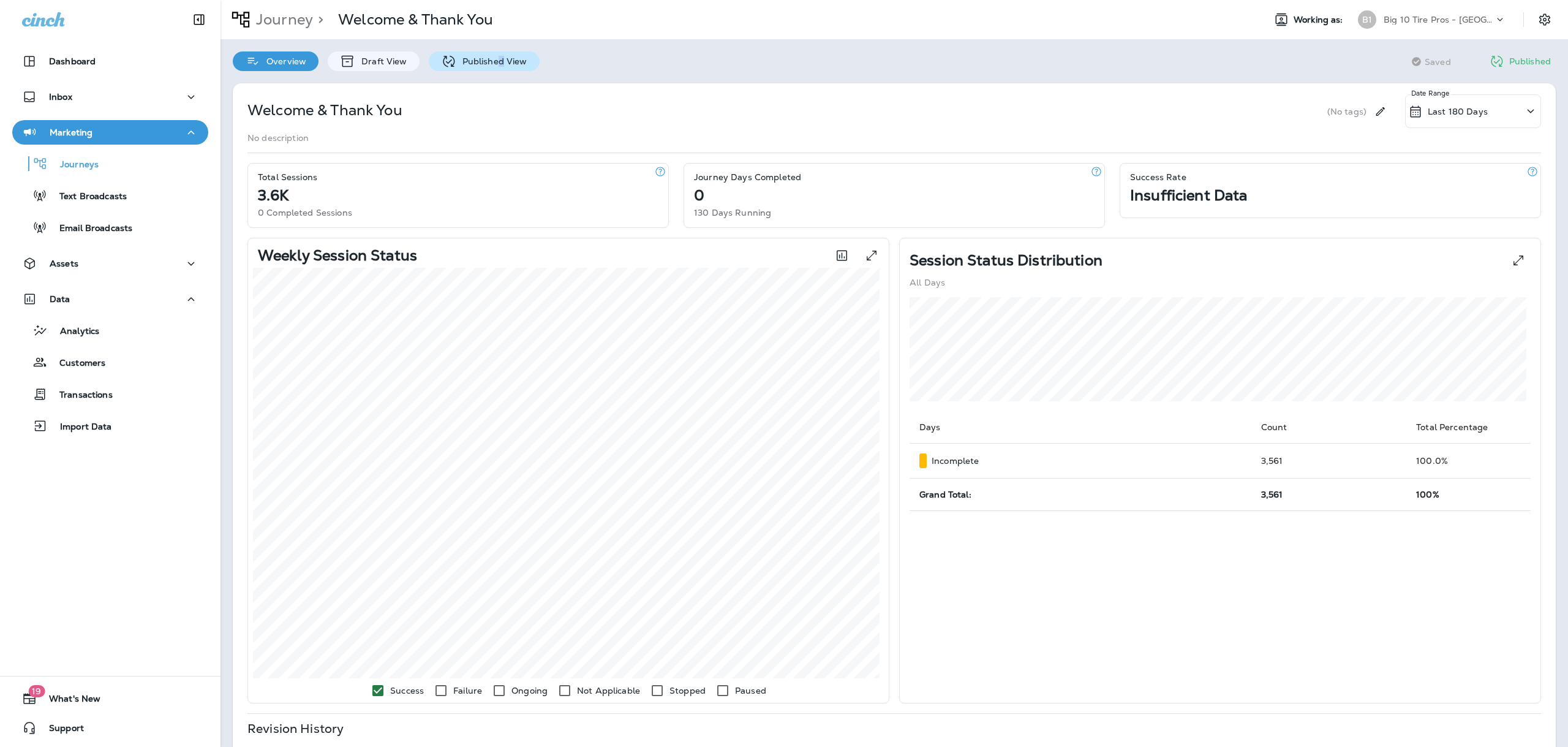
click at [500, 60] on p "Published View" at bounding box center [492, 61] width 71 height 10
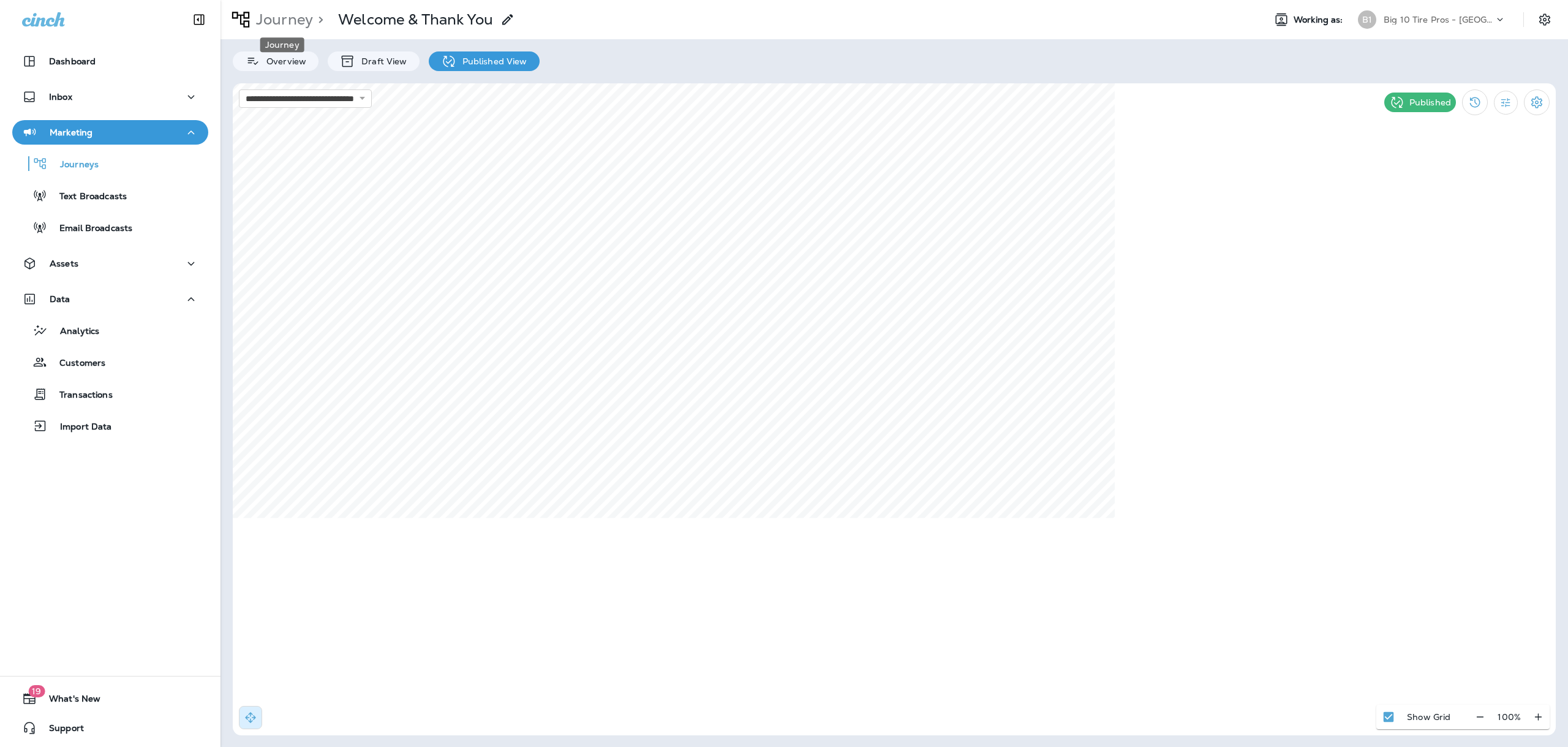
click at [278, 23] on p "Journey" at bounding box center [282, 20] width 62 height 19
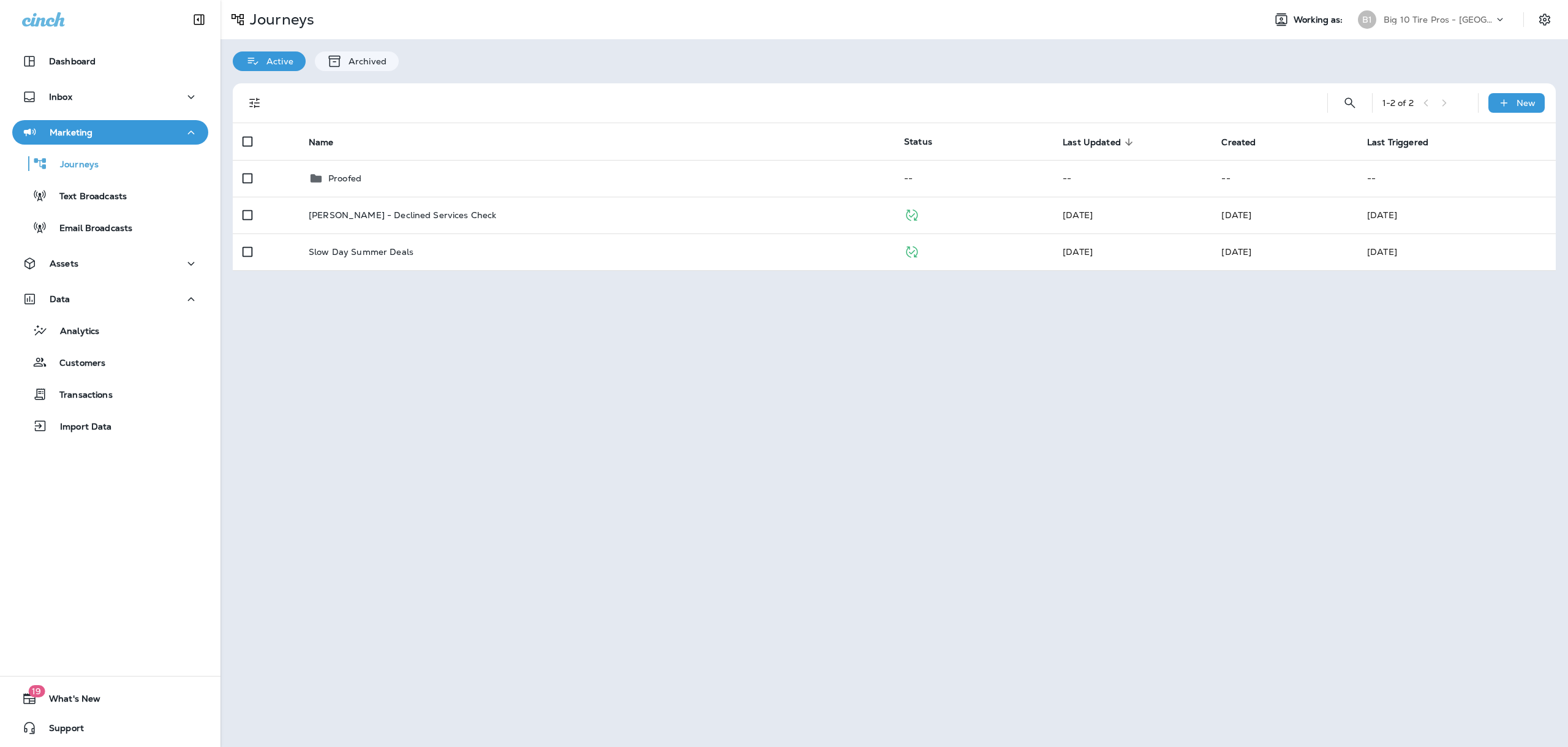
click at [1407, 20] on p "Big 10 Tire Pros - [GEOGRAPHIC_DATA]" at bounding box center [1439, 20] width 110 height 10
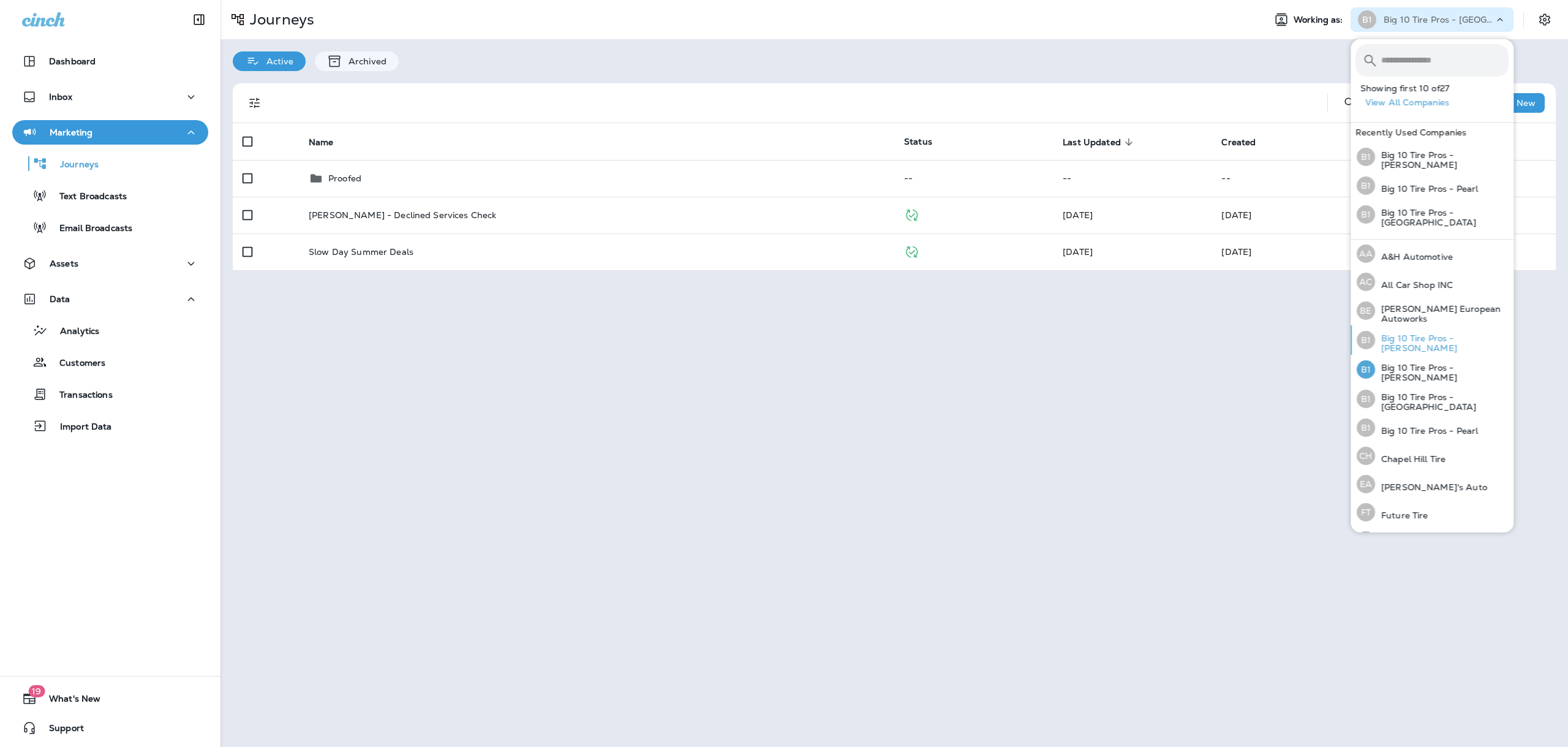
click at [1446, 343] on p "Big 10 Tire Pros - [PERSON_NAME]" at bounding box center [1441, 342] width 133 height 20
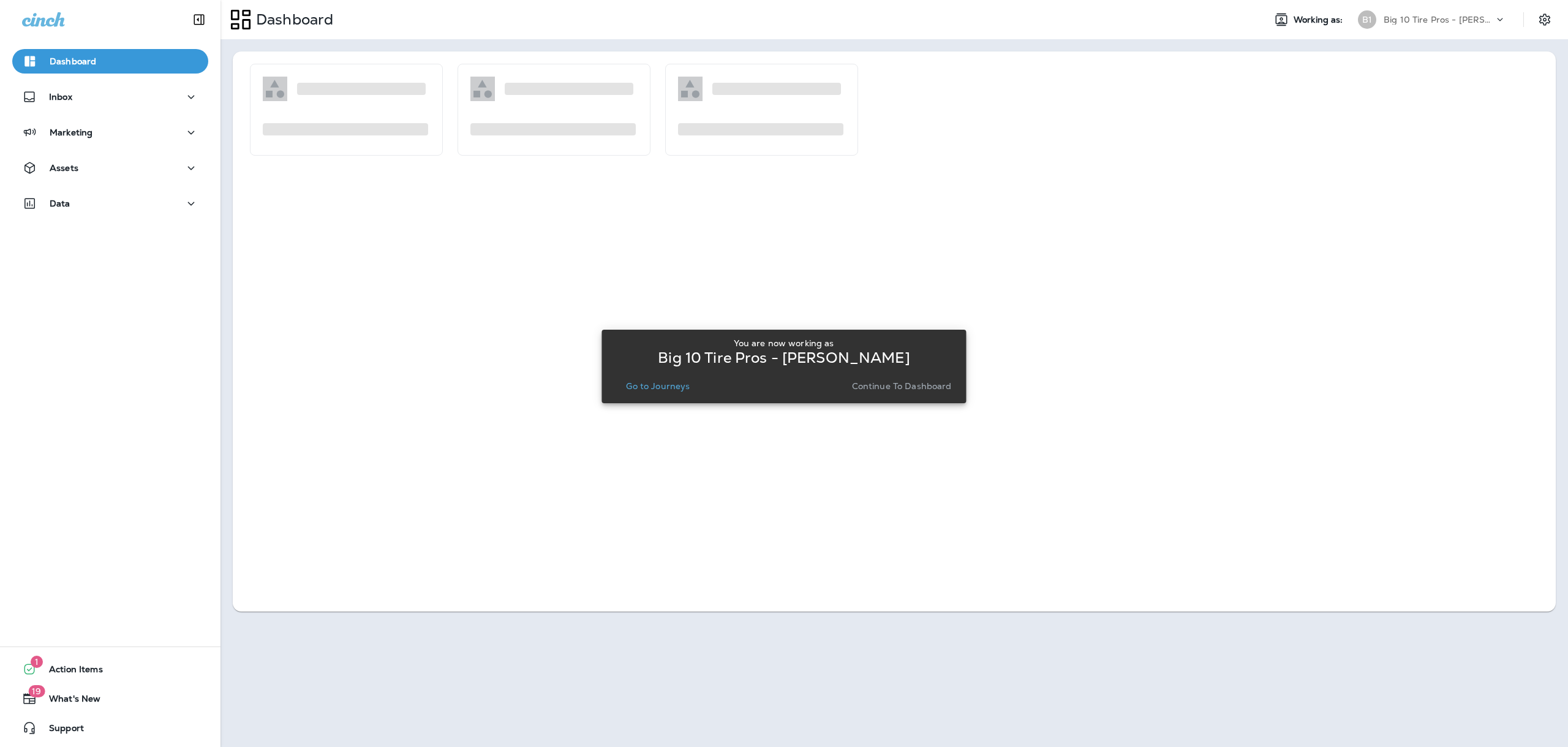
click at [679, 388] on p "Go to Journeys" at bounding box center [658, 386] width 64 height 10
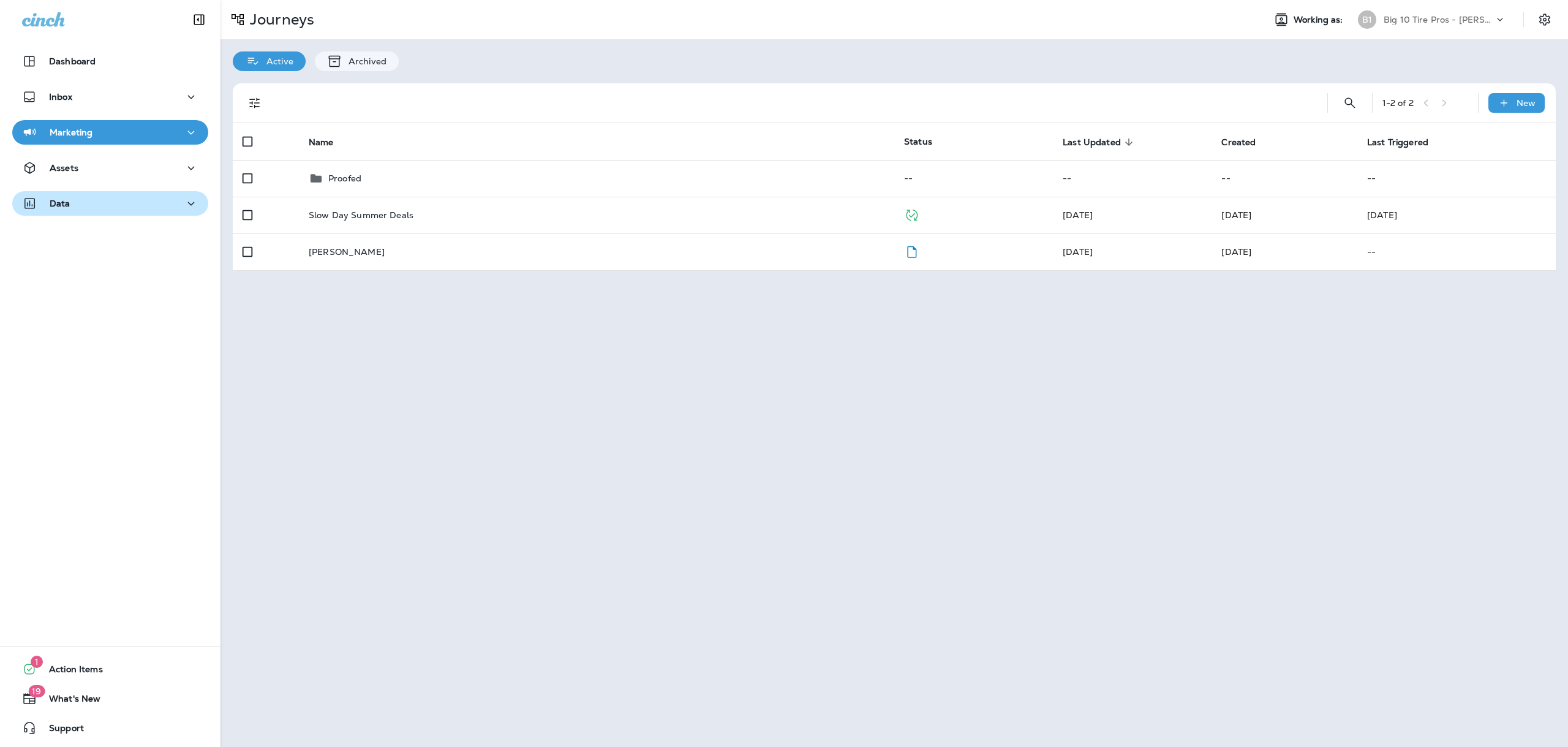
click at [122, 203] on div "Data" at bounding box center [110, 204] width 177 height 15
drag, startPoint x: 84, startPoint y: 240, endPoint x: 100, endPoint y: 250, distance: 18.9
click at [84, 240] on p "Analytics" at bounding box center [73, 236] width 52 height 12
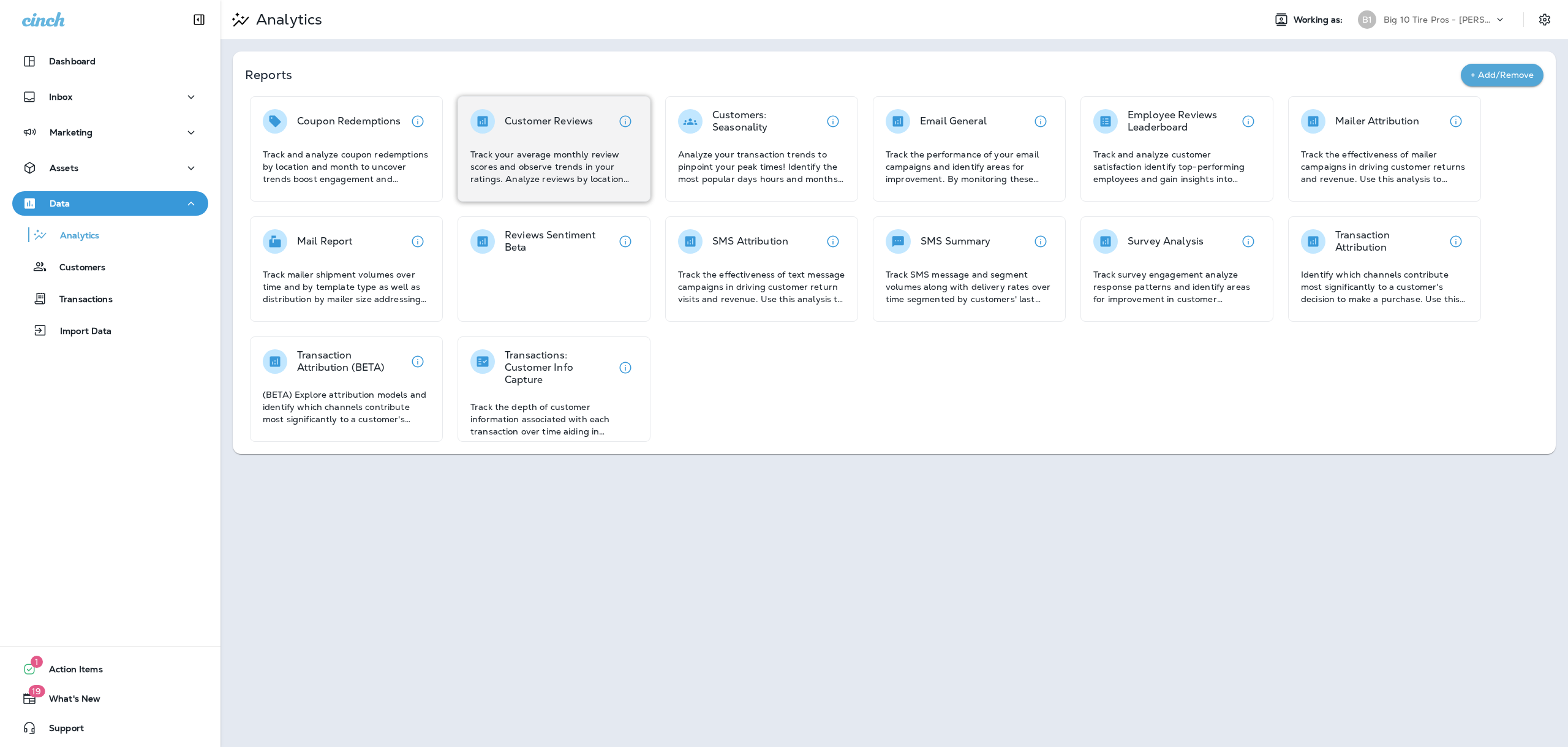
click at [546, 145] on div "Customer Reviews Track your average monthly review scores and observe trends in…" at bounding box center [554, 146] width 167 height 76
